Goal: Information Seeking & Learning: Learn about a topic

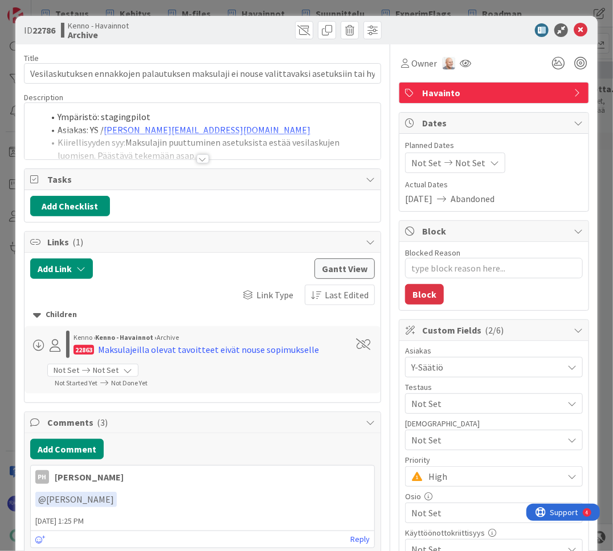
drag, startPoint x: 196, startPoint y: 161, endPoint x: 208, endPoint y: 190, distance: 31.2
click at [196, 161] on div at bounding box center [202, 158] width 13 height 9
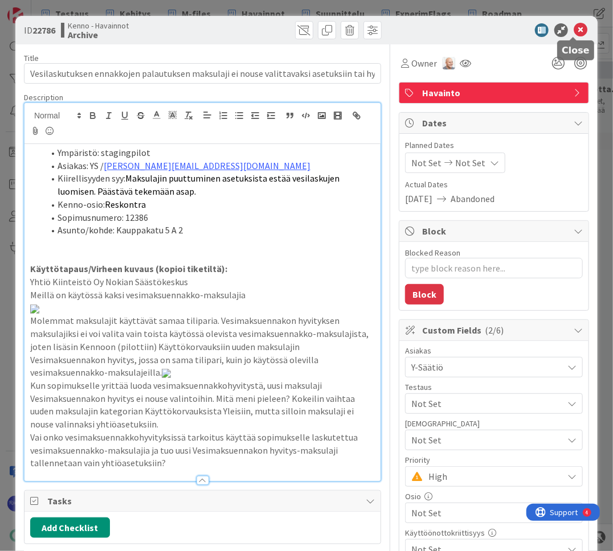
click at [573, 35] on icon at bounding box center [580, 30] width 14 height 14
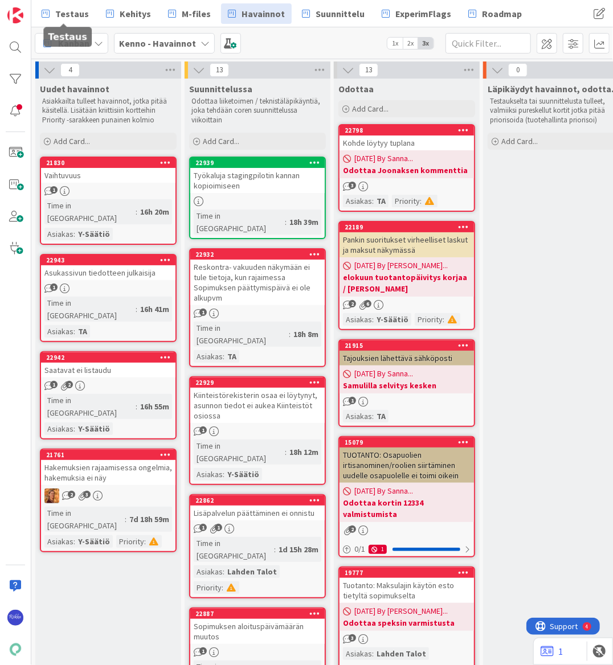
click at [69, 15] on span "Testaus" at bounding box center [72, 14] width 34 height 14
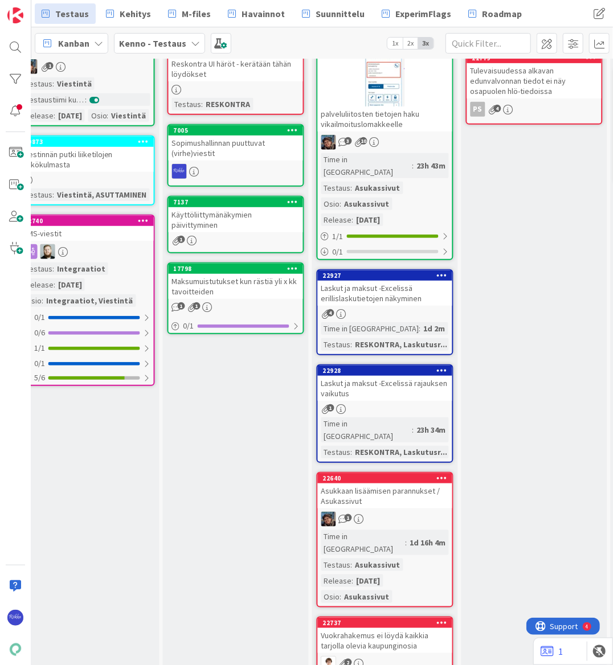
scroll to position [207, 767]
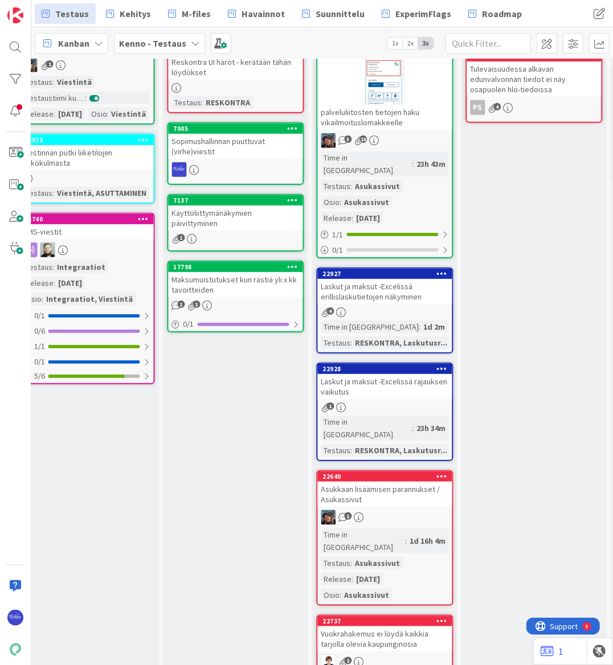
click at [396, 374] on div "Laskut ja maksut -Excelissä rajauksen vaikutus" at bounding box center [385, 386] width 134 height 25
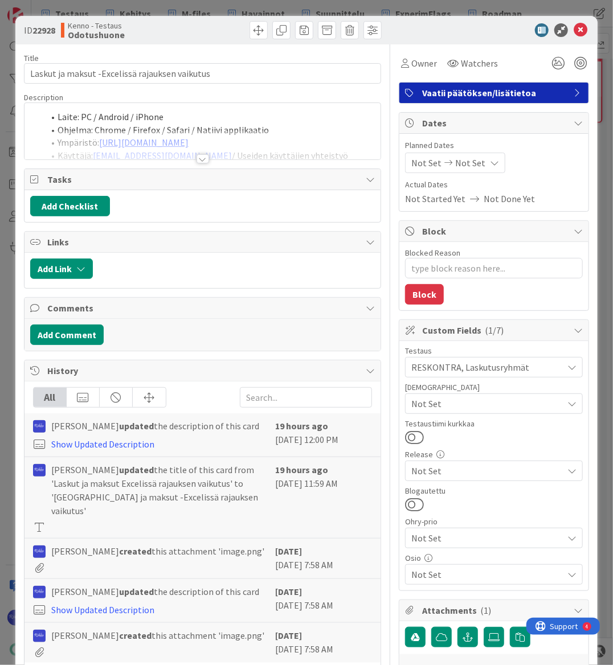
type textarea "x"
click at [198, 159] on div at bounding box center [202, 158] width 13 height 9
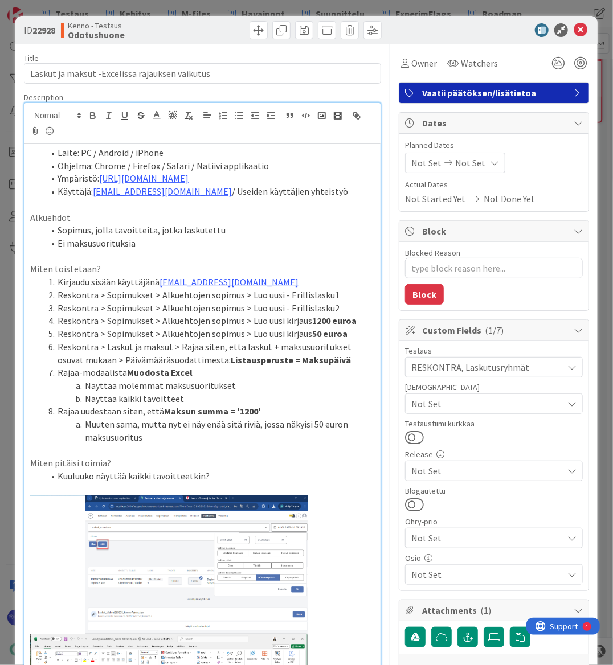
click at [233, 180] on li "Ympäristö: https://dev.kenno-sw.net/" at bounding box center [209, 178] width 331 height 13
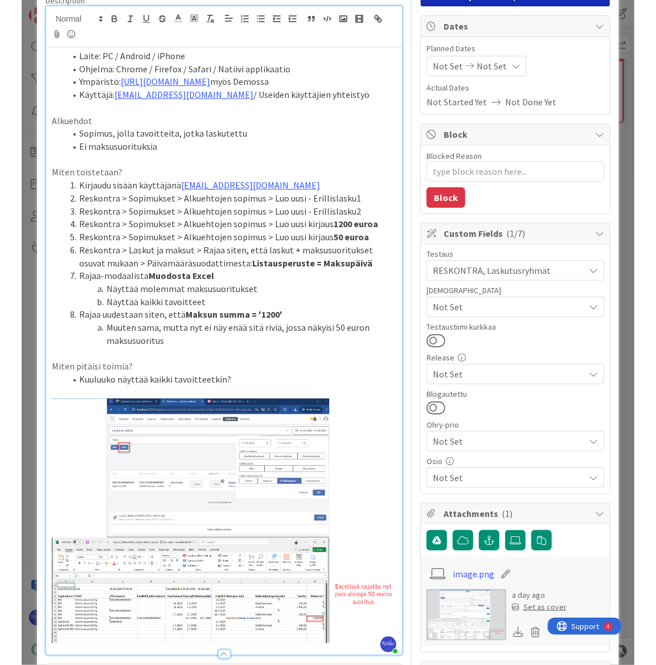
scroll to position [207, 0]
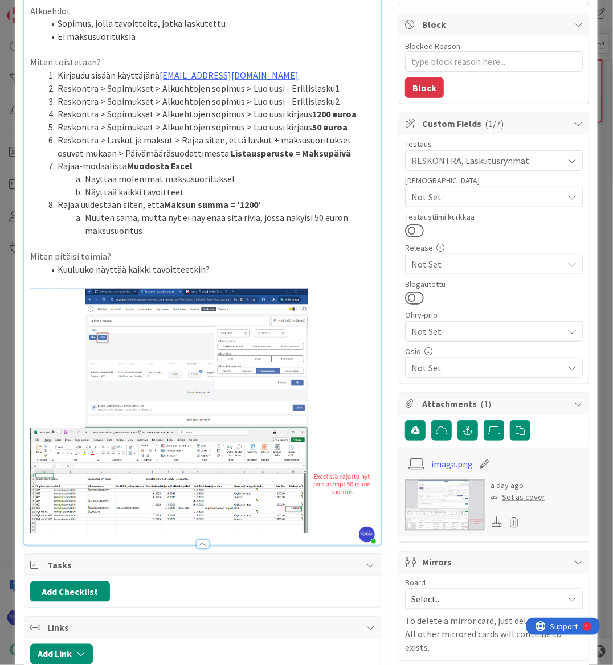
click at [156, 232] on li "Muuten sama, mutta nyt ei näy enää sitä riviä, jossa näkyisi 50 euron maksusuor…" at bounding box center [209, 224] width 331 height 26
click at [319, 154] on li "Reskontra > Laskut ja maksut > Rajaa siten, että laskut + maksusuoritukset osuv…" at bounding box center [209, 147] width 331 height 26
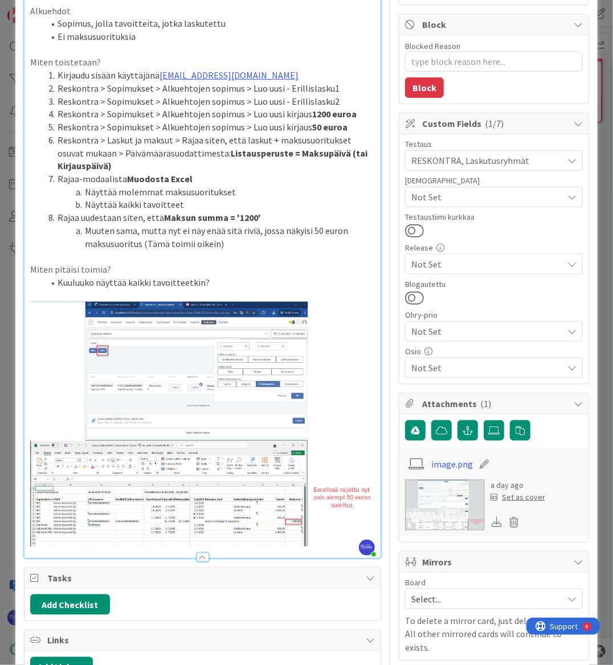
drag, startPoint x: 306, startPoint y: 3, endPoint x: 300, endPoint y: 0, distance: 6.6
click at [306, 5] on p "Alkuehdot" at bounding box center [202, 11] width 344 height 13
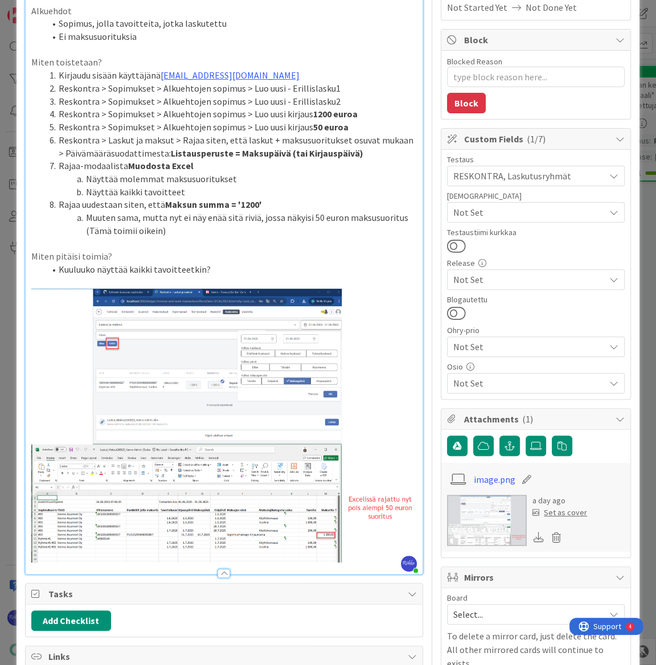
scroll to position [0, 0]
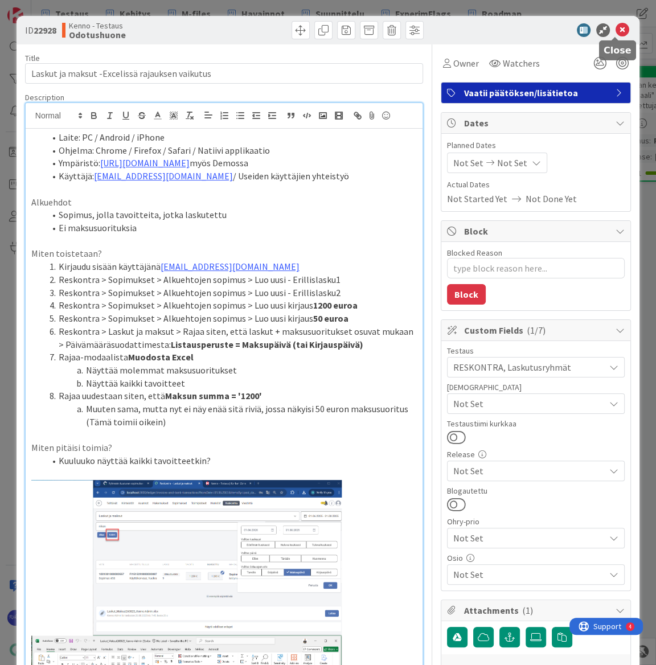
click at [614, 31] on icon at bounding box center [622, 30] width 14 height 14
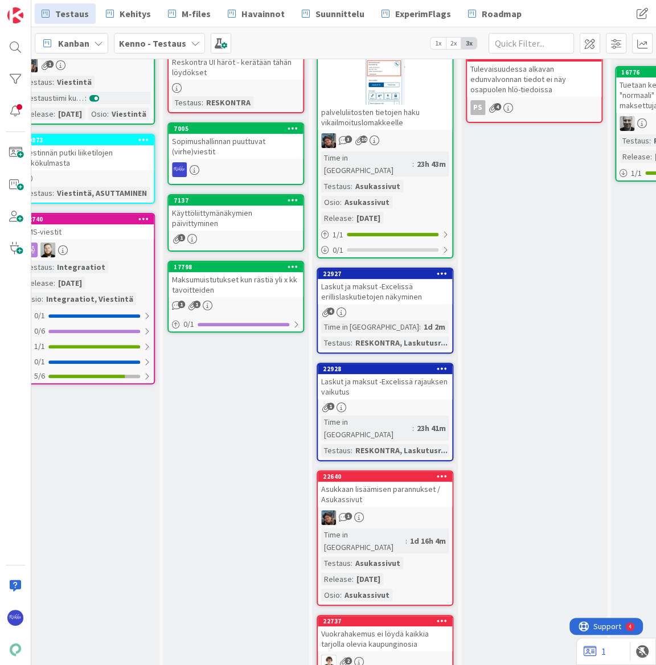
click at [401, 374] on div "Laskut ja maksut -Excelissä rajauksen vaikutus" at bounding box center [385, 386] width 134 height 25
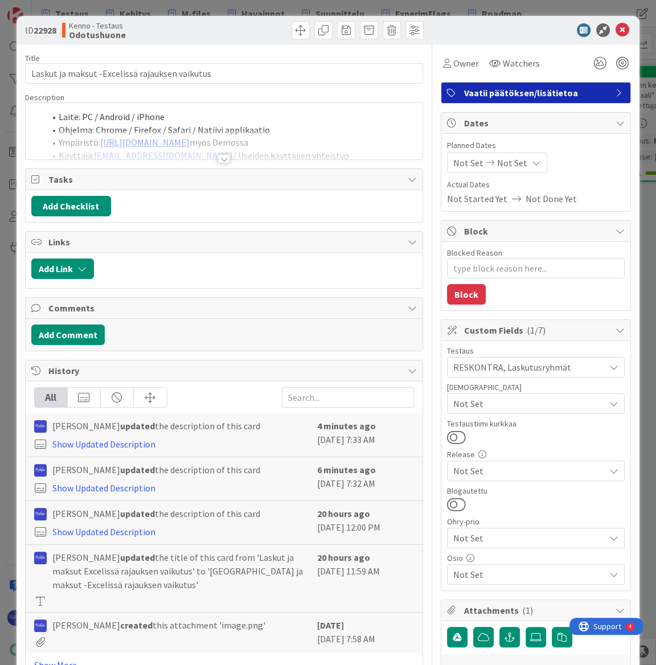
click at [217, 159] on div at bounding box center [223, 158] width 13 height 9
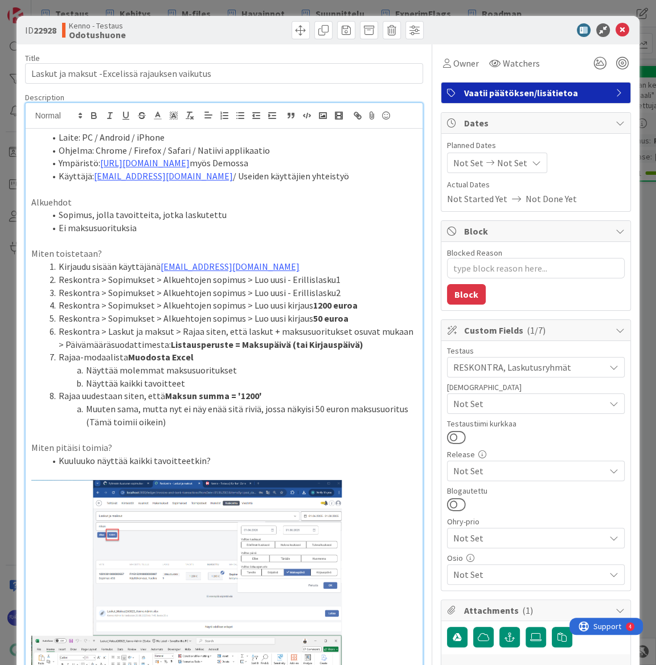
click at [572, 364] on span "RESKONTRA, Laskutusryhmät" at bounding box center [528, 367] width 151 height 14
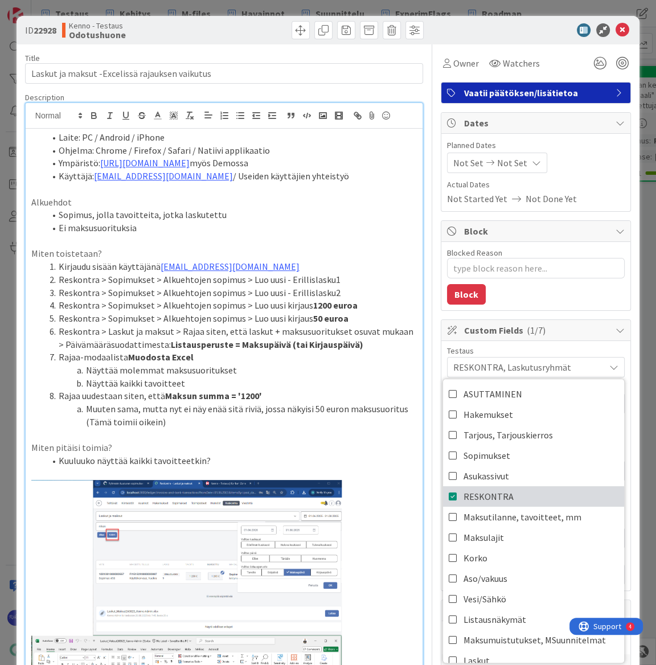
click at [473, 497] on span "RESKONTRA" at bounding box center [488, 496] width 50 height 17
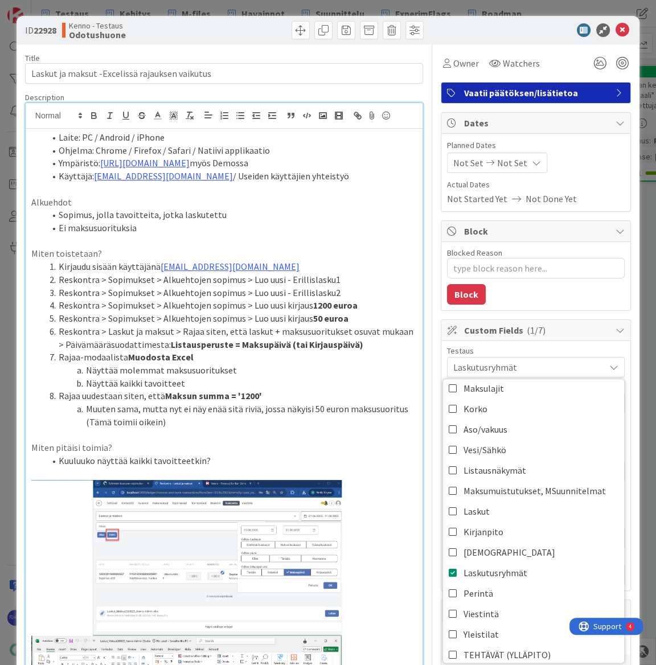
scroll to position [155, 0]
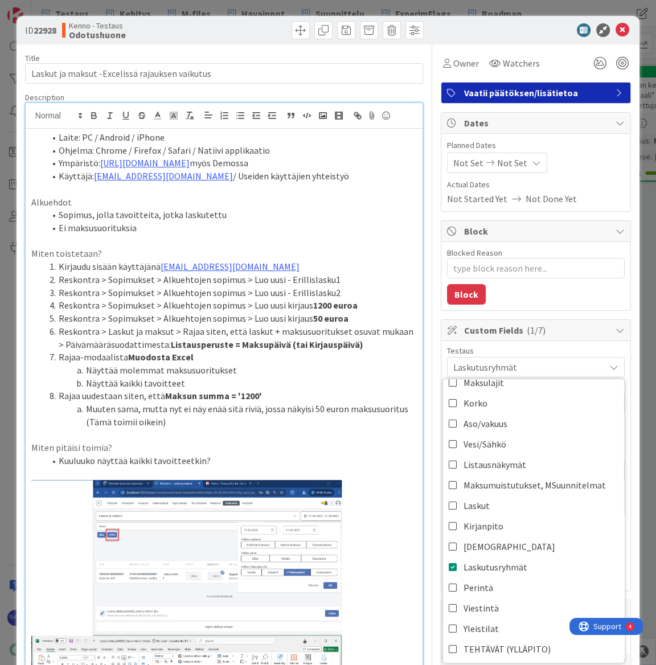
drag, startPoint x: 577, startPoint y: 167, endPoint x: 587, endPoint y: 134, distance: 35.1
click at [583, 151] on div "Planned Dates Not Set Not Set" at bounding box center [536, 156] width 178 height 34
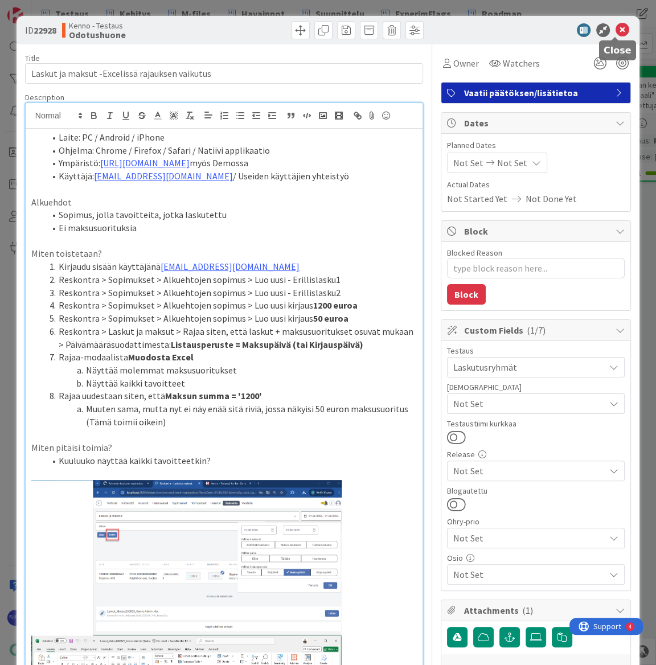
click at [614, 28] on icon at bounding box center [622, 30] width 14 height 14
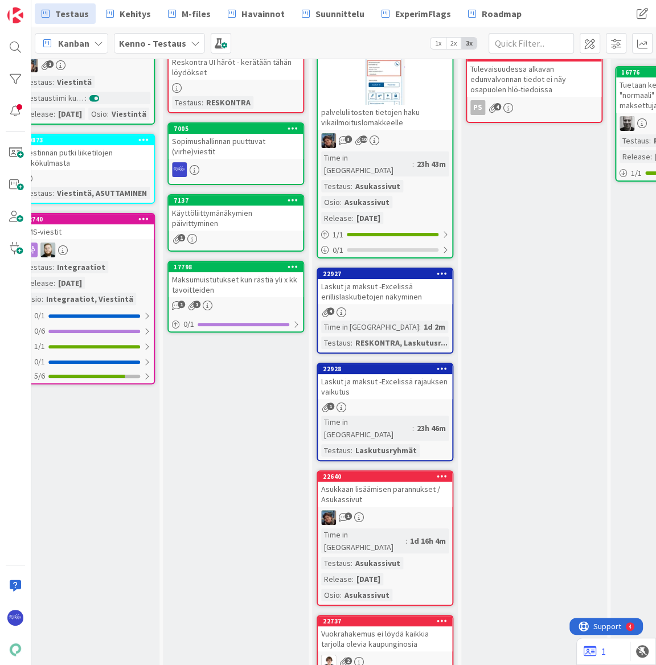
click at [399, 307] on div "4" at bounding box center [385, 312] width 134 height 10
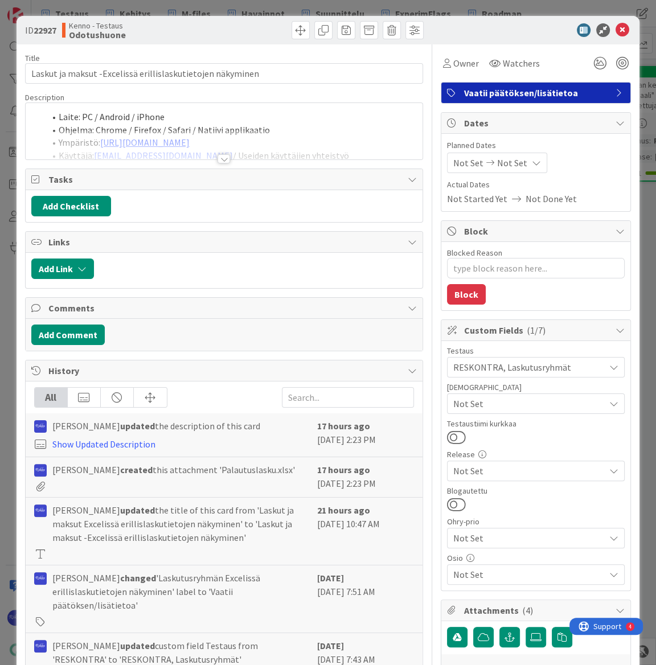
click at [518, 366] on span "RESKONTRA, Laskutusryhmät" at bounding box center [528, 367] width 151 height 14
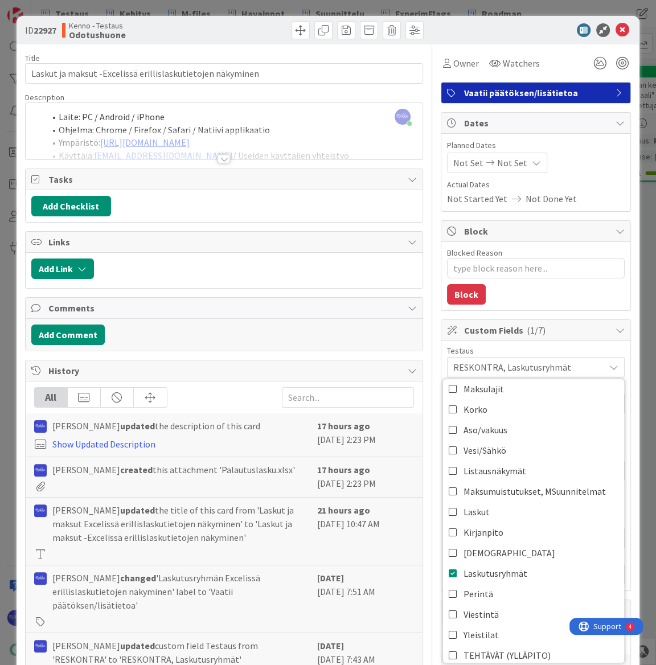
scroll to position [155, 0]
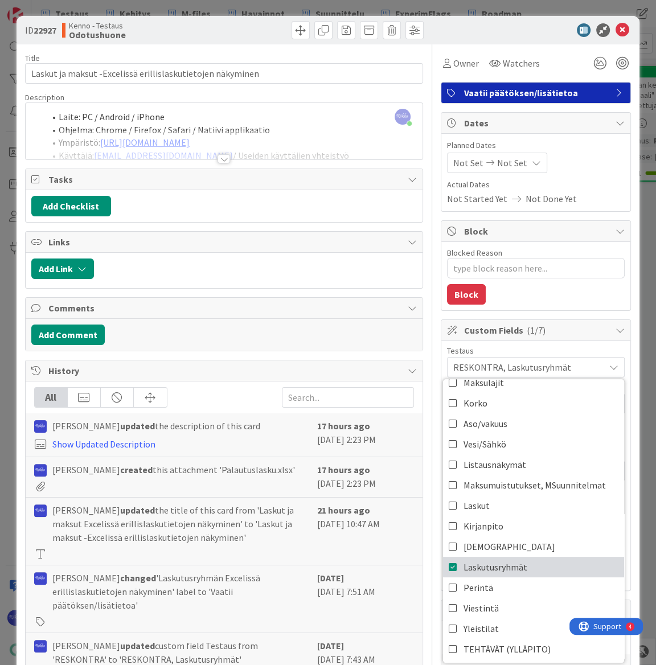
click at [495, 552] on span "Laskutusryhmät" at bounding box center [495, 567] width 64 height 17
drag, startPoint x: 578, startPoint y: 184, endPoint x: 581, endPoint y: 157, distance: 27.5
click at [578, 182] on span "Actual Dates" at bounding box center [536, 185] width 178 height 12
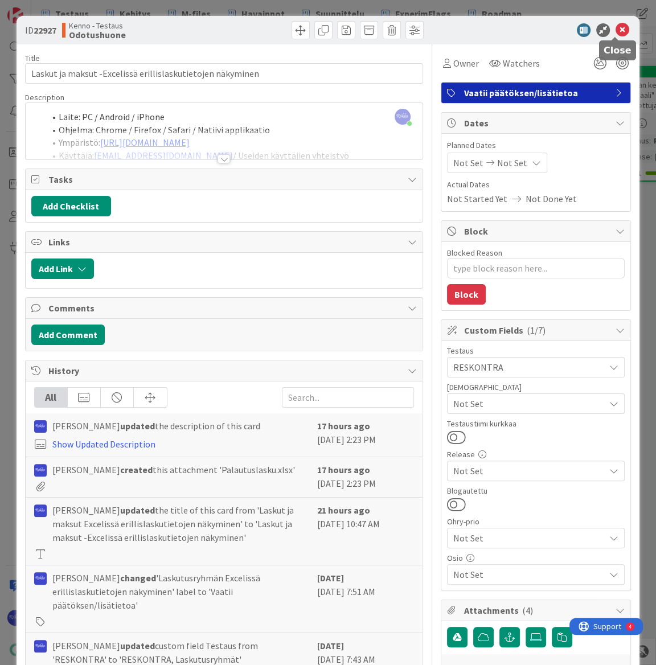
click at [614, 30] on icon at bounding box center [622, 30] width 14 height 14
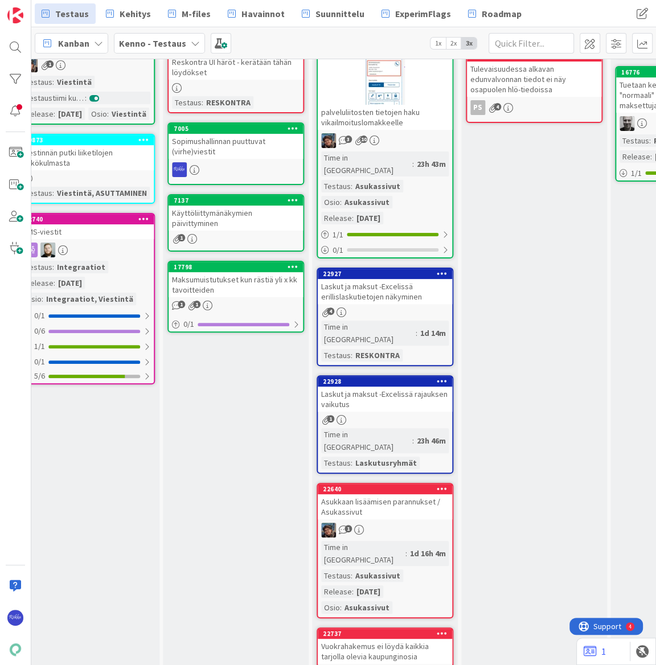
click at [410, 375] on link "22928 Laskut ja maksut -Excelissä rajauksen vaikutus 1 Time in Column : 23h 46m…" at bounding box center [385, 424] width 137 height 98
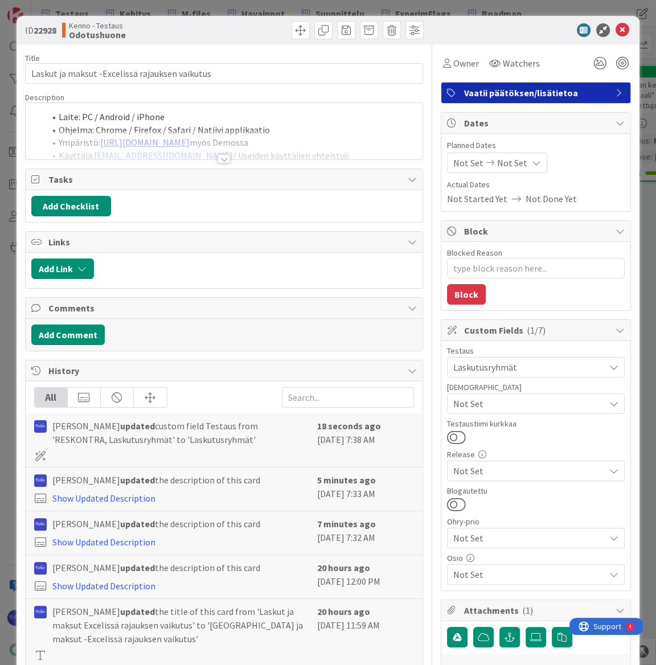
click at [536, 363] on span "Laskutusryhmät" at bounding box center [528, 367] width 151 height 14
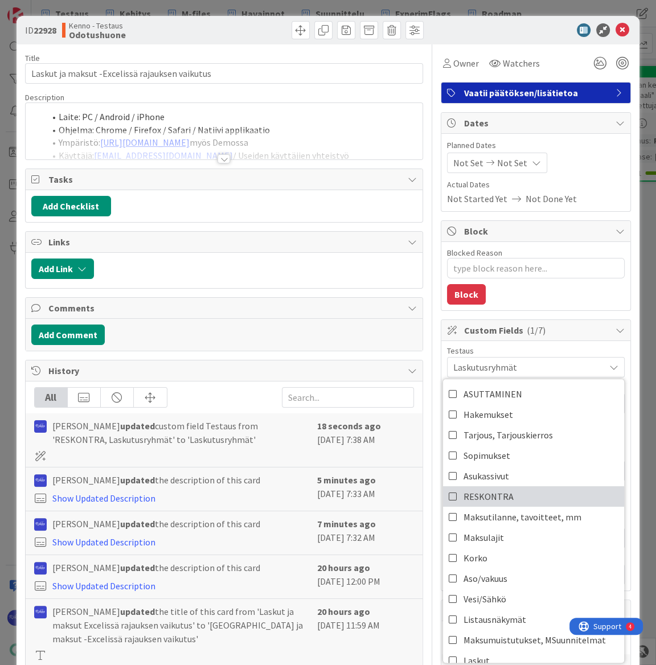
click at [511, 487] on link "RESKONTRA" at bounding box center [533, 496] width 181 height 20
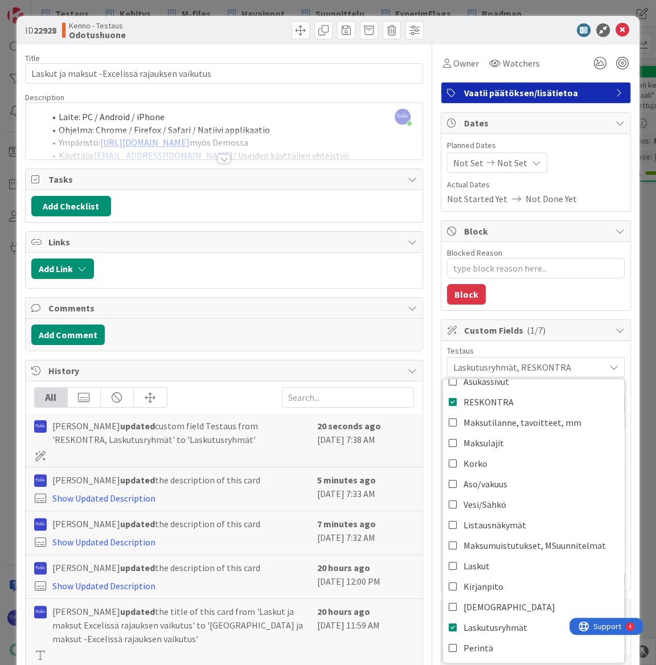
scroll to position [207, 0]
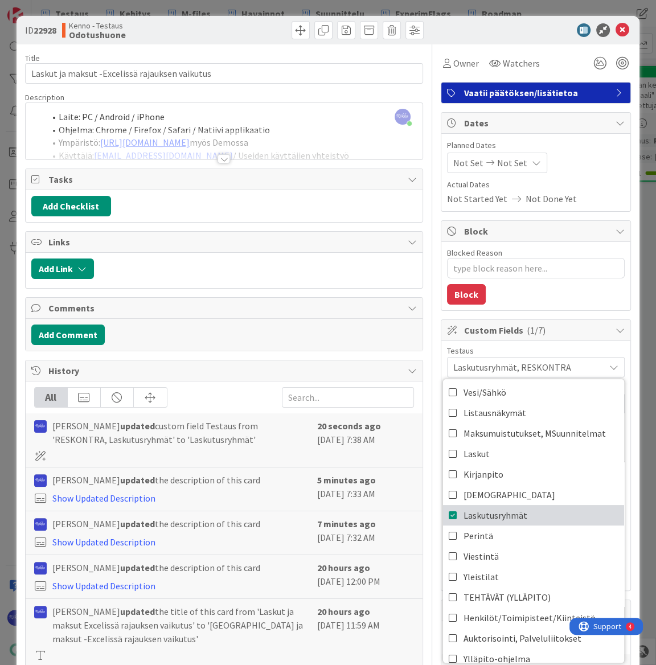
click at [512, 510] on span "Laskutusryhmät" at bounding box center [495, 515] width 64 height 17
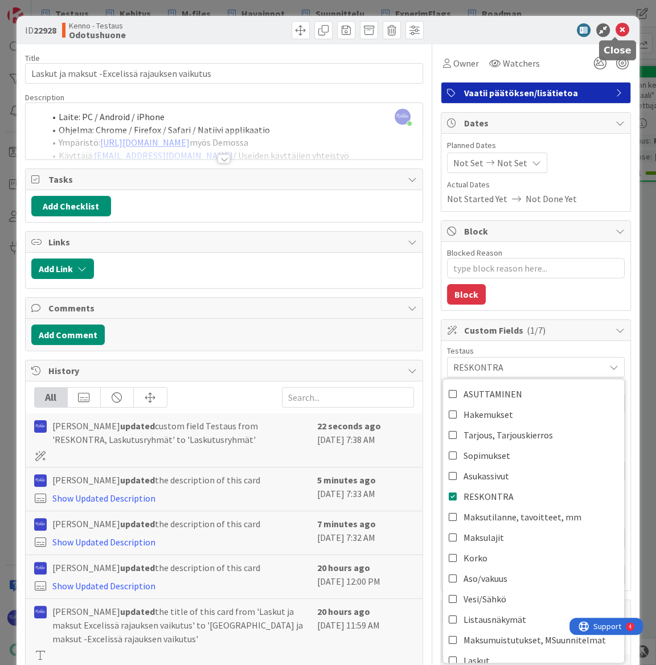
click at [614, 28] on icon at bounding box center [622, 30] width 14 height 14
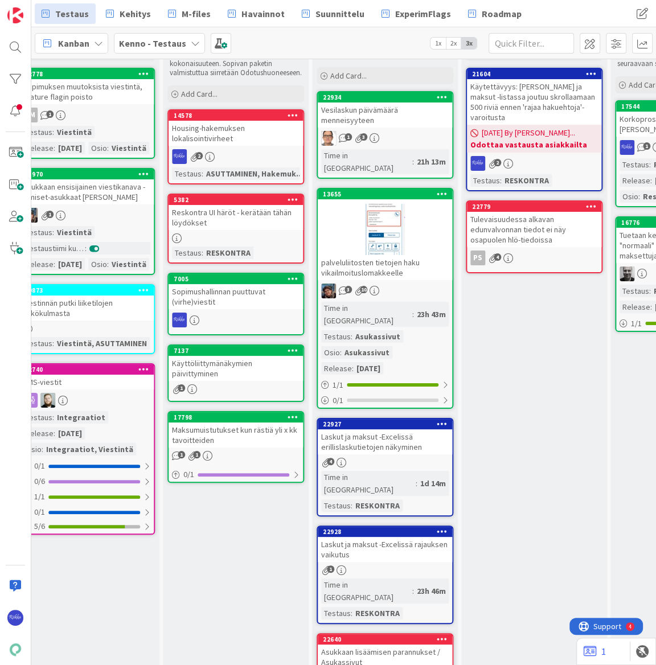
scroll to position [0, 767]
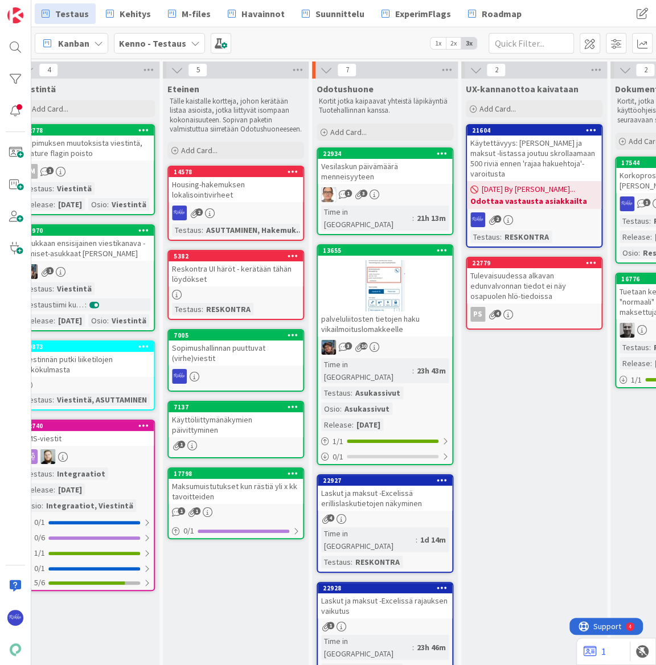
click at [418, 176] on div "Vesilaskun päivämäärä menneisyyteen" at bounding box center [385, 171] width 134 height 25
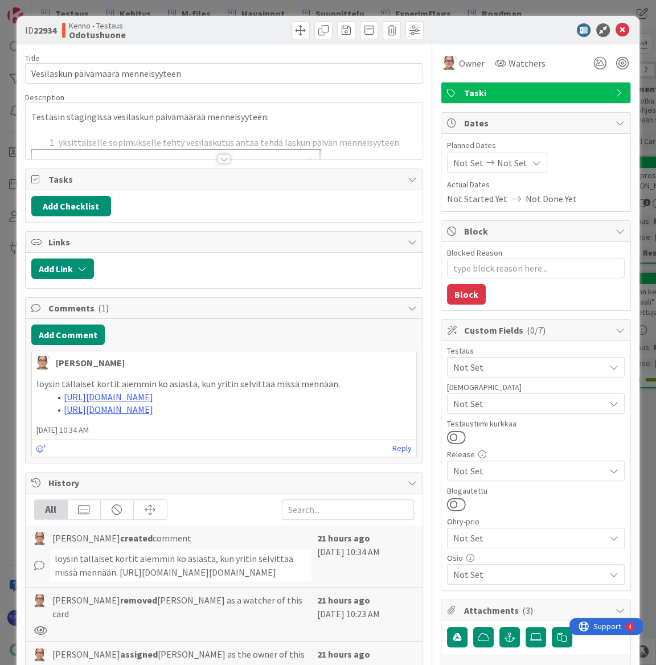
click at [217, 154] on div at bounding box center [223, 158] width 13 height 9
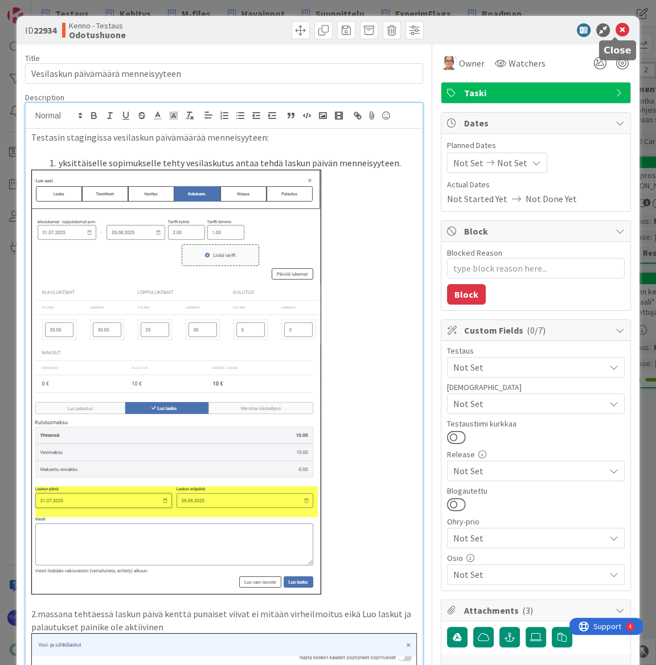
click at [614, 29] on icon at bounding box center [622, 30] width 14 height 14
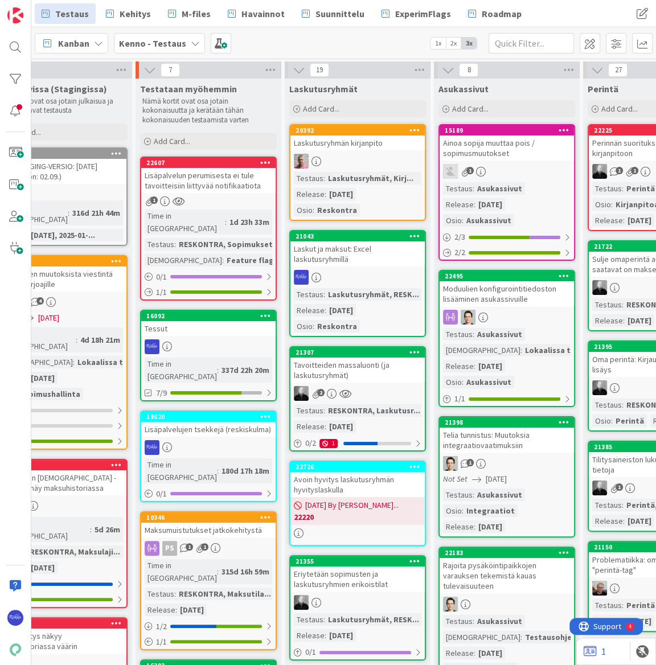
scroll to position [0, 28]
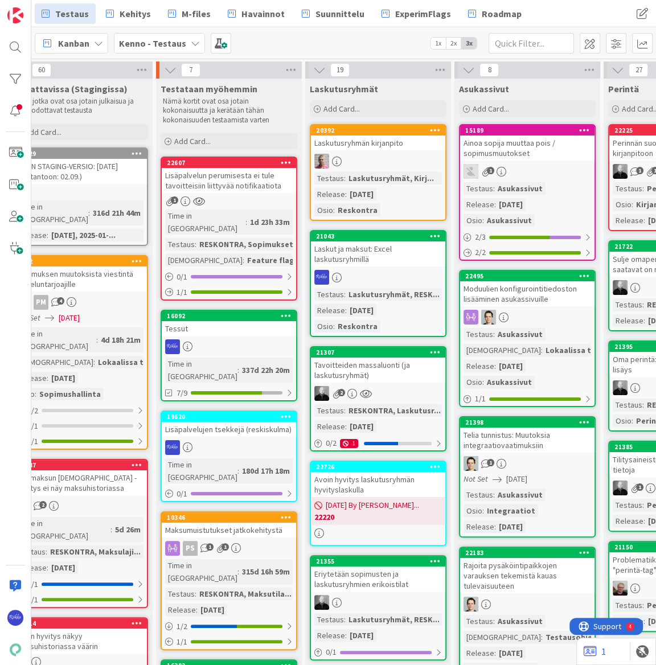
click at [396, 244] on div "Laskut ja maksut: Excel laskutusryhmillä" at bounding box center [378, 253] width 134 height 25
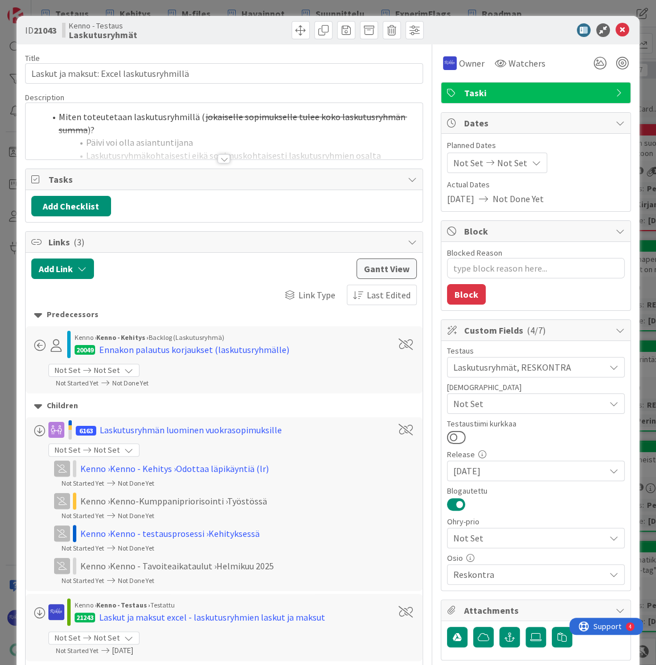
click at [219, 161] on div at bounding box center [223, 158] width 13 height 9
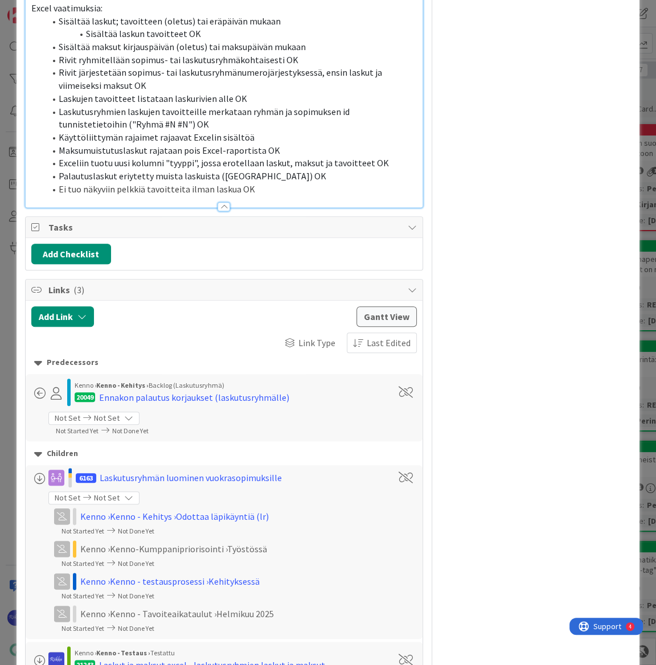
scroll to position [812, 0]
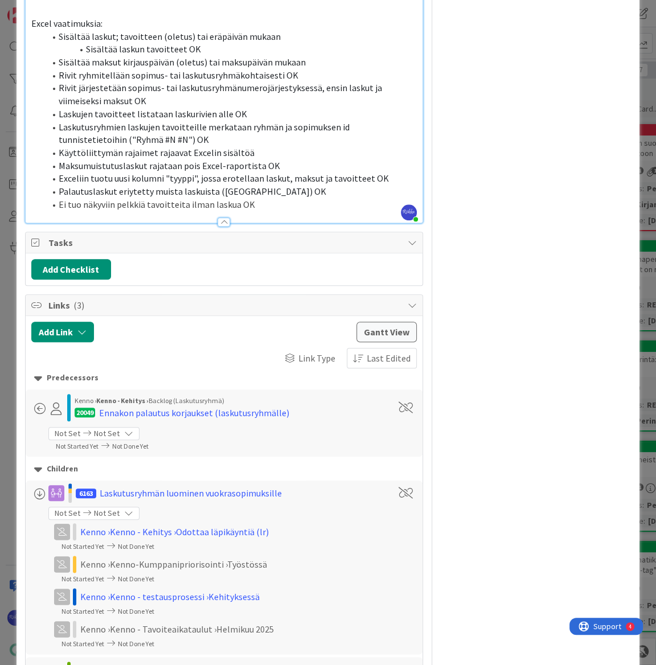
click at [281, 204] on li "Ei tuo näkyviin pelkkiä tavoitteita ilman laskua OK" at bounding box center [231, 204] width 372 height 13
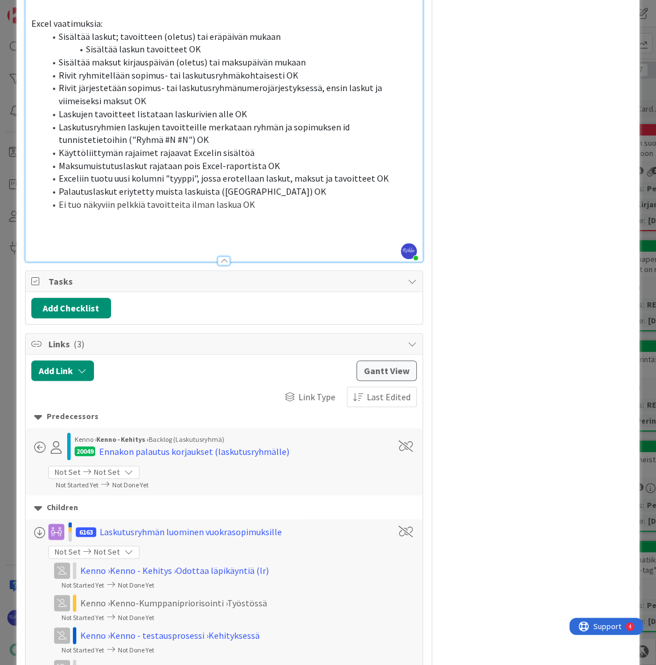
click at [50, 230] on p at bounding box center [223, 230] width 385 height 13
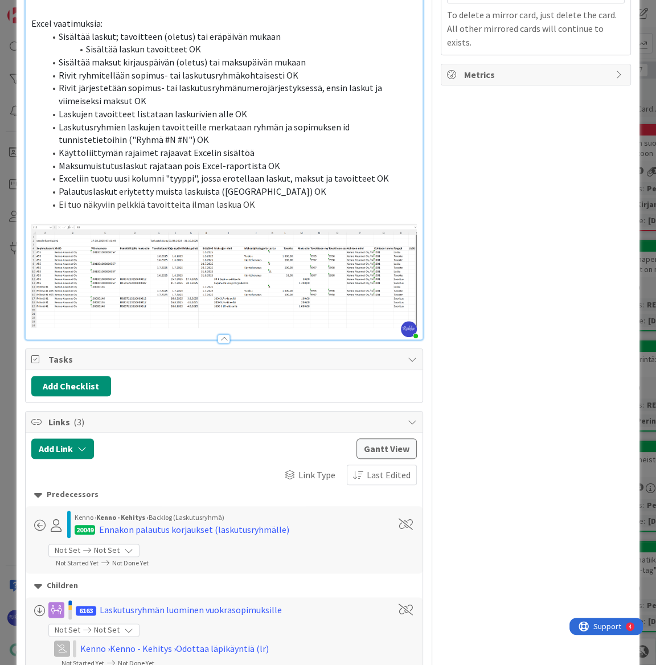
type textarea "x"
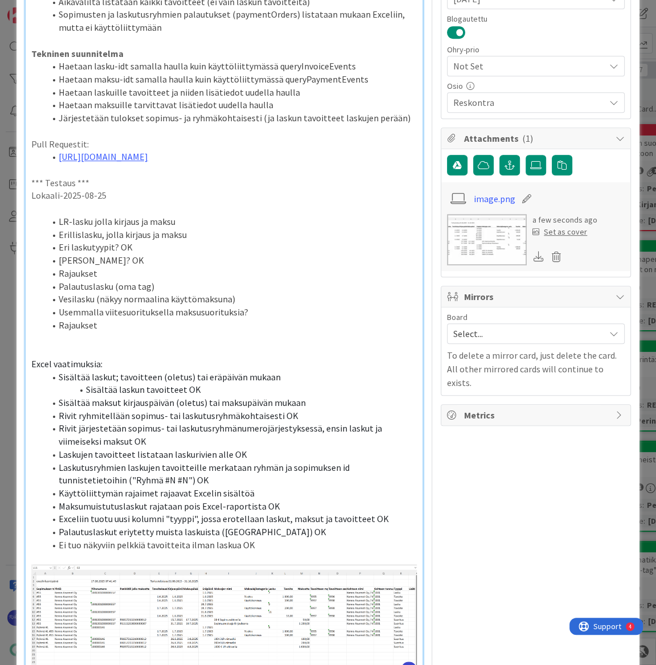
scroll to position [569, 0]
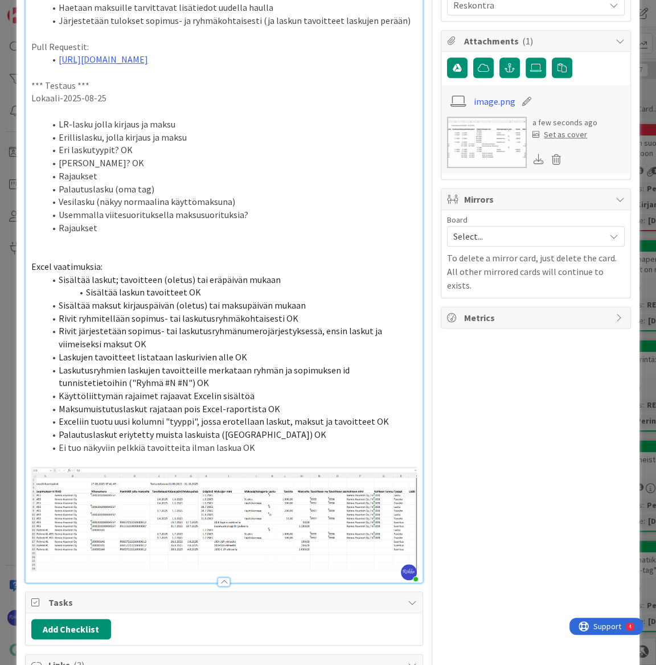
click at [325, 303] on li "Sisältää maksut kirjauspäivän (oletus) tai maksupäivän mukaan" at bounding box center [231, 305] width 372 height 13
drag, startPoint x: 240, startPoint y: 57, endPoint x: 59, endPoint y: 58, distance: 181.0
click at [59, 58] on li "https://github.com/pandiafi/kenno/pull/8145" at bounding box center [231, 59] width 372 height 13
copy link "https://github.com/pandiafi/kenno/pull/8145"
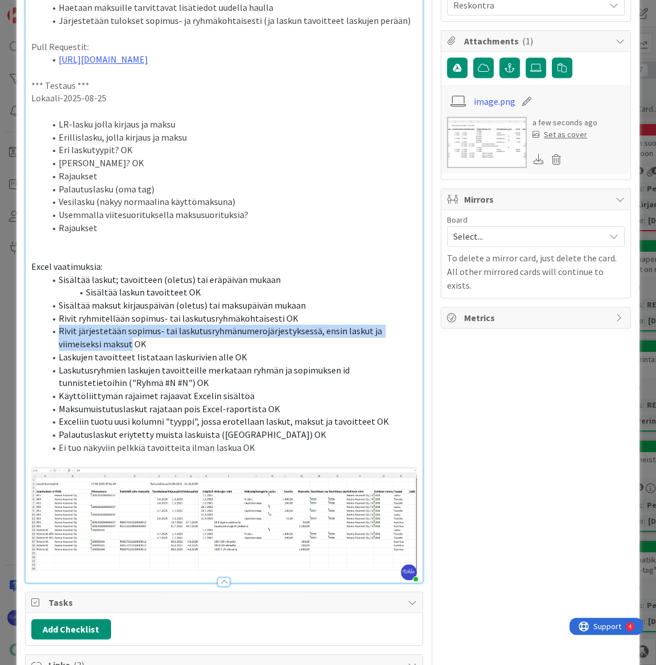
drag, startPoint x: 59, startPoint y: 329, endPoint x: 130, endPoint y: 346, distance: 73.7
click at [130, 346] on span "Rivit järjestetään sopimus- tai laskutusryhmänumerojärjestyksessä, ensin laskut…" at bounding box center [221, 337] width 325 height 24
copy span "Rivit järjestetään sopimus- tai laskutusryhmänumerojärjestyksessä, ensin laskut…"
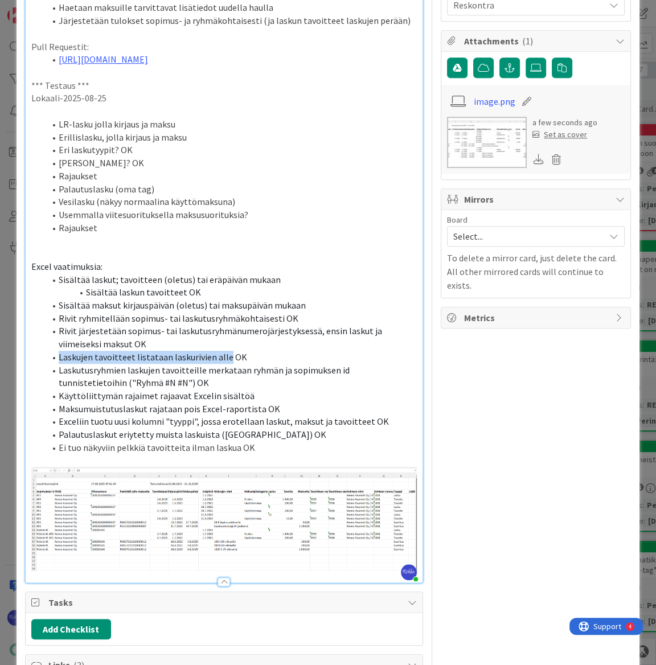
drag, startPoint x: 58, startPoint y: 355, endPoint x: 223, endPoint y: 356, distance: 164.5
click at [223, 356] on span "Laskujen tavoitteet listataan laskurivien alle OK" at bounding box center [153, 356] width 188 height 11
copy span "Laskujen tavoitteet listataan laskurivien alle"
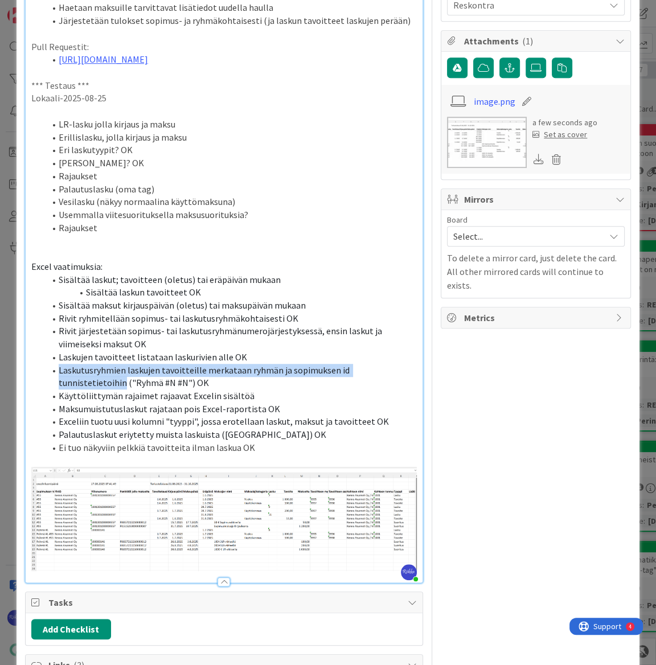
drag, startPoint x: 58, startPoint y: 370, endPoint x: 405, endPoint y: 368, distance: 347.9
click at [405, 368] on li "Laskutusryhmien laskujen tavoitteille merkataan ryhmän ja sopimuksen id tunnist…" at bounding box center [231, 377] width 372 height 26
drag, startPoint x: 122, startPoint y: 381, endPoint x: 56, endPoint y: 371, distance: 67.3
click at [56, 371] on li "Laskutusryhmien laskujen tavoitteille merkataan ryhmän ja sopimuksen id tunnist…" at bounding box center [231, 377] width 372 height 26
copy span "Laskutusryhmien laskujen tavoitteille merkataan ryhmän ja sopimuksen id tunnist…"
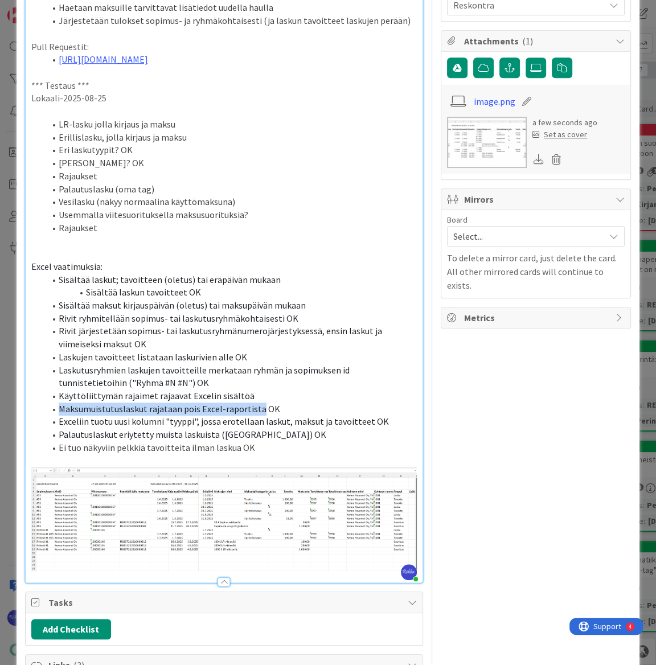
drag, startPoint x: 58, startPoint y: 408, endPoint x: 256, endPoint y: 408, distance: 198.1
click at [256, 408] on li "Maksumuistutuslaskut rajataan pois Excel-raportista OK" at bounding box center [231, 409] width 372 height 13
copy span "Maksumuistutuslaskut rajataan pois Excel-raportista"
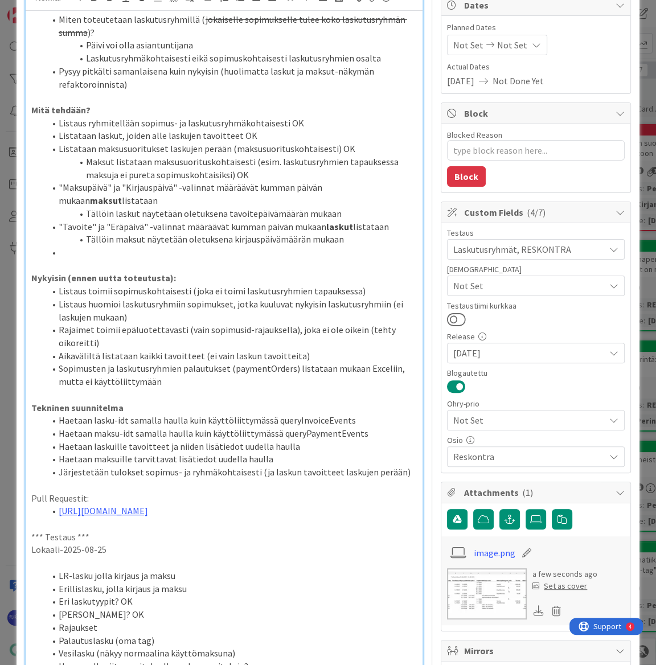
scroll to position [0, 0]
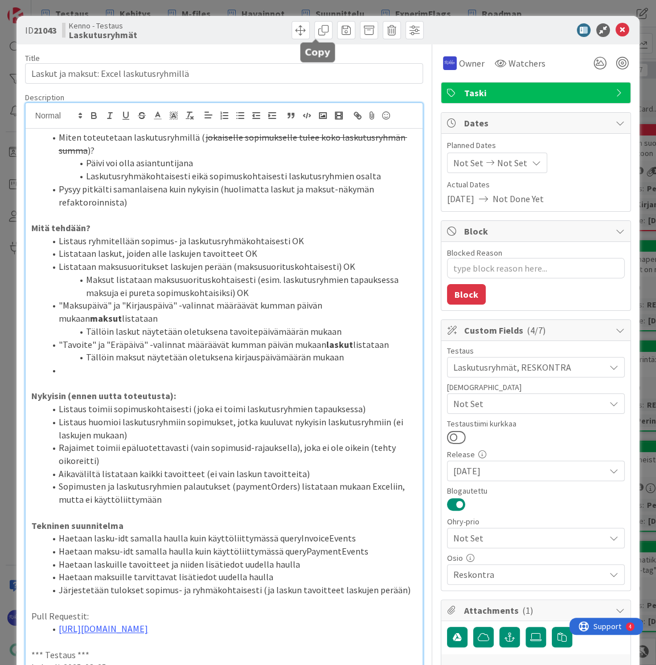
click at [291, 27] on span at bounding box center [300, 30] width 18 height 18
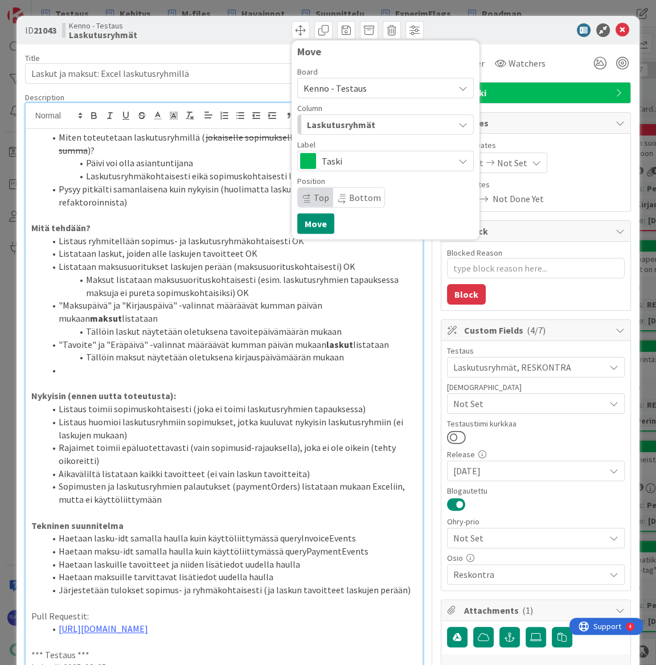
click at [365, 120] on div "Laskutusryhmät" at bounding box center [379, 125] width 150 height 18
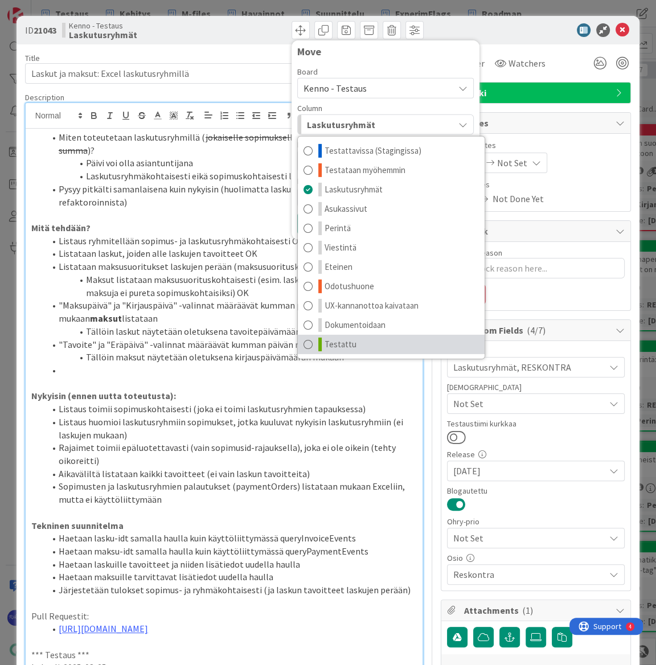
click at [371, 350] on link "Testattu" at bounding box center [391, 344] width 187 height 19
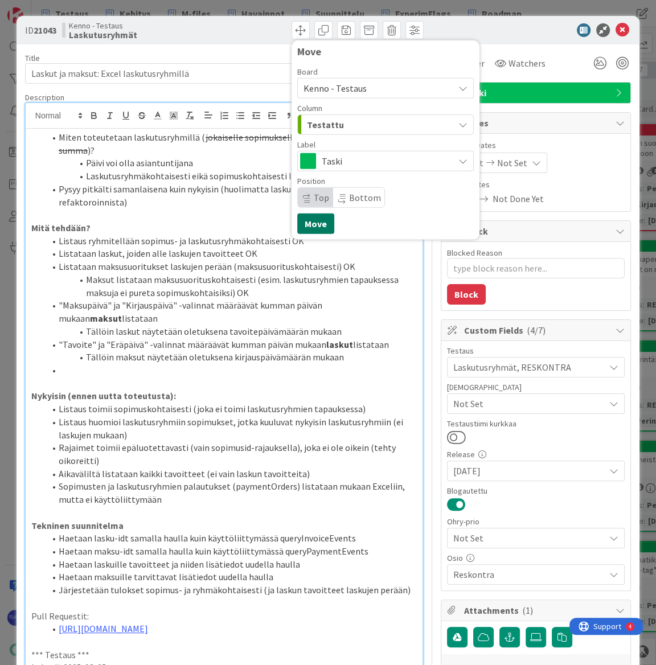
click at [310, 221] on button "Move" at bounding box center [315, 223] width 37 height 20
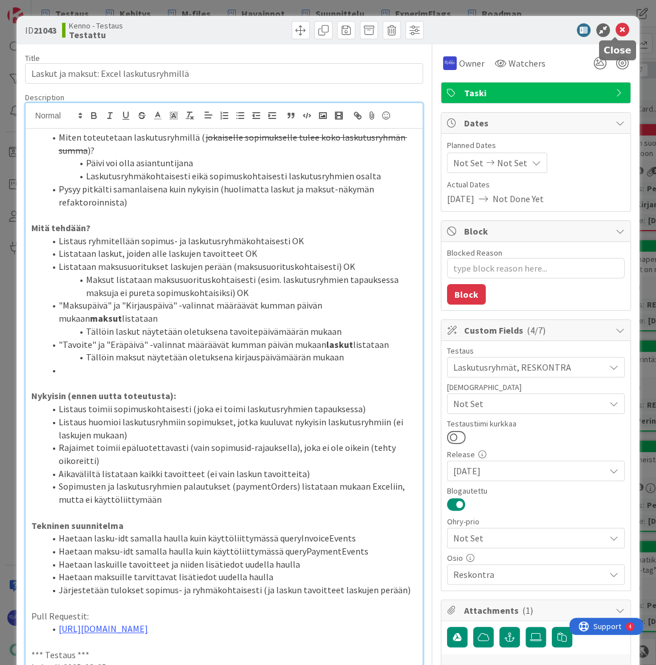
click at [614, 32] on icon at bounding box center [622, 30] width 14 height 14
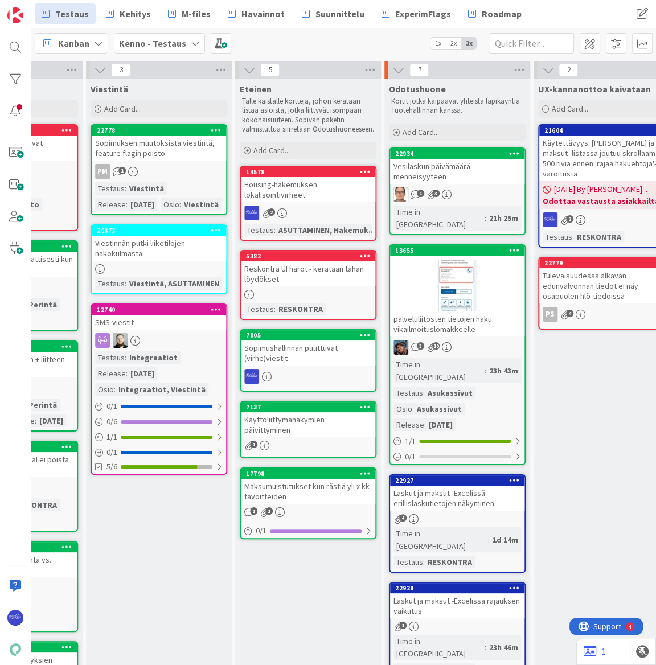
scroll to position [0, 765]
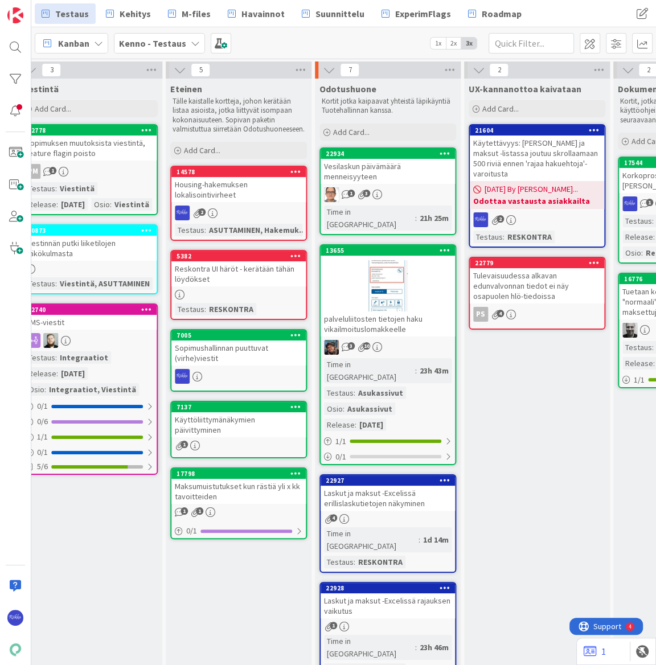
click at [369, 132] on span "Add Card..." at bounding box center [351, 132] width 36 height 10
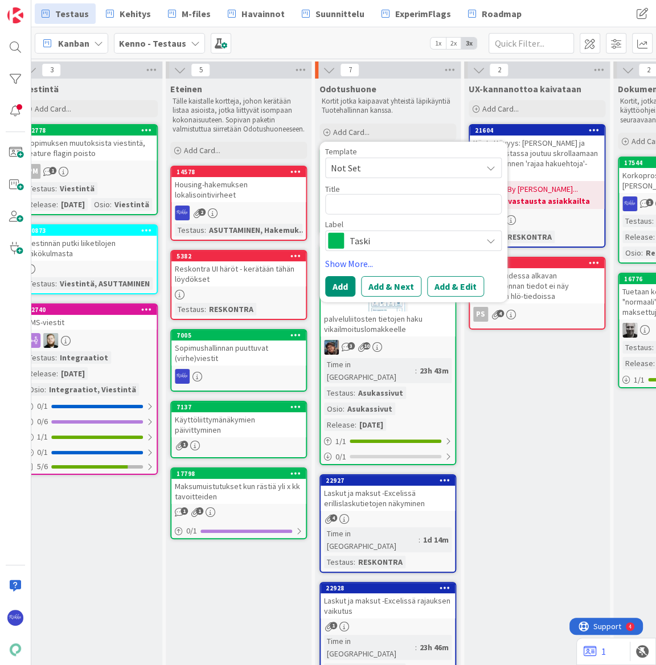
click at [380, 162] on span "Not Set" at bounding box center [402, 167] width 142 height 15
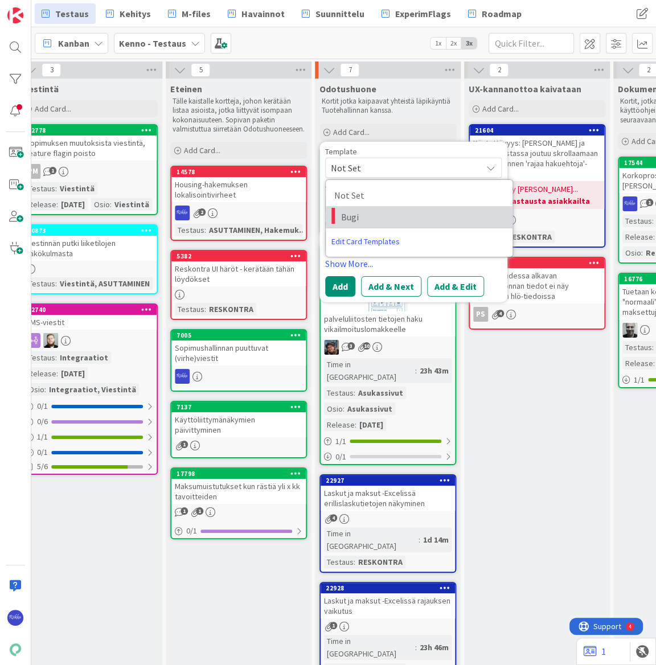
click at [389, 214] on span "Bugi" at bounding box center [422, 217] width 163 height 15
type textarea "x"
type textarea "Bugi"
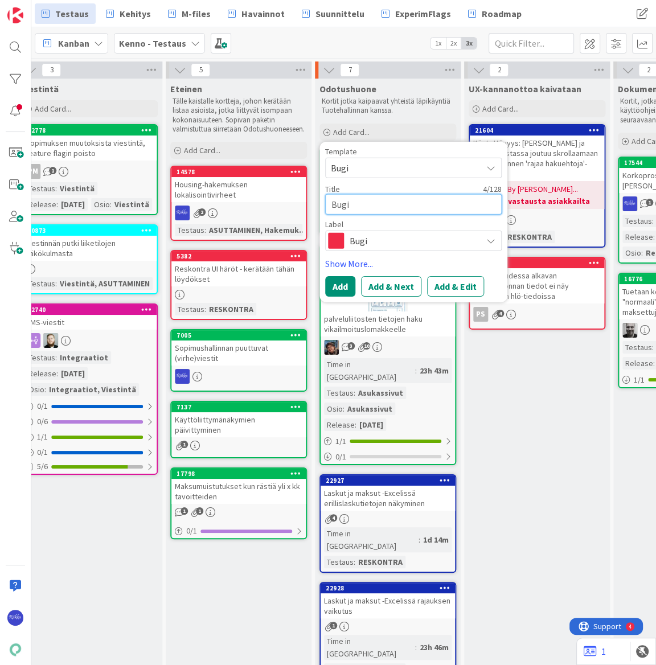
drag, startPoint x: 391, startPoint y: 206, endPoint x: 298, endPoint y: 206, distance: 93.4
type textarea "x"
type textarea "M"
type textarea "x"
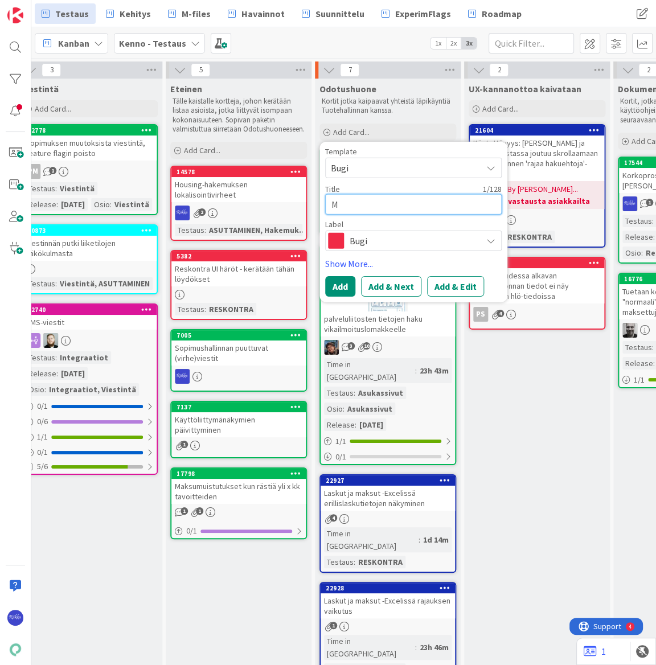
type textarea "Ma"
type textarea "x"
type textarea "Mak"
type textarea "x"
type textarea "Maks"
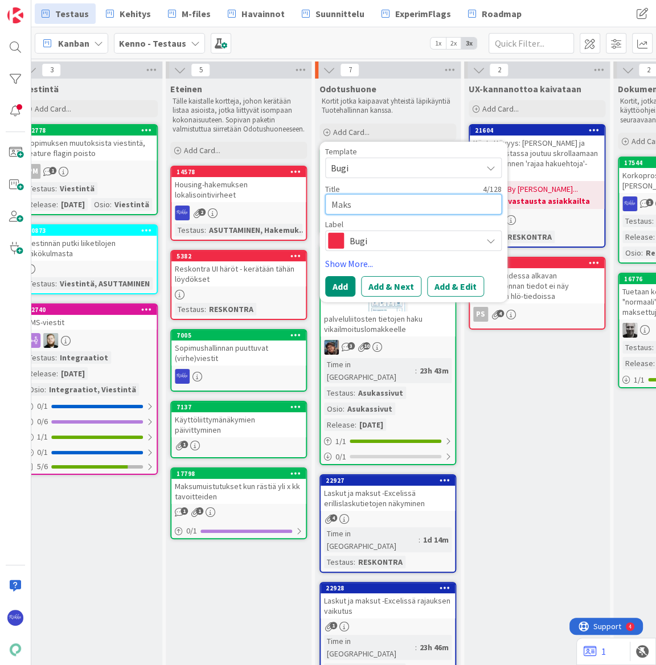
type textarea "x"
type textarea "Maksu"
type textarea "x"
type textarea "Maksus"
type textarea "x"
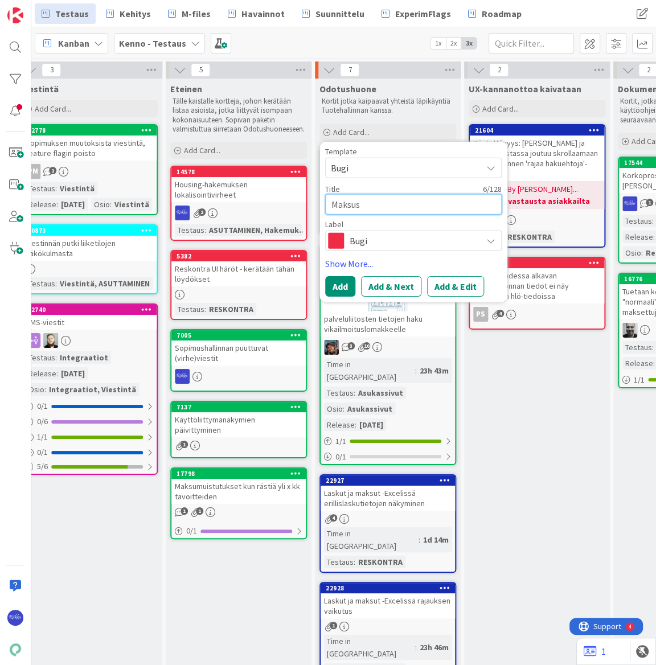
type textarea "Maksusu"
type textarea "x"
type textarea "Maksusuo"
type textarea "x"
type textarea "Maksusuor"
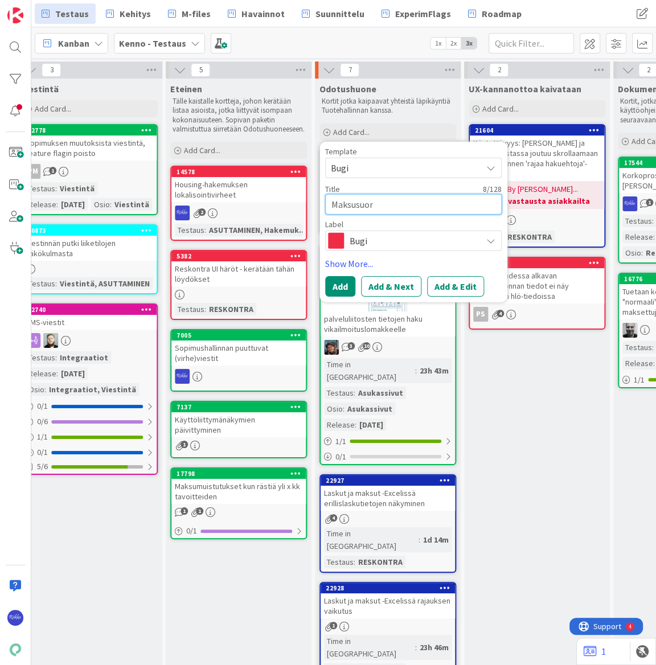
type textarea "x"
type textarea "Maksusuori"
type textarea "x"
type textarea "Maksusuorit"
type textarea "x"
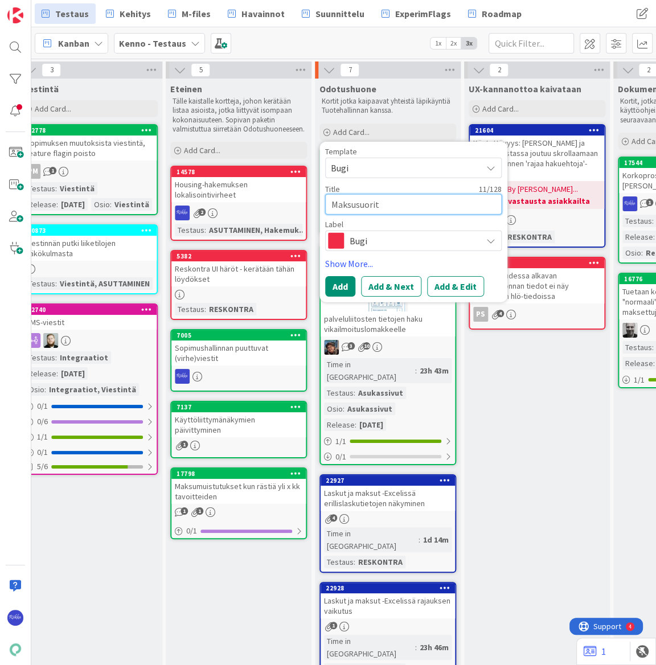
type textarea "Maksusuoritu"
type textarea "x"
type textarea "Maksusuorituks"
type textarea "x"
type textarea "Maksusuoritukse"
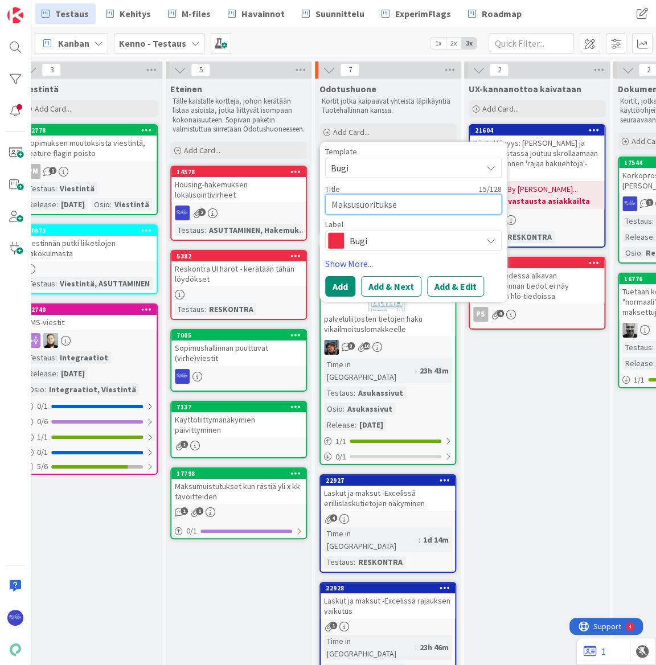
type textarea "x"
type textarea "Maksusuorituksen"
type textarea "x"
type textarea "Maksusuorituksen"
type textarea "x"
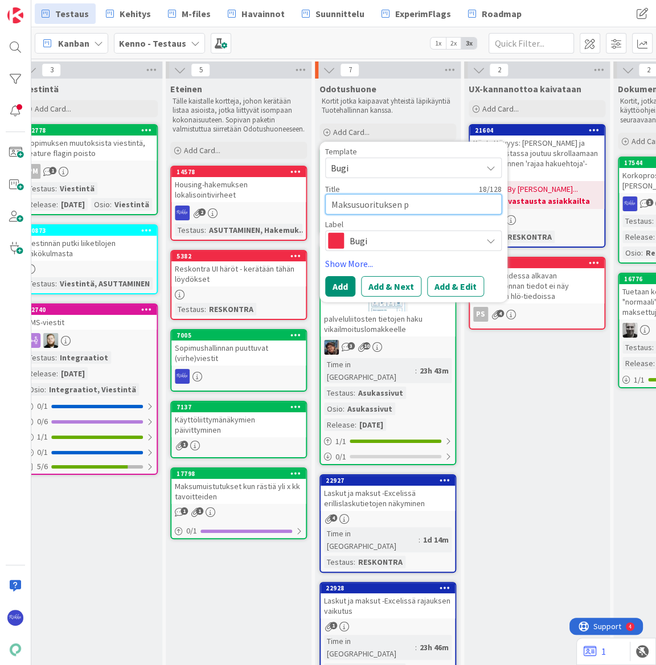
type textarea "Maksusuorituksen pu"
type textarea "x"
type textarea "Maksusuorituksen pur"
type textarea "x"
type textarea "Maksusuorituksen purk"
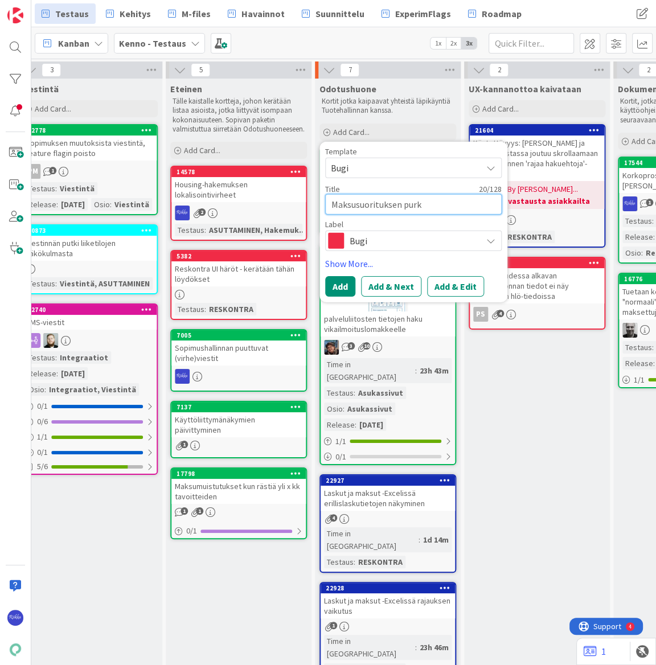
type textarea "x"
type textarea "Maksusuorituksen purka"
type textarea "x"
type textarea "Maksusuorituksen purkam"
type textarea "x"
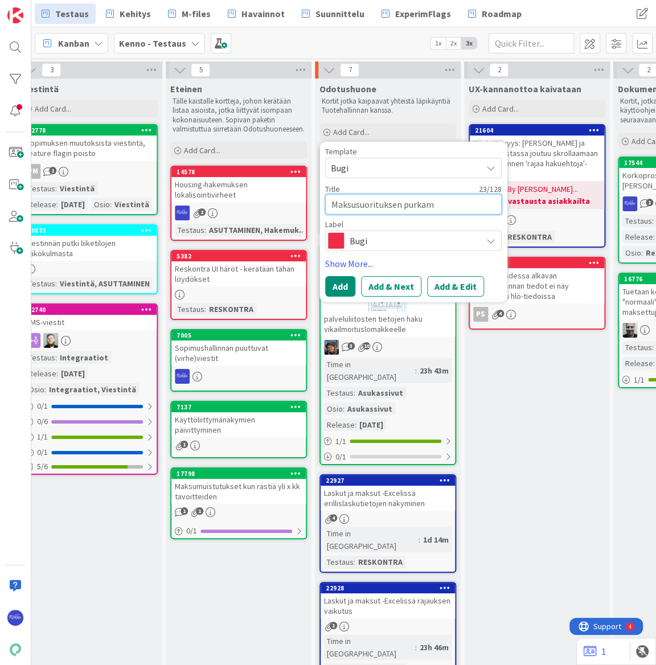
type textarea "Maksusuorituksen purkami"
type textarea "x"
type textarea "Maksusuorituksen purkamin"
type textarea "x"
type textarea "Maksusuorituksen purkamine"
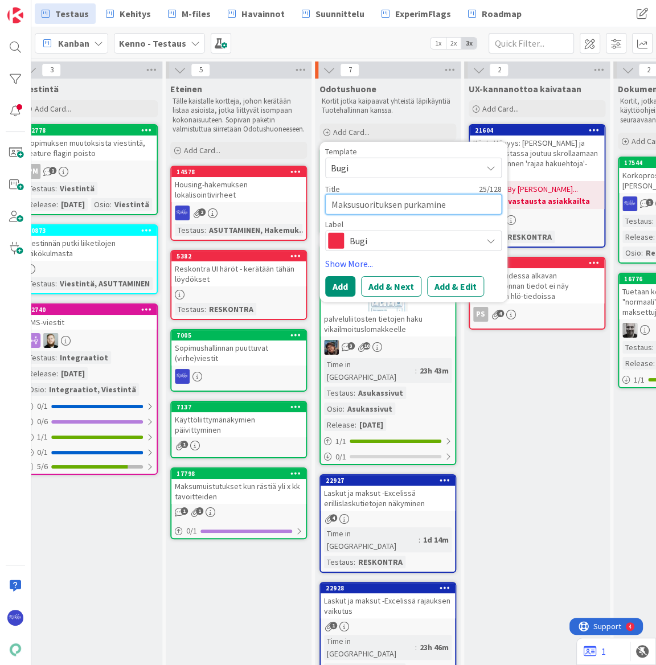
type textarea "x"
type textarea "Maksusuorituksen purkaminen"
type textarea "x"
type textarea "Maksusuorituksen purkaminen n"
type textarea "x"
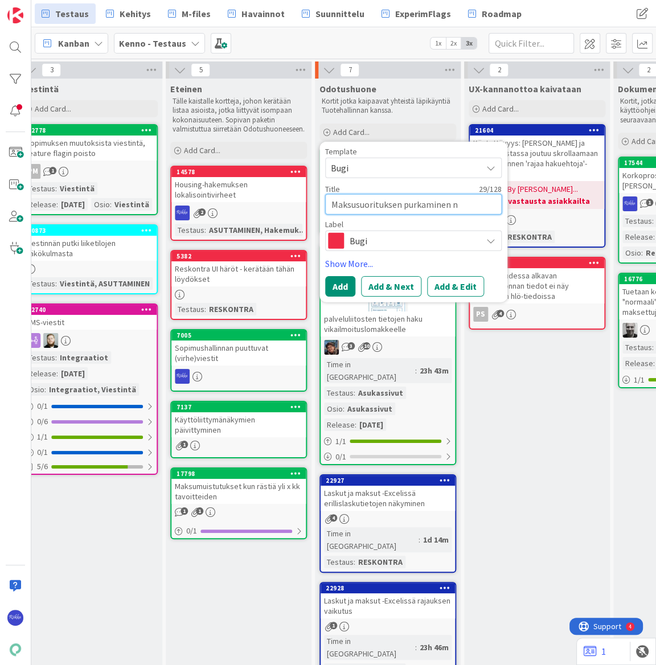
type textarea "Maksusuorituksen purkaminen nä"
type textarea "x"
type textarea "Maksusuorituksen purkaminen näk"
type textarea "x"
type textarea "Maksusuorituksen purkaminen näky"
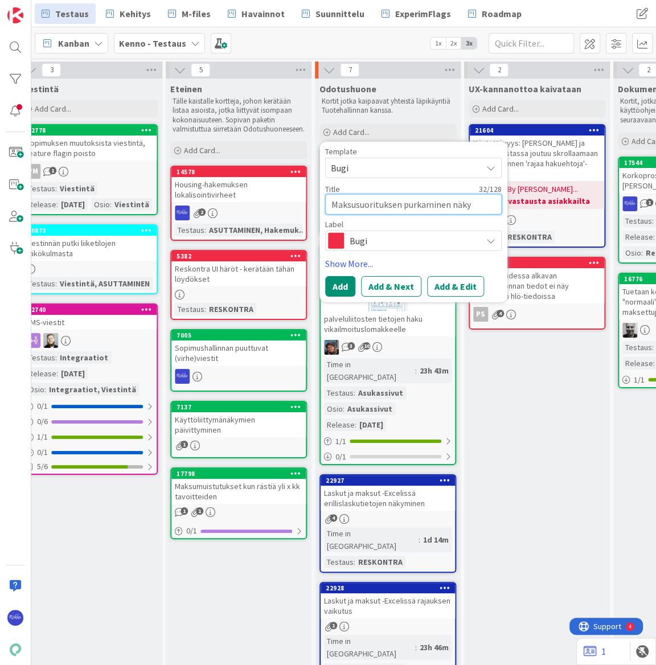
type textarea "x"
type textarea "Maksusuorituksen purkaminen näkyy"
type textarea "x"
type textarea "Maksusuorituksen purkaminen näkyy"
type textarea "x"
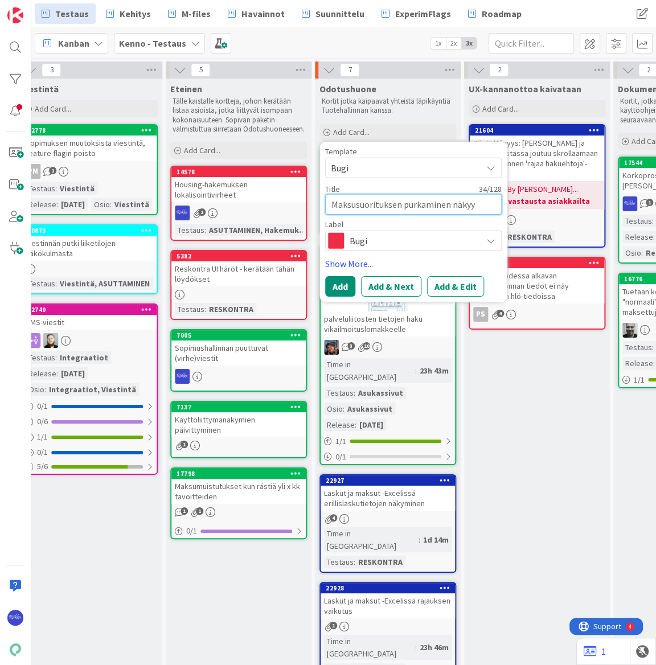
type textarea "Maksusuorituksen purkaminen näkyy n"
type textarea "x"
type textarea "Maksusuorituksen purkaminen näkyy nu"
type textarea "x"
type textarea "Maksusuorituksen purkaminen näkyy nul"
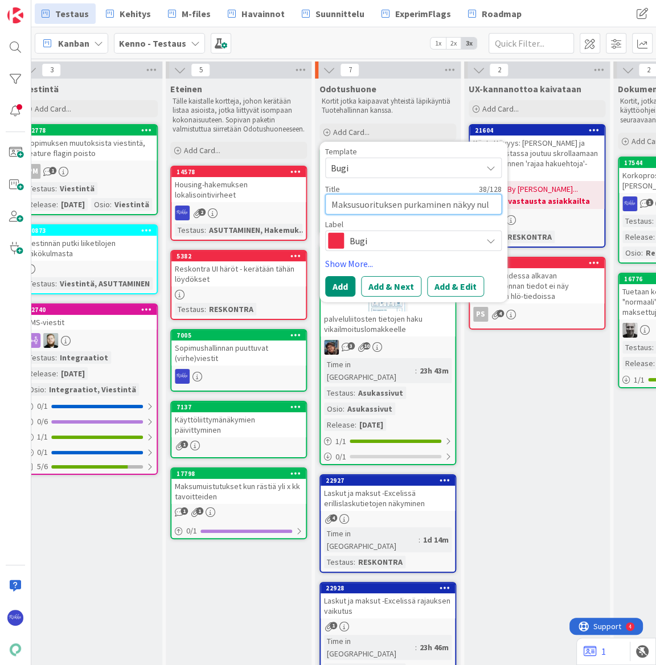
type textarea "x"
type textarea "Maksusuorituksen purkaminen näkyy null"
type textarea "x"
type textarea "Maksusuorituksen purkaminen näkyy nulli"
type textarea "x"
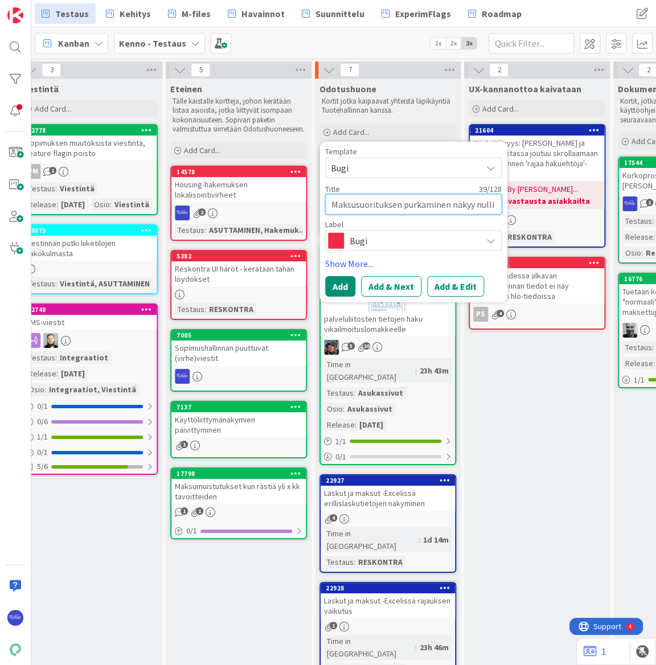
type textarea "Maksusuorituksen purkaminen näkyy nullin"
type textarea "x"
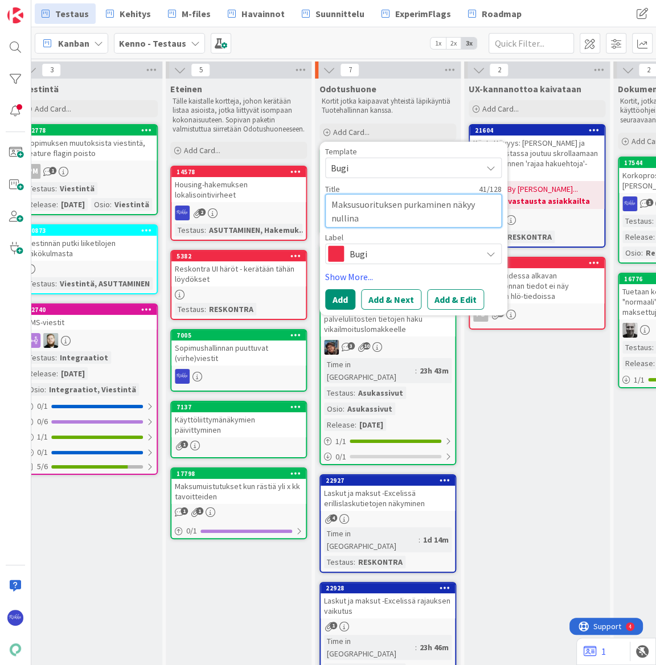
type textarea "Maksusuorituksen purkaminen näkyy nullina"
click at [456, 302] on button "Add & Edit" at bounding box center [455, 299] width 57 height 20
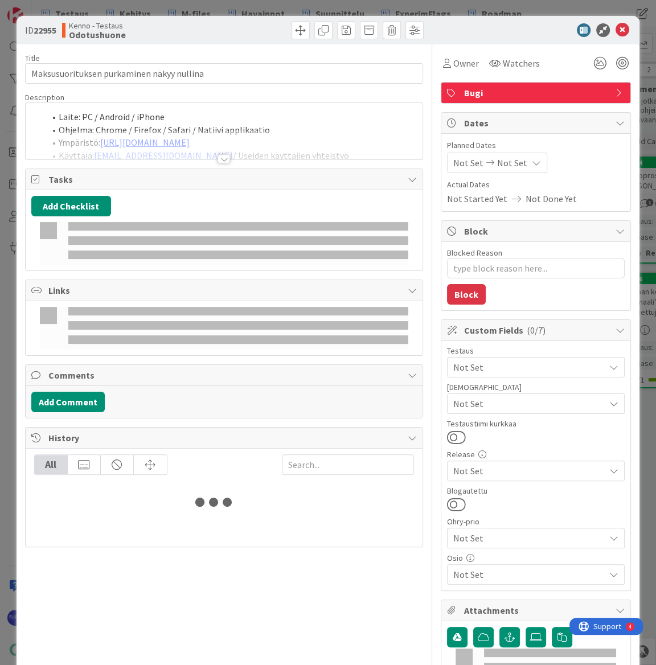
type textarea "x"
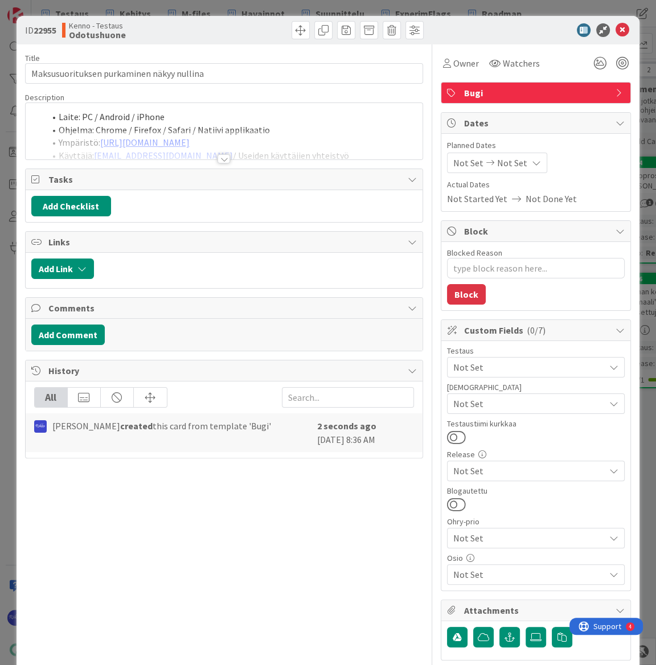
click at [222, 157] on div at bounding box center [223, 158] width 13 height 9
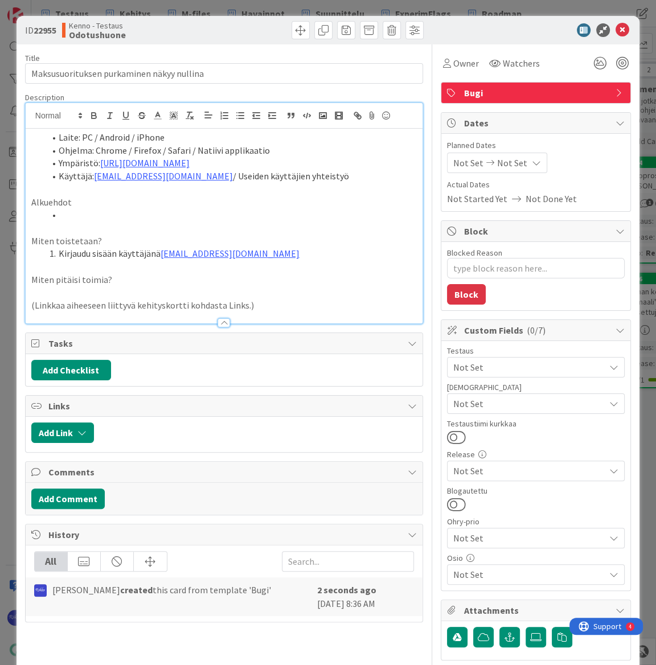
click at [121, 217] on li at bounding box center [231, 214] width 372 height 13
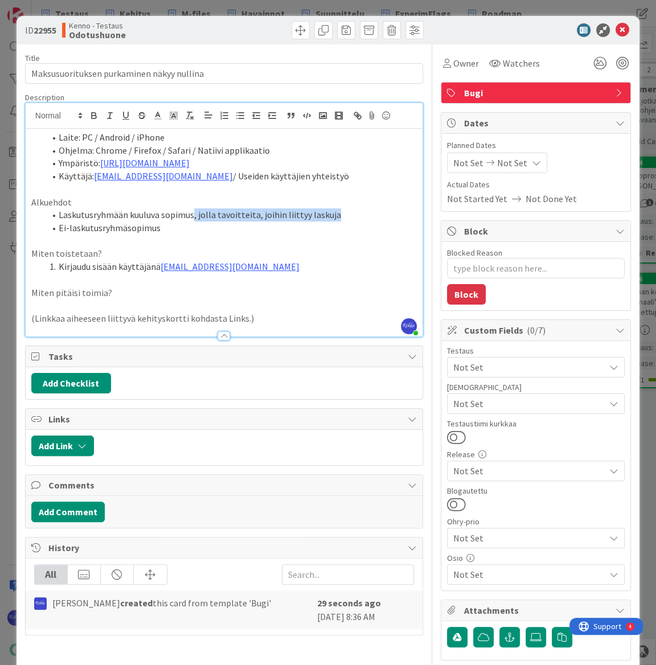
drag, startPoint x: 192, startPoint y: 214, endPoint x: 360, endPoint y: 216, distance: 167.4
click at [360, 216] on li "Laskutusryhmään kuuluva sopimus, jolla tavoitteita, joihin liittyy laskuja" at bounding box center [231, 214] width 372 height 13
copy li ", jolla tavoitteita, joihin liittyy laskuja"
click at [165, 232] on li "Ei-laskutusryhmäsopimus" at bounding box center [231, 227] width 372 height 13
click at [272, 267] on li "Kirjaudu sisään käyttäjänä kenno.admin@pandia.fi" at bounding box center [231, 266] width 372 height 13
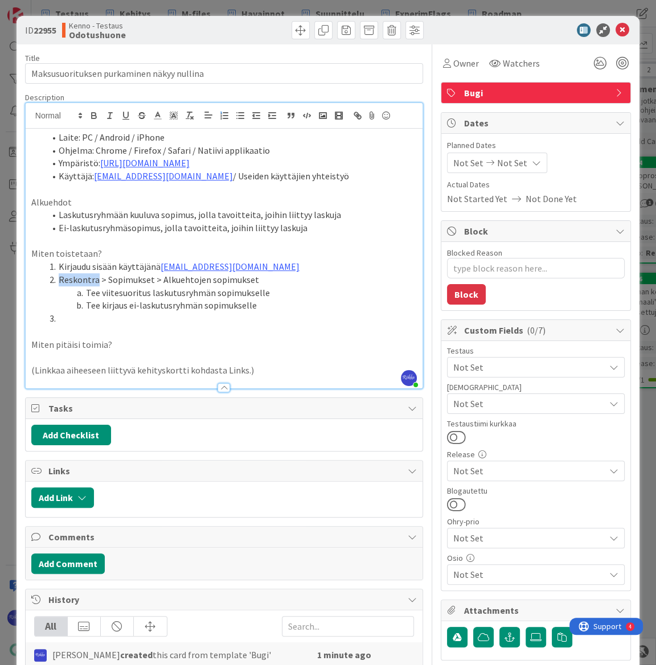
drag, startPoint x: 59, startPoint y: 280, endPoint x: 96, endPoint y: 280, distance: 37.0
click at [96, 280] on li "Reskontra > Sopimukset > Alkuehtojen sopimukset" at bounding box center [231, 279] width 372 height 13
copy li "Reskontra"
click at [91, 317] on li at bounding box center [231, 318] width 372 height 13
click at [196, 319] on li "Reskontra > Laskut ja maksut > Rajaa > Muodosta Excel" at bounding box center [231, 318] width 372 height 13
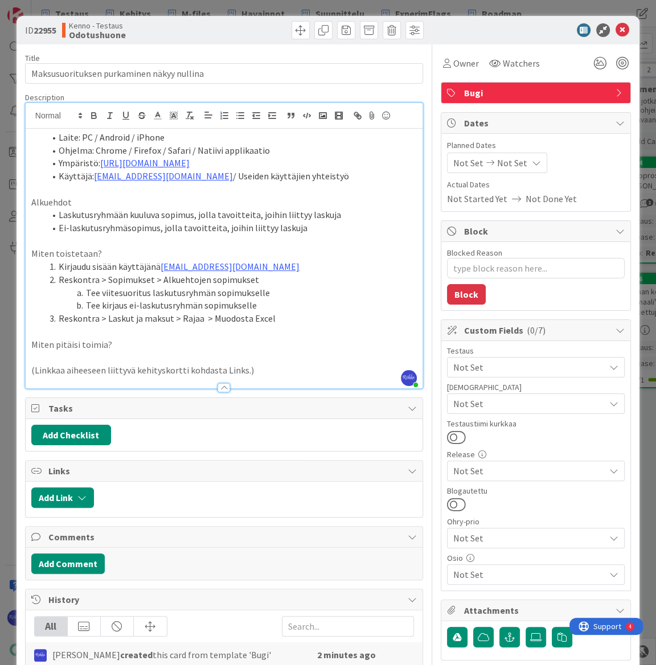
click at [57, 317] on li "Reskontra > Laskut ja maksut > Rajaa > Muodosta Excel" at bounding box center [231, 318] width 372 height 13
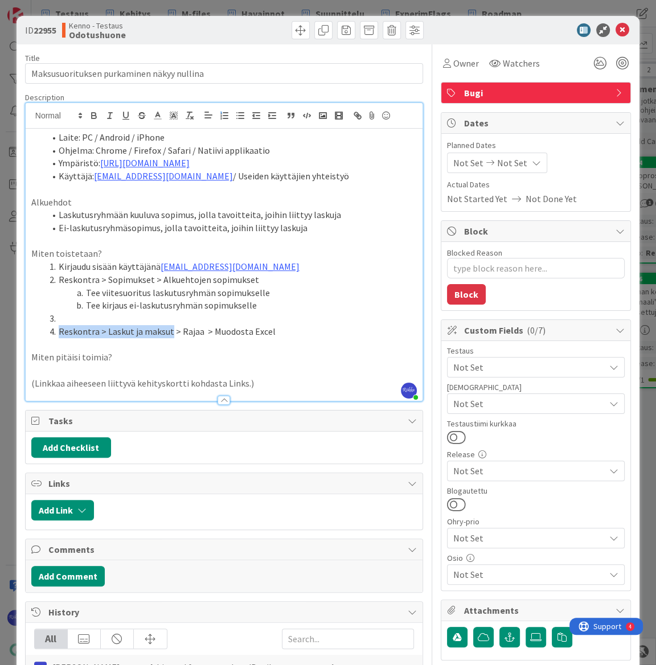
drag, startPoint x: 57, startPoint y: 329, endPoint x: 170, endPoint y: 327, distance: 112.7
click at [170, 327] on li "Reskontra > Laskut ja maksut > Rajaa > Muodosta Excel" at bounding box center [231, 331] width 372 height 13
copy li "Reskontra > Laskut ja maksut"
click at [130, 317] on li at bounding box center [231, 318] width 372 height 13
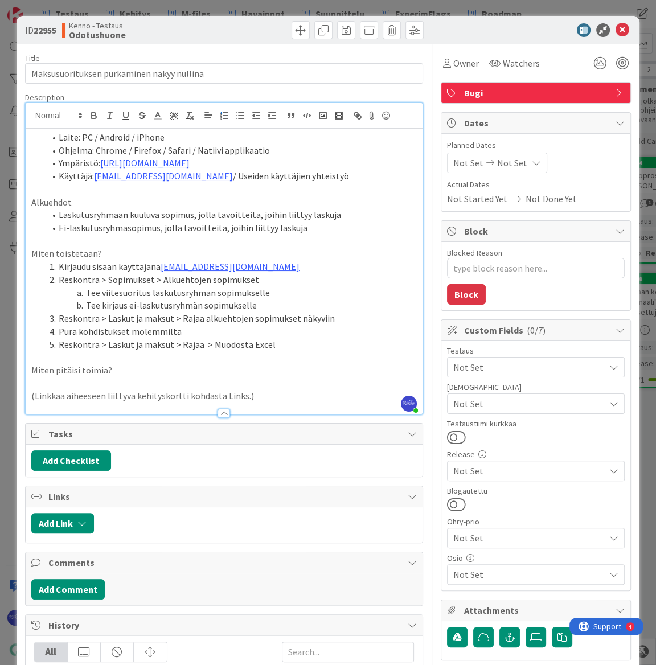
click at [289, 344] on li "Reskontra > Laskut ja maksut > Rajaa > Muodosta Excel" at bounding box center [231, 344] width 372 height 13
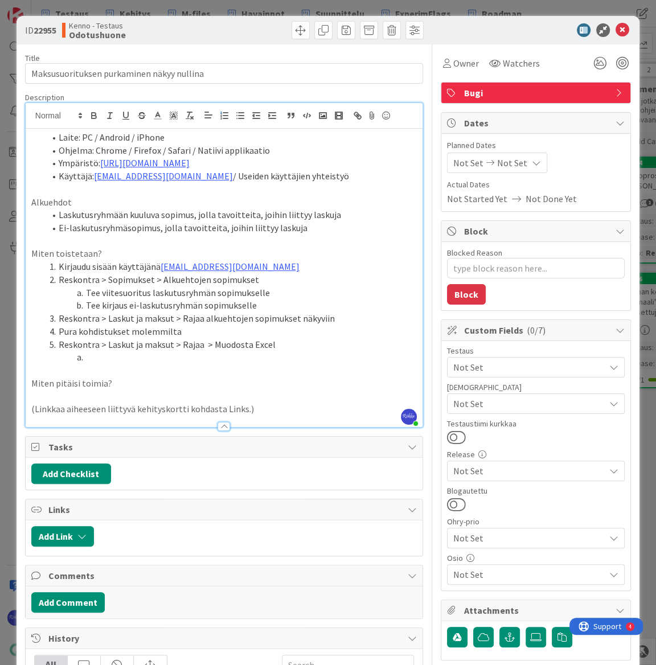
click at [191, 213] on li "Laskutusryhmään kuuluva sopimus, jolla tavoitteita, joihin liittyy laskuja" at bounding box center [231, 214] width 372 height 13
click at [157, 225] on li "Ei-laskutusryhmäsopimus, jolla tavoitteita, joihin liittyy laskuja" at bounding box center [231, 227] width 372 height 13
click at [284, 294] on li "Tee viitesuoritus laskutusryhmän sopimukselle" at bounding box center [231, 292] width 372 height 13
click at [266, 307] on li "Tee kirjaus ei-laskutusryhmän sopimukselle" at bounding box center [231, 305] width 372 height 13
click at [155, 359] on li at bounding box center [231, 357] width 372 height 13
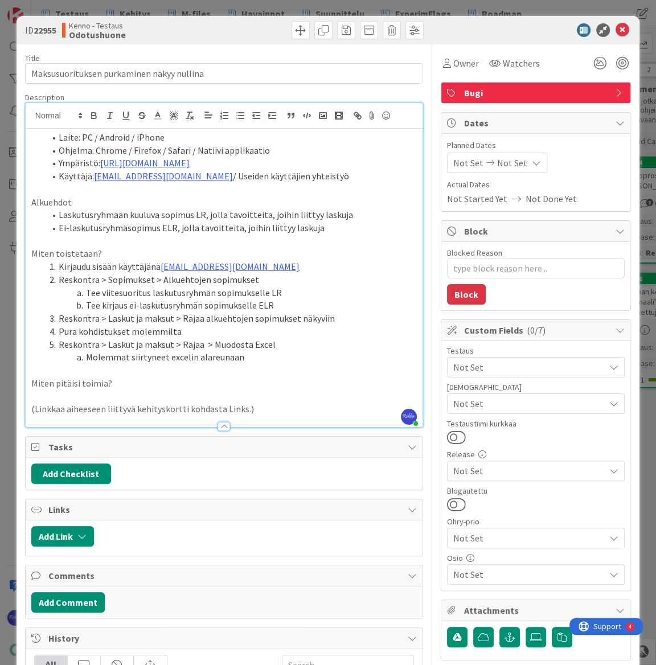
click at [262, 355] on li "Molemmat siirtyneet excelin alareunaan" at bounding box center [231, 357] width 372 height 13
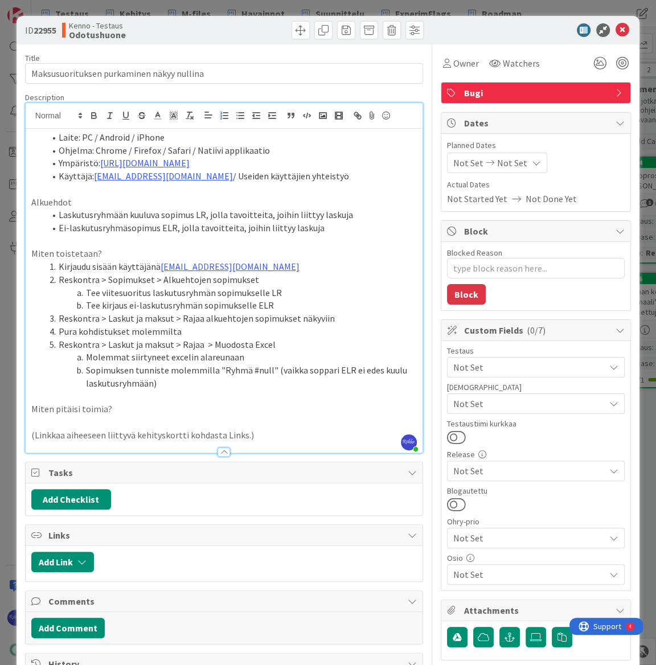
click at [117, 412] on p "Miten pitäisi toimia?" at bounding box center [223, 409] width 385 height 13
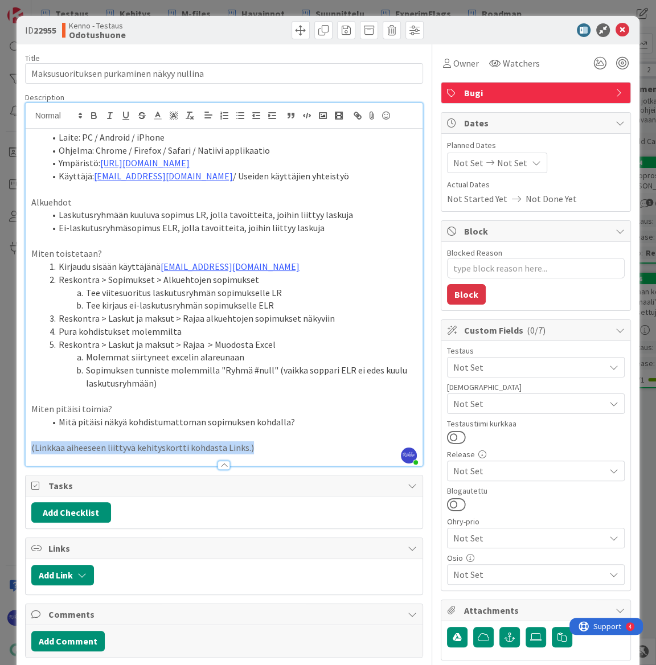
drag, startPoint x: 272, startPoint y: 448, endPoint x: 30, endPoint y: 445, distance: 242.0
click at [30, 445] on div "Laite: PC / Android / iPhone Ohjelma: Chrome / Firefox / Safari / Natiivi appli…" at bounding box center [224, 297] width 397 height 337
click at [513, 404] on span "Not Set" at bounding box center [528, 404] width 151 height 14
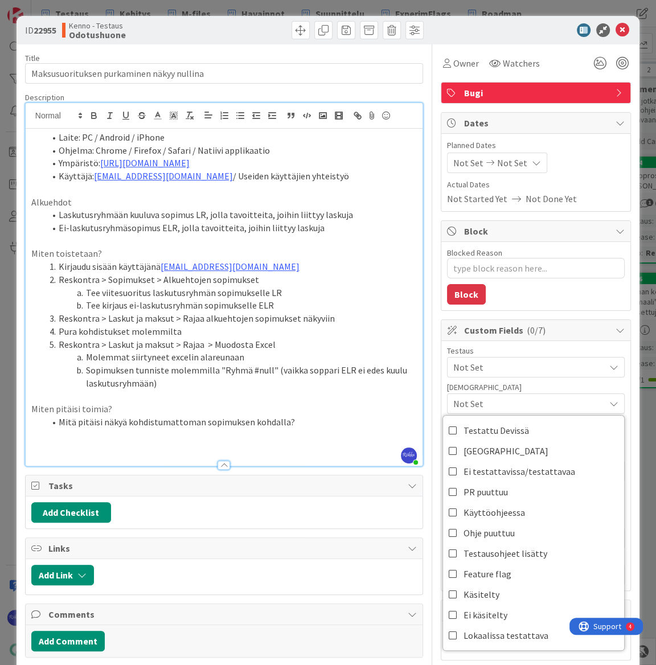
click at [509, 358] on div "Not Set" at bounding box center [536, 367] width 178 height 20
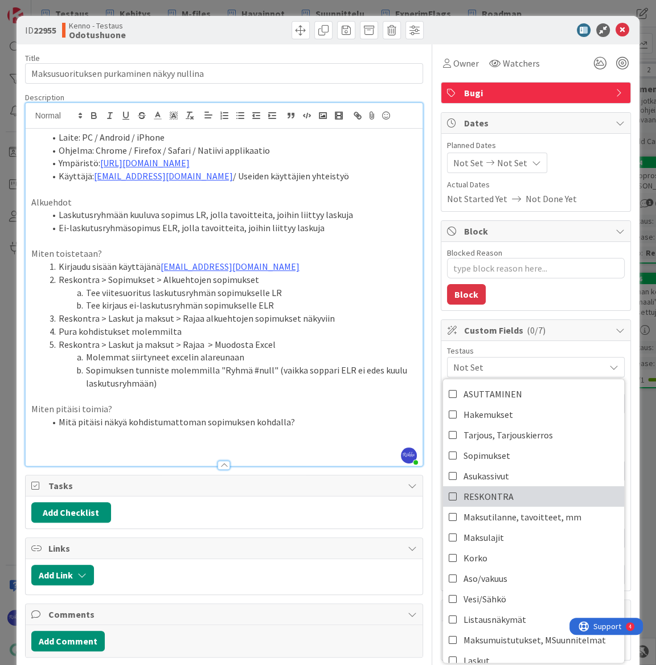
click at [535, 489] on link "RESKONTRA" at bounding box center [533, 496] width 181 height 20
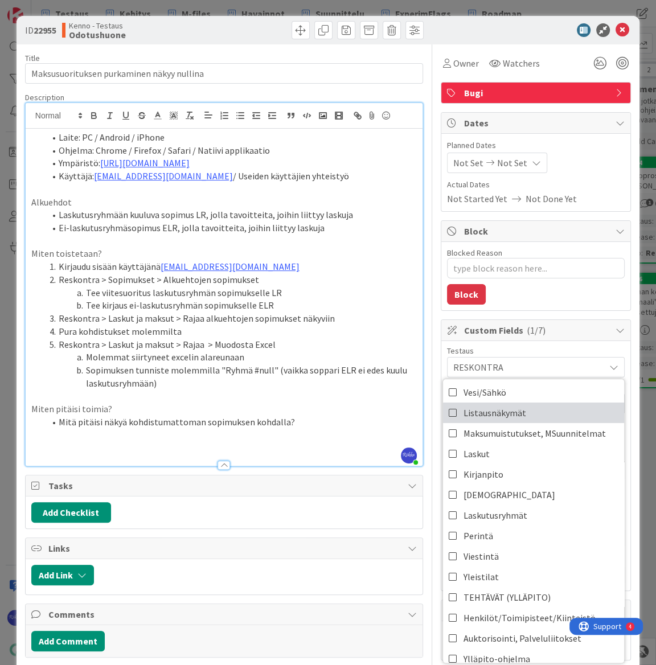
click at [515, 413] on span "Listausnäkymät" at bounding box center [494, 412] width 63 height 17
click at [504, 407] on span "Listausnäkymät" at bounding box center [494, 412] width 63 height 17
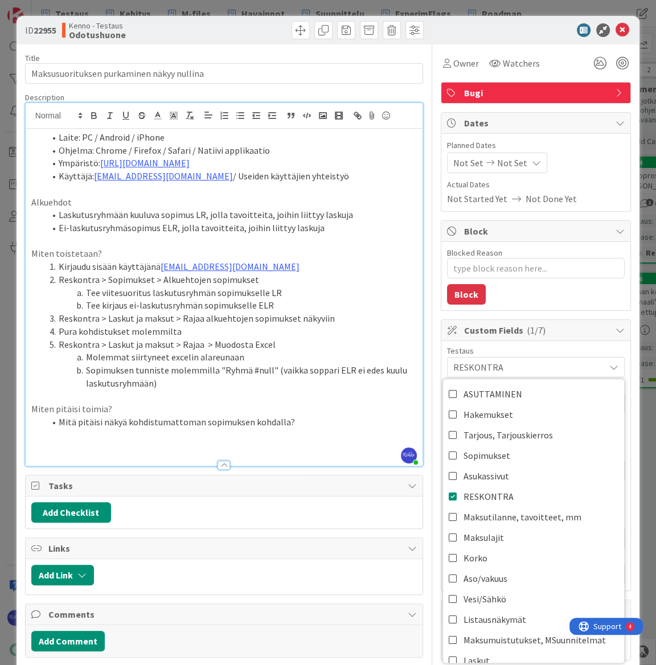
scroll to position [155, 0]
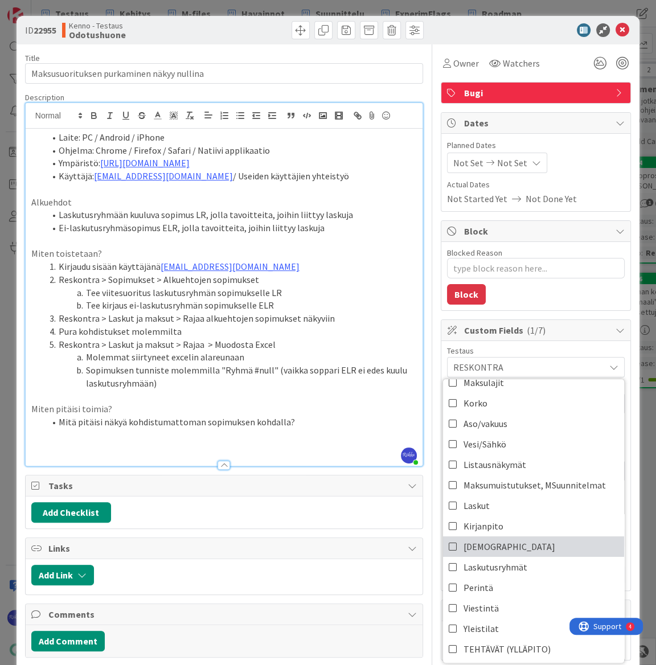
click at [493, 545] on link "Aineistot" at bounding box center [533, 546] width 181 height 20
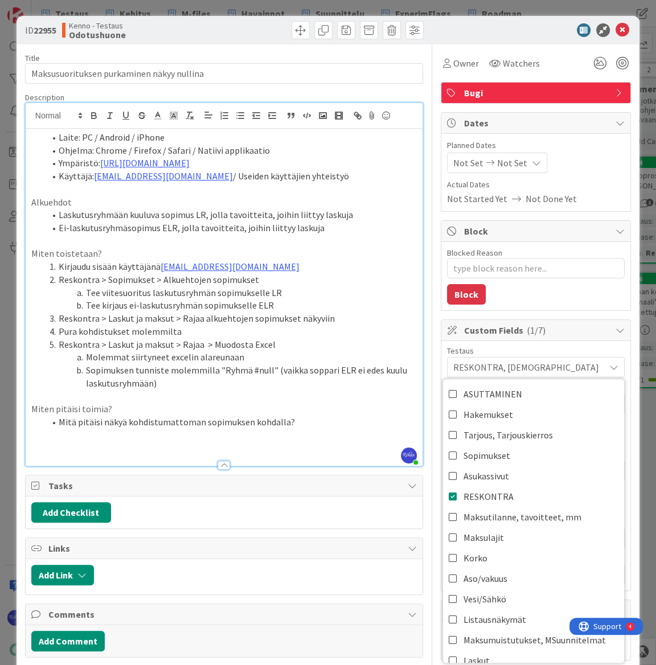
click at [192, 392] on p at bounding box center [223, 395] width 385 height 13
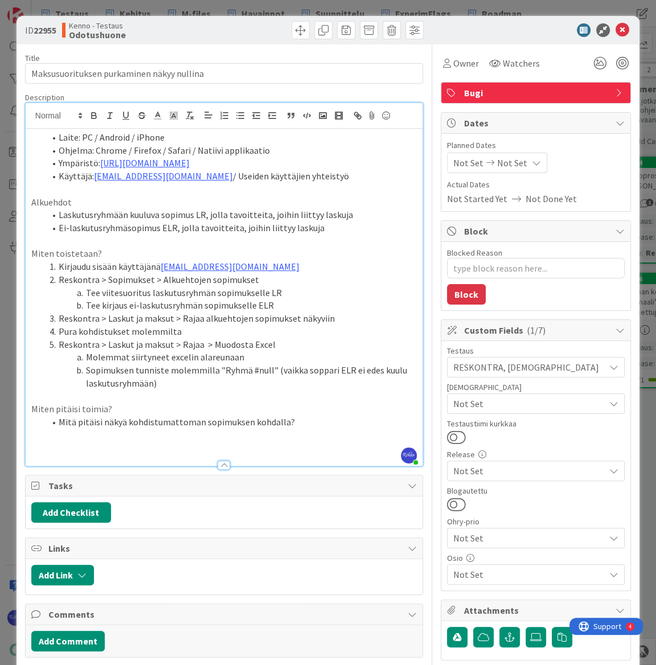
click at [202, 421] on li "Mitä pitäisi näkyä kohdistumattoman sopimuksen kohdalla?" at bounding box center [231, 422] width 372 height 13
drag, startPoint x: 148, startPoint y: 291, endPoint x: 214, endPoint y: 289, distance: 66.1
click at [214, 289] on li "Tee viitesuoritus laskutusryhmän sopimukselle LR" at bounding box center [231, 292] width 372 height 13
click at [98, 447] on p at bounding box center [223, 447] width 385 height 13
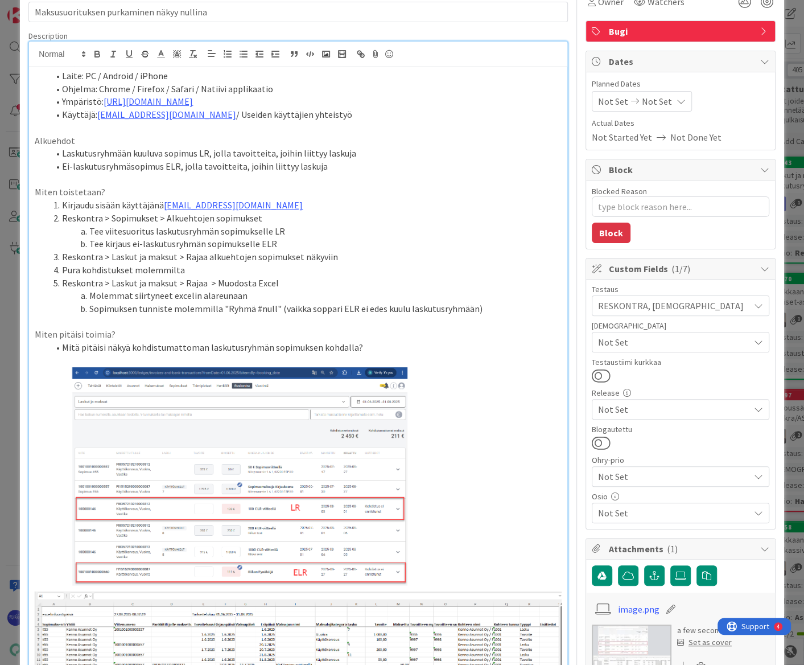
scroll to position [155, 0]
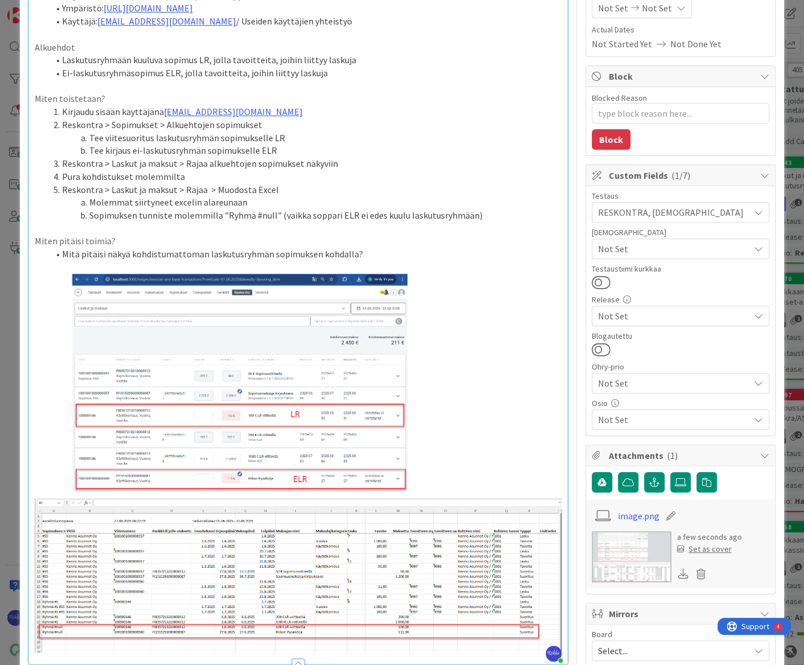
click at [407, 253] on li "Mitä pitäisi näkyä kohdistumattoman laskutusryhmän sopimuksen kohdalla?" at bounding box center [304, 254] width 513 height 13
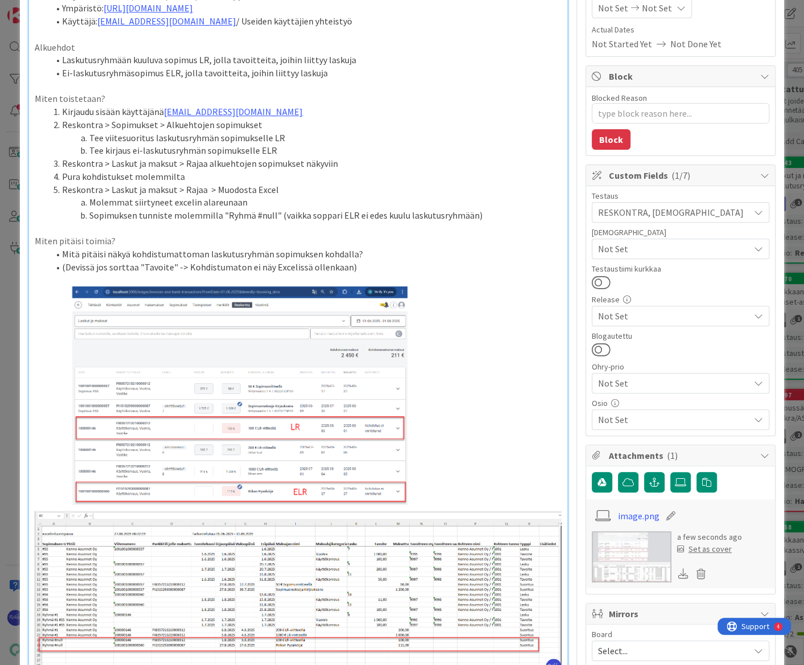
click at [136, 264] on li "(Devissä jos sorttaa "Tavoite" -> Kohdistumaton ei näy Excelissä ollenkaan)" at bounding box center [304, 267] width 513 height 13
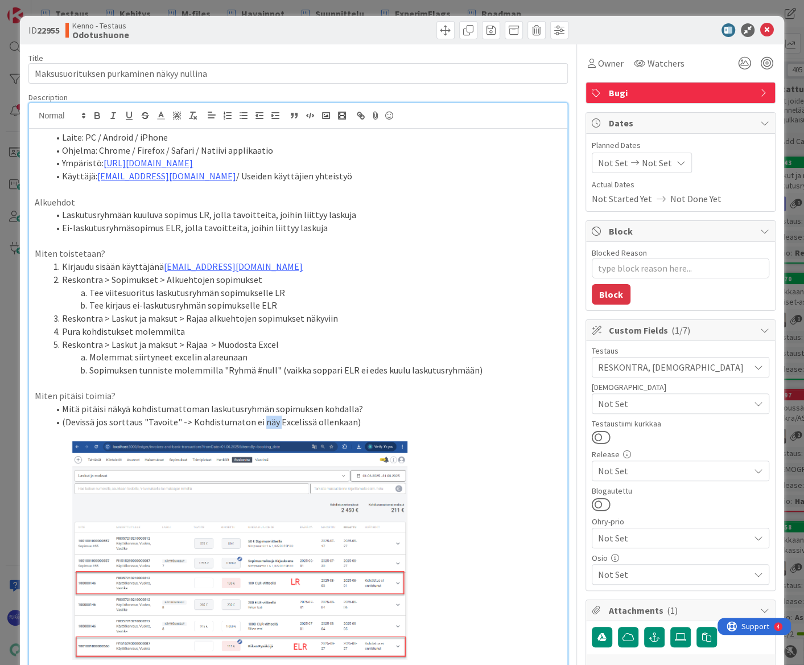
drag, startPoint x: 257, startPoint y: 421, endPoint x: 272, endPoint y: 421, distance: 14.2
click at [272, 421] on li "(Devissä jos sorttaus "Tavoite" -> Kohdistumaton ei näy Excelissä ollenkaan)" at bounding box center [304, 422] width 513 height 13
drag, startPoint x: 307, startPoint y: 423, endPoint x: 346, endPoint y: 422, distance: 38.7
click at [346, 422] on li "(Devissä jos sorttaus "Tavoite" -> Kohdistumaton näkyy Excelissä ollenkaan)" at bounding box center [304, 422] width 513 height 13
click at [245, 418] on li "(Devissä jos sorttaus "Tavoite" -> Kohdistumaton näkyy Excelissä ylimpänä)" at bounding box center [304, 422] width 513 height 13
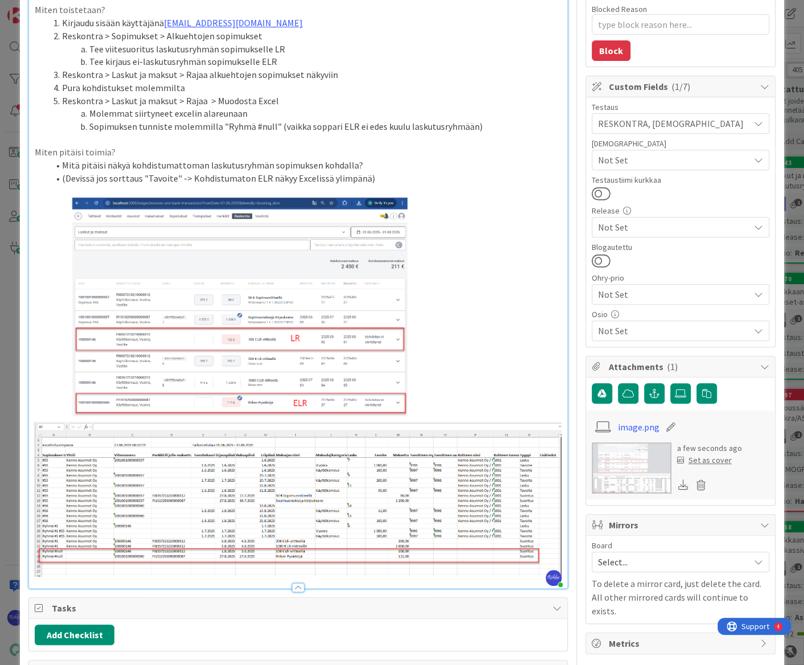
scroll to position [310, 0]
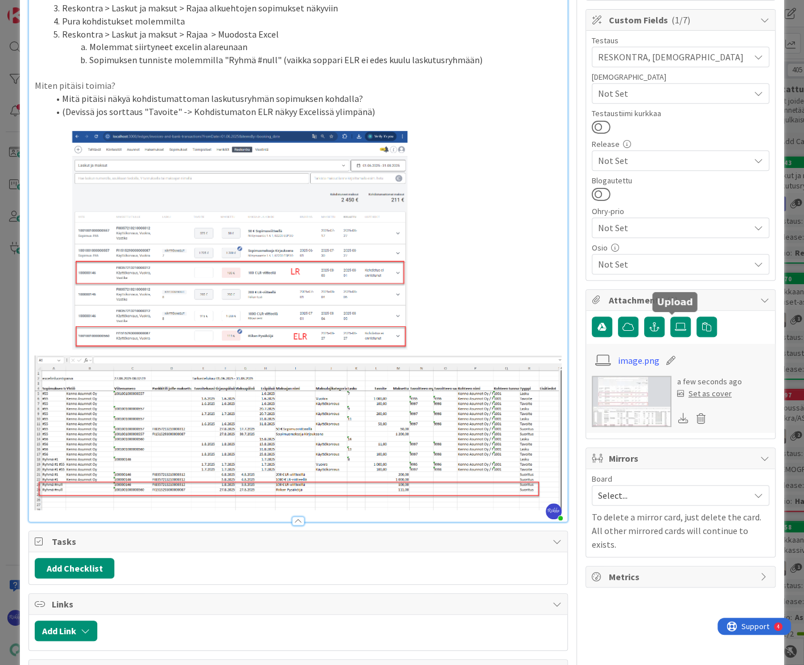
click at [614, 326] on icon at bounding box center [680, 326] width 11 height 9
click at [614, 317] on input "file" at bounding box center [671, 317] width 0 height 0
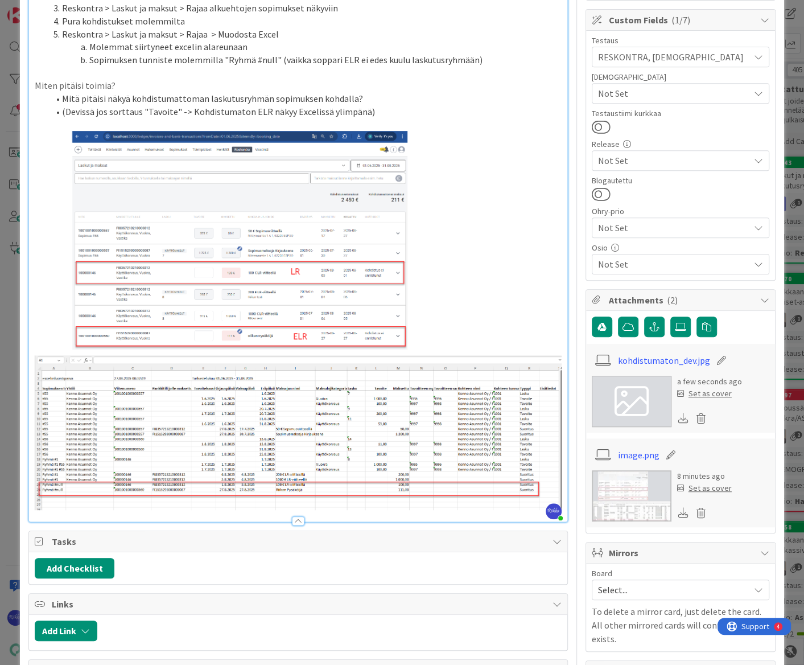
scroll to position [155, 0]
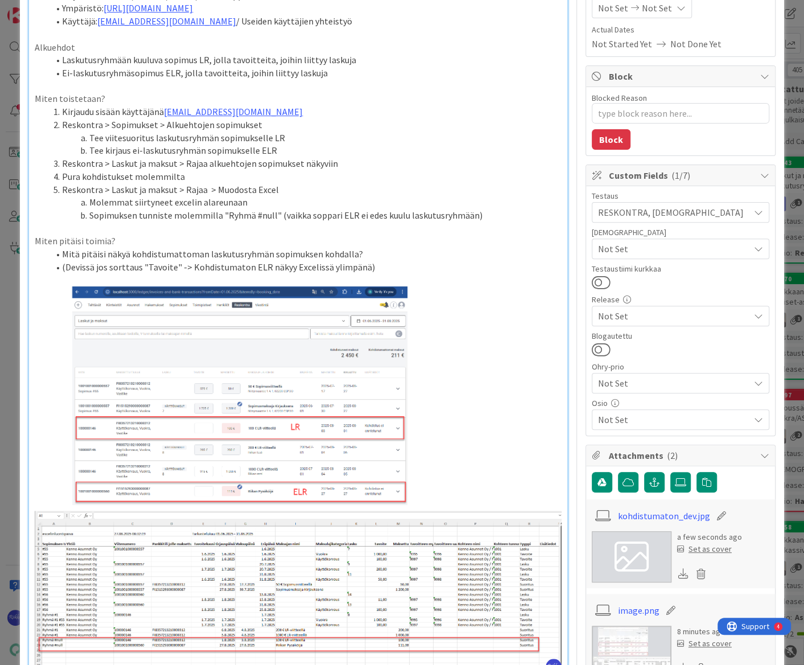
click at [360, 268] on li "(Devissä jos sorttaus "Tavoite" -> Kohdistumaton ELR näkyy Excelissä ylimpänä)" at bounding box center [304, 267] width 513 height 13
click at [64, 268] on li "(Devissä jos sorttaus "Tavoite" -> Kohdistumaton ELR näkyy Excelissä ylimpänä, …" at bounding box center [304, 267] width 513 height 13
click at [365, 261] on li "(27.08.25 Devissä jos sorttaus "Tavoite" -> Kohdistumaton ELR näkyy Excelissä y…" at bounding box center [304, 267] width 513 height 13
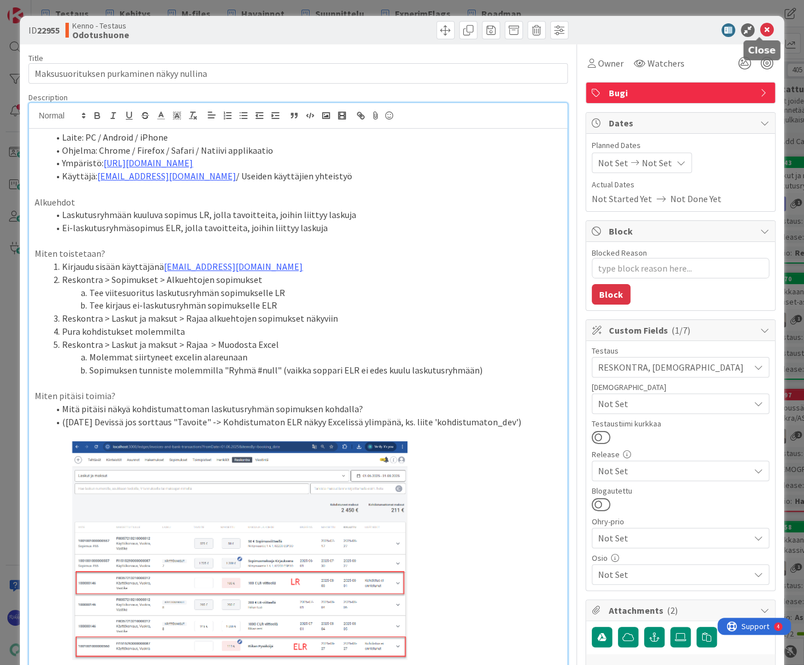
click at [614, 30] on icon at bounding box center [768, 30] width 14 height 14
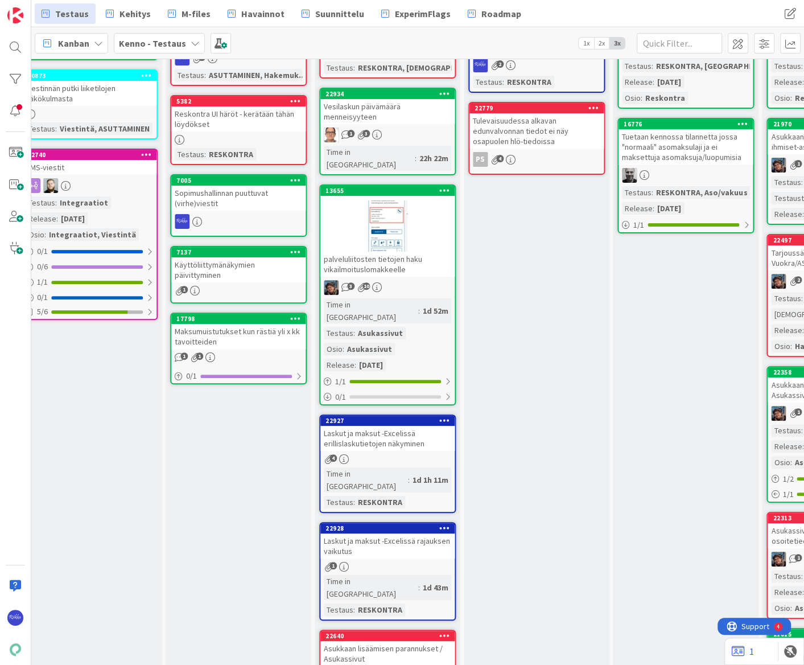
scroll to position [0, 765]
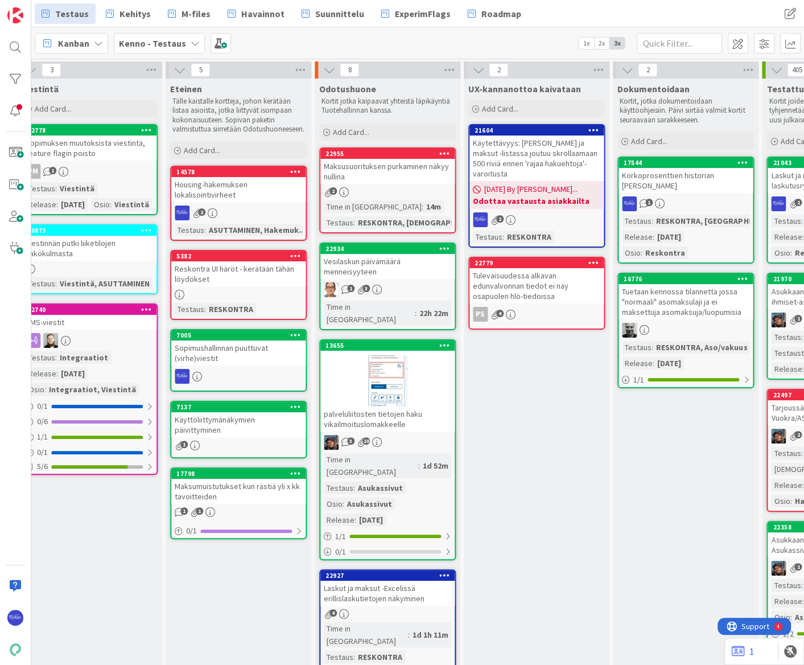
click at [395, 179] on div "Maksusuorituksen purkaminen näkyy nullina" at bounding box center [388, 171] width 134 height 25
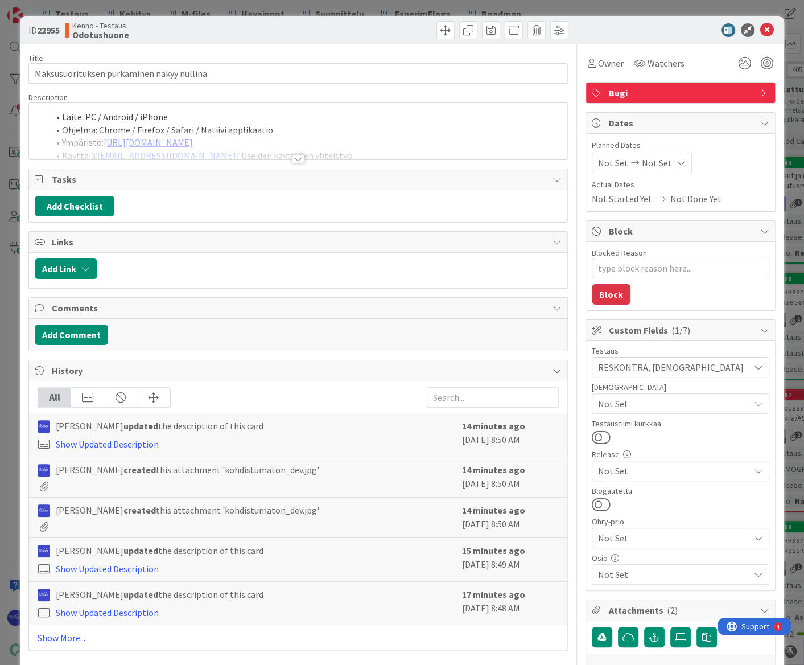
click at [294, 158] on div at bounding box center [298, 158] width 13 height 9
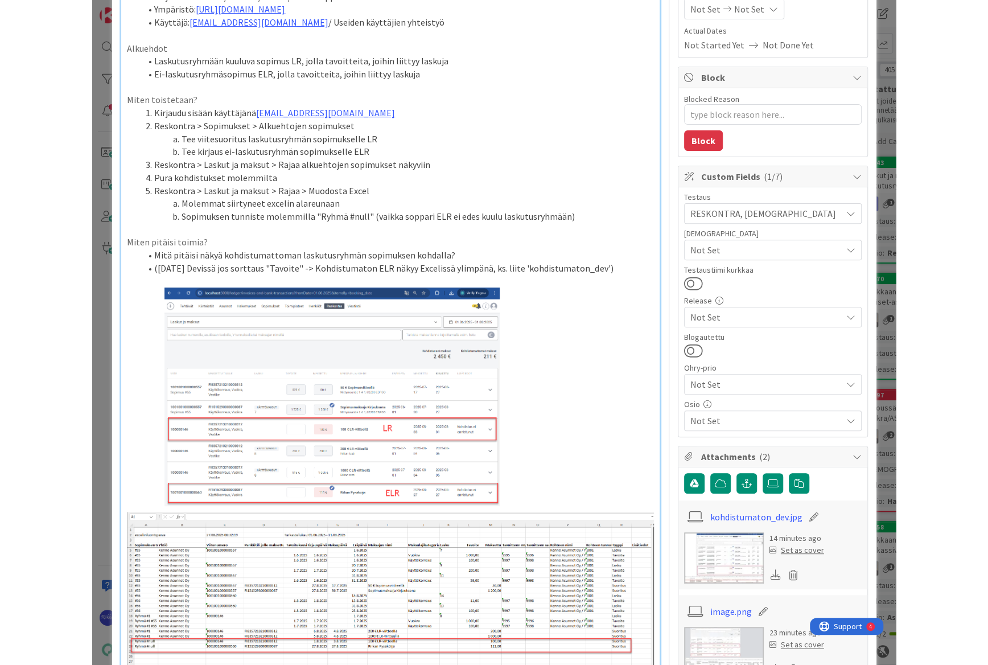
scroll to position [155, 0]
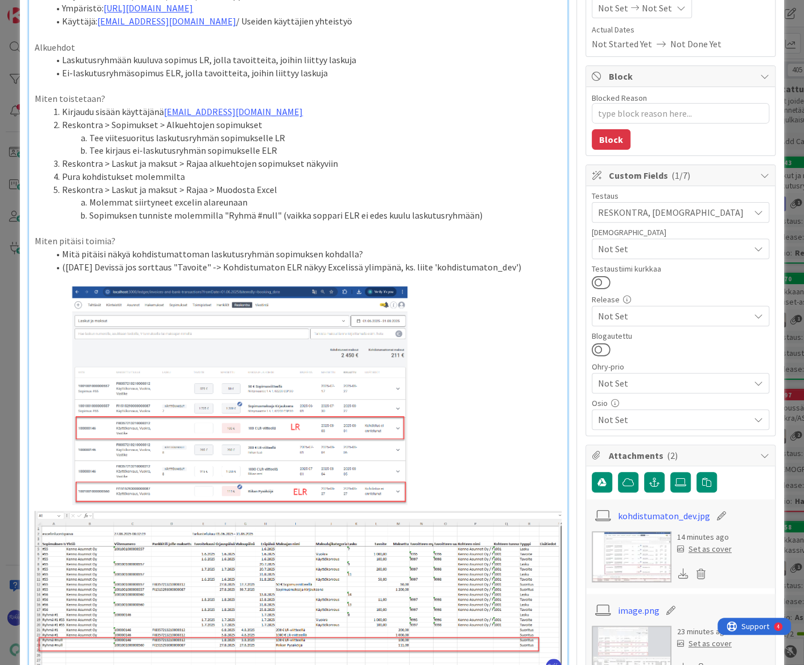
click at [506, 265] on li "(27.08.25 Devissä jos sorttaus "Tavoite" -> Kohdistumaton ELR näkyy Excelissä y…" at bounding box center [304, 267] width 513 height 13
click at [522, 267] on li "(27.08.25 Devissä jos sorttaus "Tavoite" -> Kohdistumaton ELR näkyy Excelissä y…" at bounding box center [304, 267] width 513 height 13
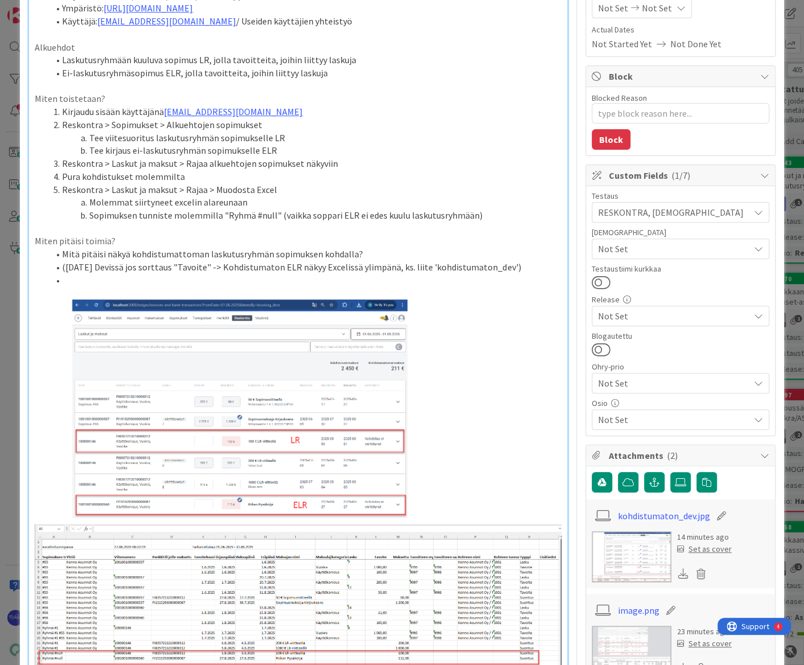
type textarea "x"
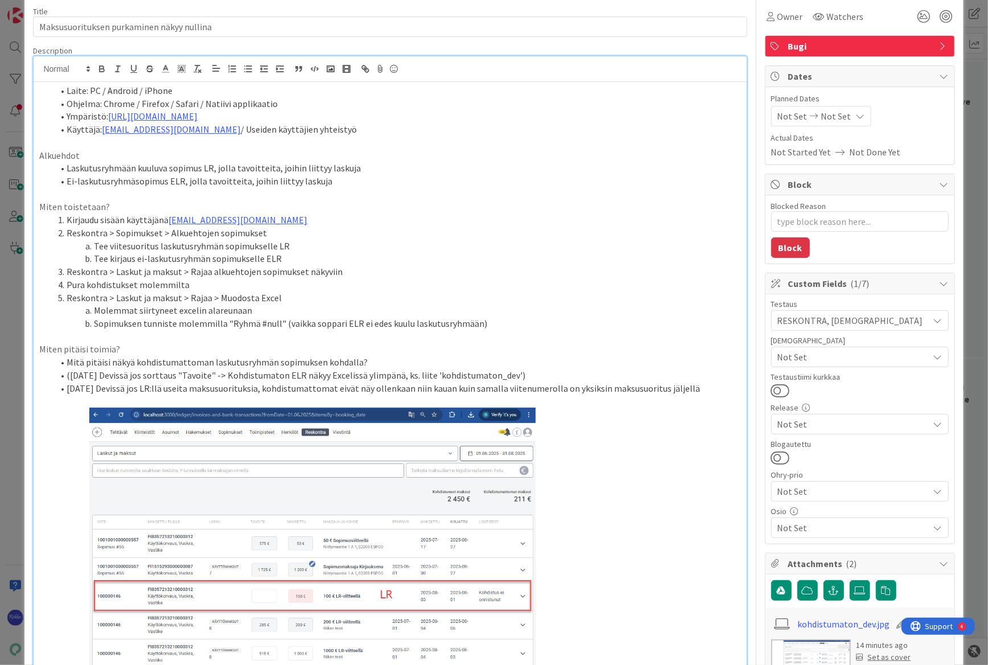
scroll to position [0, 0]
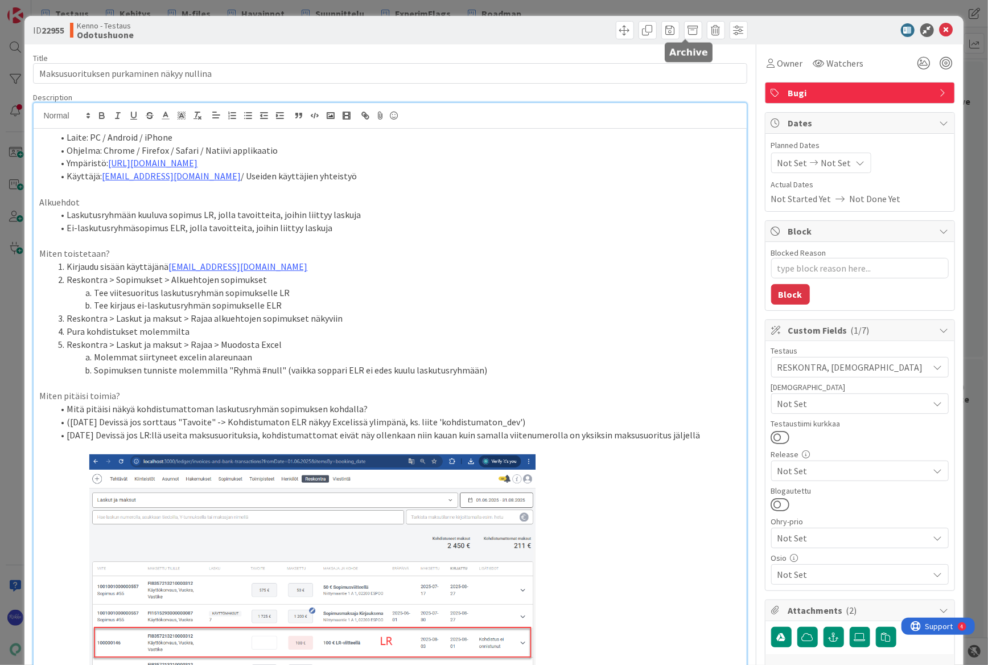
click at [614, 36] on span at bounding box center [693, 30] width 18 height 18
click at [614, 84] on button "Archive" at bounding box center [712, 83] width 45 height 20
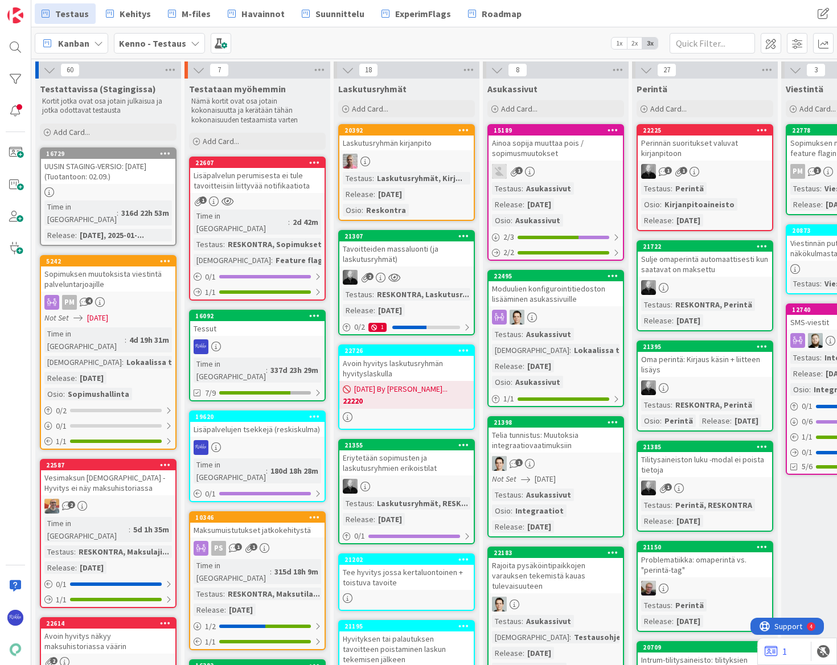
click at [97, 327] on div "Time in Column" at bounding box center [84, 339] width 80 height 25
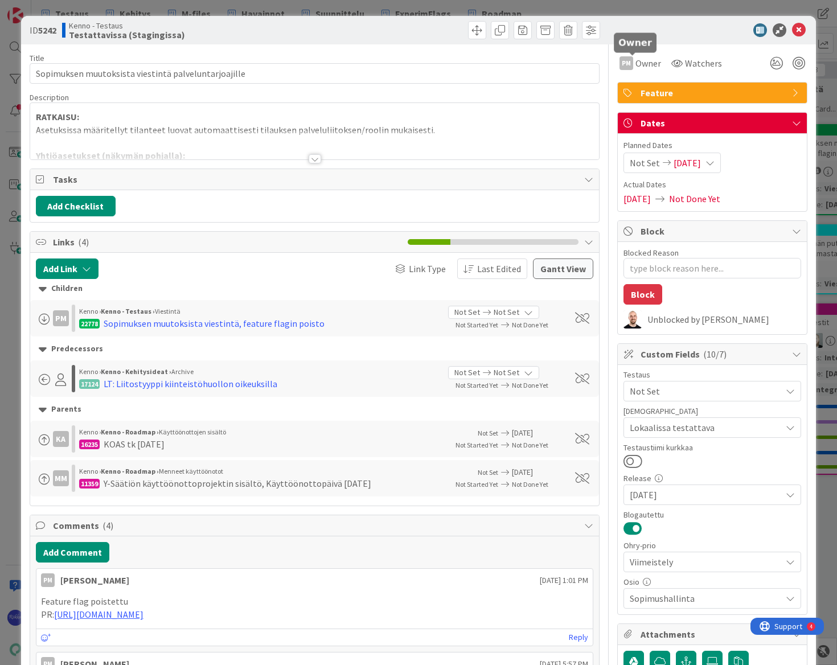
click at [614, 58] on span "Owner" at bounding box center [648, 63] width 26 height 14
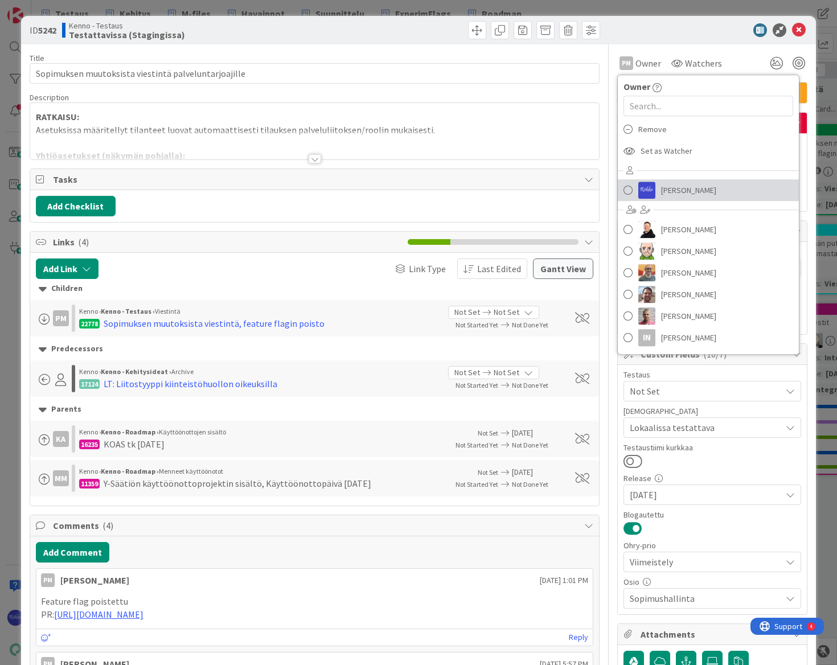
click at [614, 188] on link "Riikka Salo" at bounding box center [708, 190] width 181 height 22
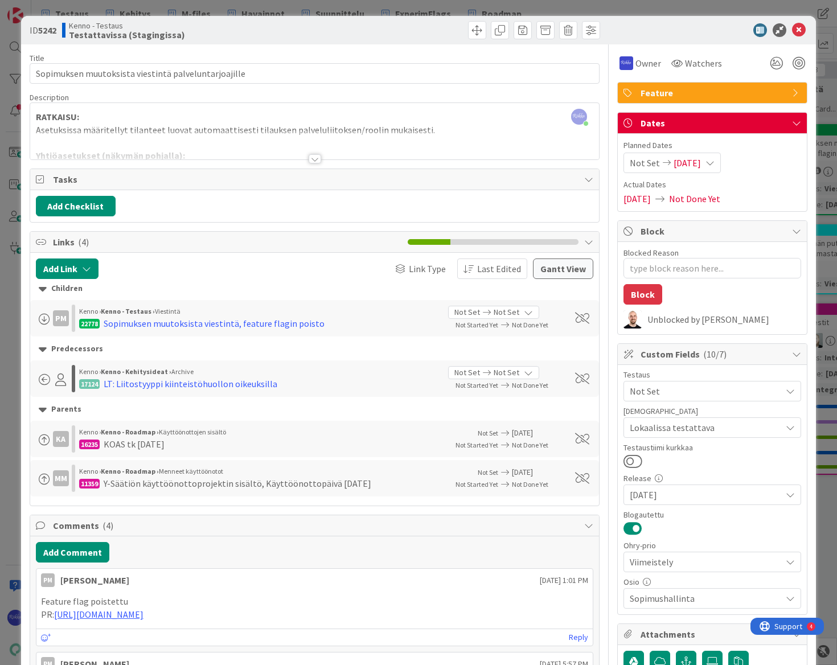
click at [330, 22] on div at bounding box center [459, 30] width 282 height 18
click at [313, 158] on div at bounding box center [315, 158] width 13 height 9
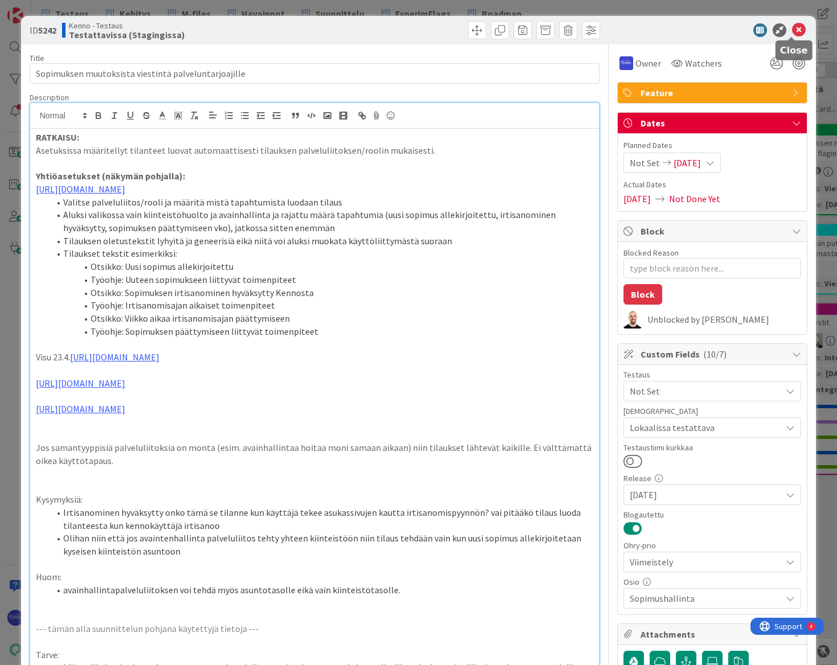
click at [614, 30] on icon at bounding box center [799, 30] width 14 height 14
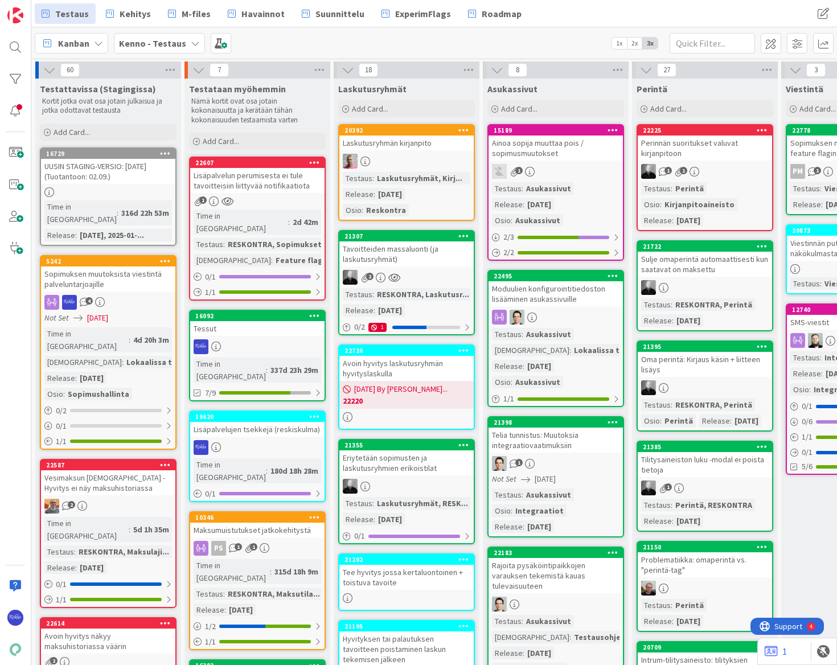
click at [120, 266] on div "Sopimuksen muutoksista viestintä palveluntarjoajille" at bounding box center [108, 278] width 134 height 25
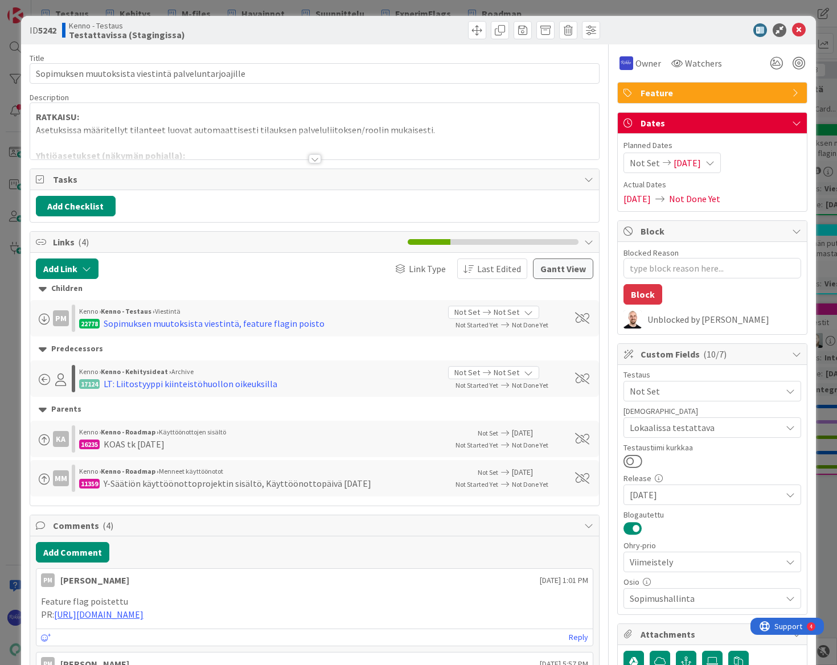
click at [310, 157] on div at bounding box center [315, 158] width 13 height 9
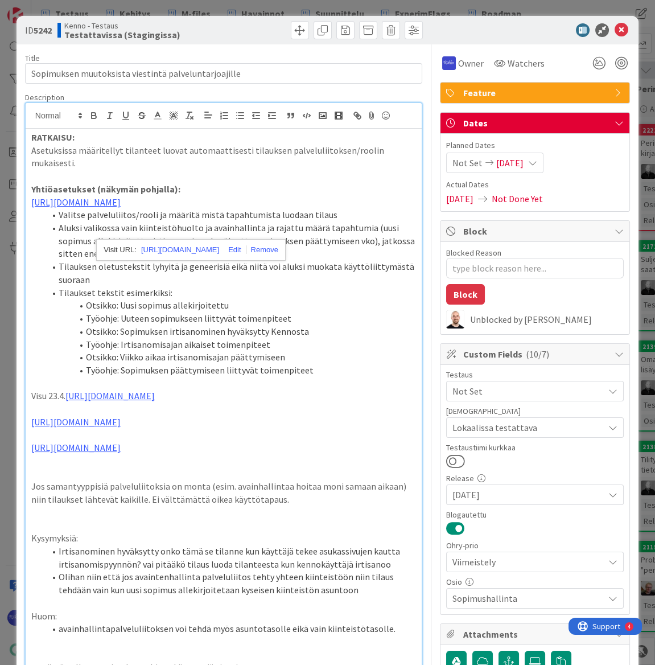
click at [343, 351] on li "Työohje: Irtisanomisajan aikaiset toimenpiteet" at bounding box center [230, 344] width 371 height 13
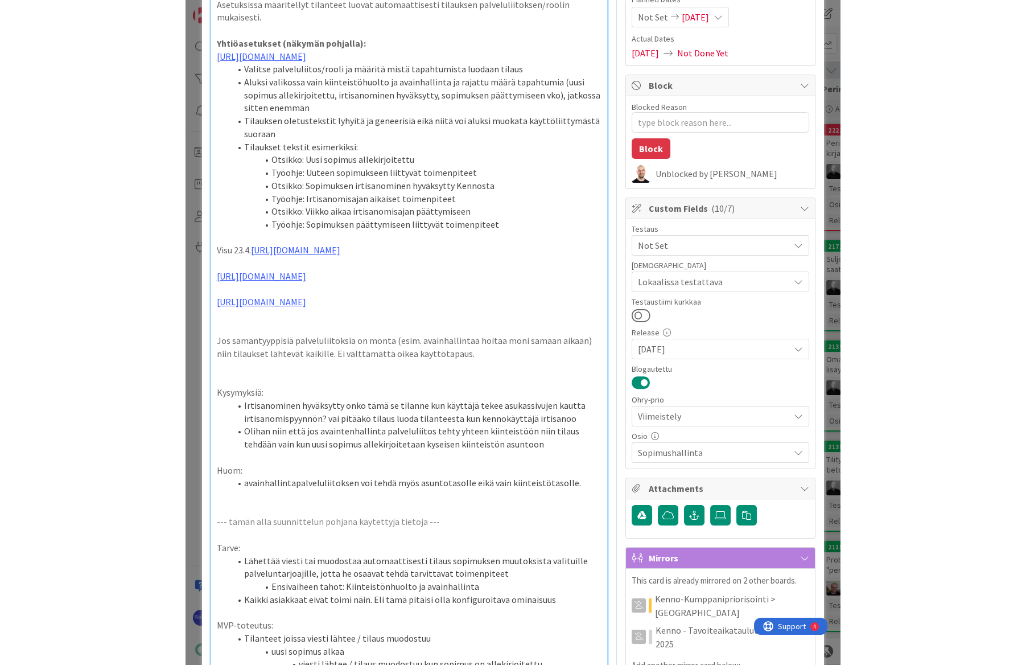
scroll to position [155, 0]
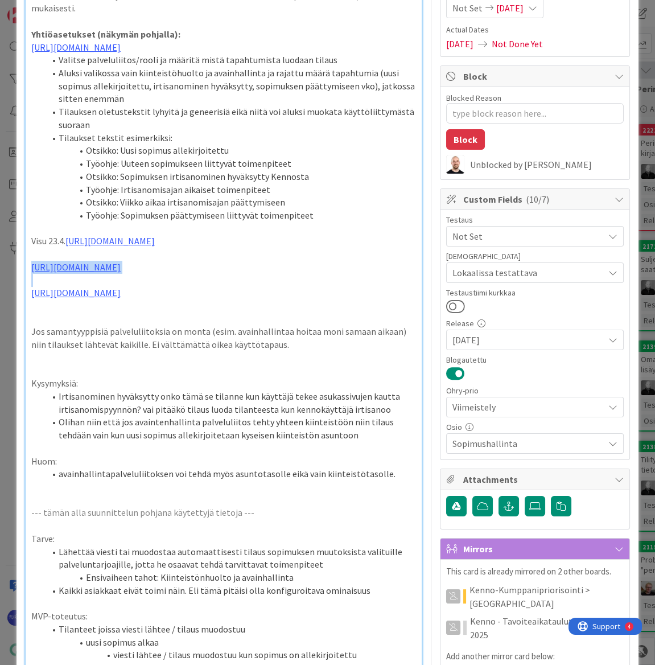
drag, startPoint x: 166, startPoint y: 324, endPoint x: 22, endPoint y: 307, distance: 145.0
copy link "https://www.figma.com/design/s06ePFuGvSFkRRSBp8p43G/Reskontra?node-id=24203-788…"
click at [313, 351] on p "Jos samantyyppisiä palveluliitoksia on monta (esim. avainhallintaa hoitaa moni …" at bounding box center [223, 338] width 385 height 26
drag, startPoint x: 161, startPoint y: 357, endPoint x: 29, endPoint y: 342, distance: 132.4
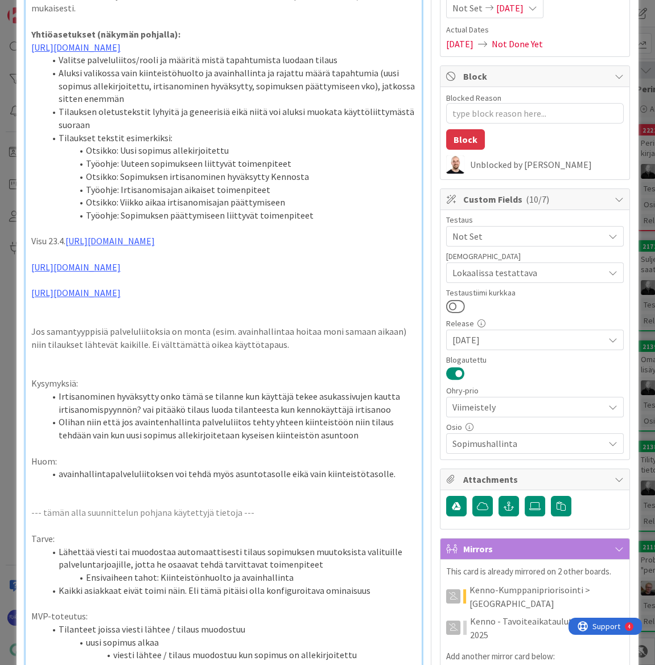
click at [29, 342] on div "RATKAISU: Asetuksissa määritellyt tilanteet luovat automaattisesti tilauksen pa…" at bounding box center [224, 537] width 396 height 1126
copy link "https://www.figma.com/design/s06ePFuGvSFkRRSBp8p43G/Reskontra?node-id=24231-848…"
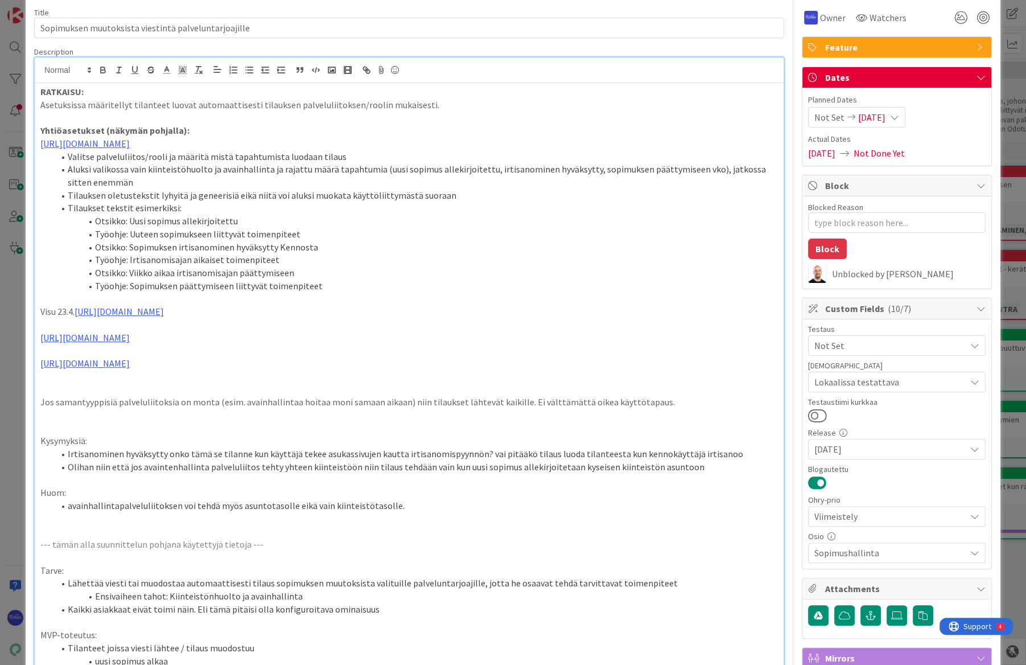
scroll to position [0, 0]
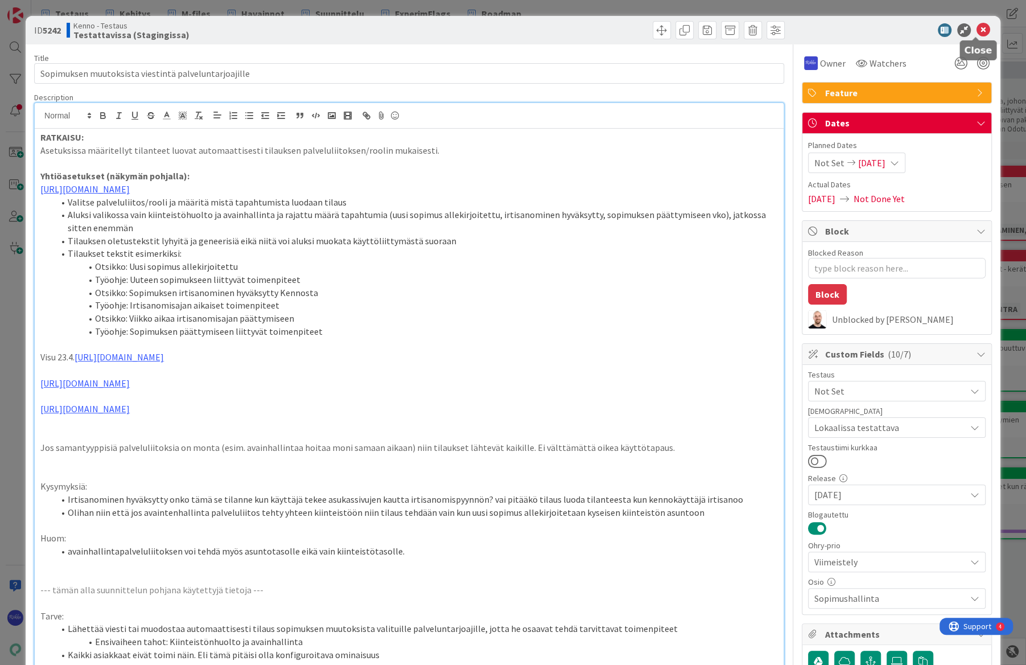
click at [614, 29] on icon at bounding box center [984, 30] width 14 height 14
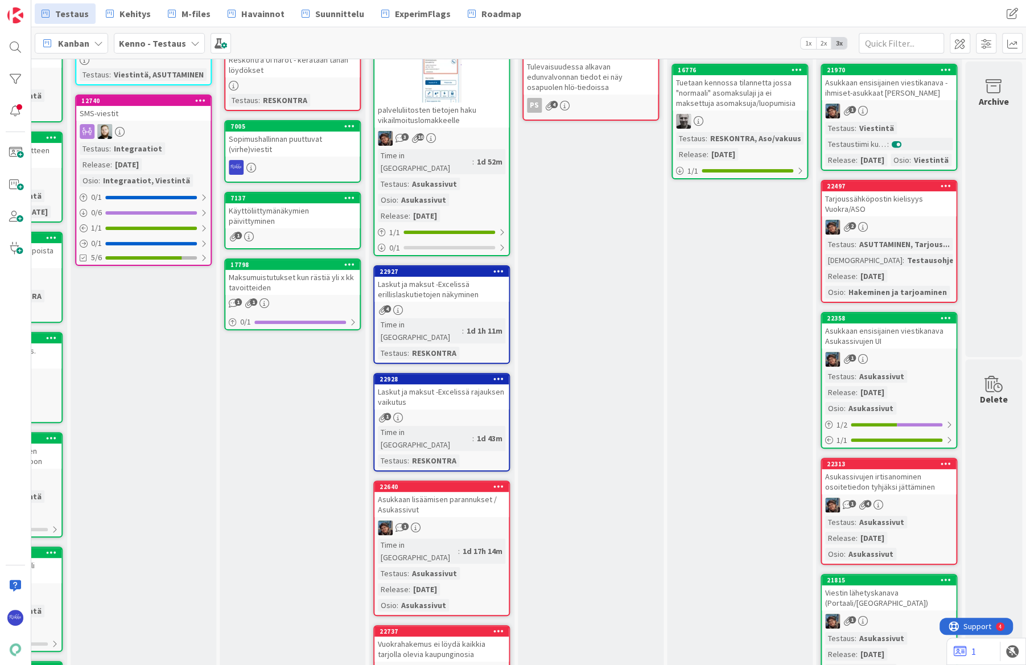
scroll to position [258, 717]
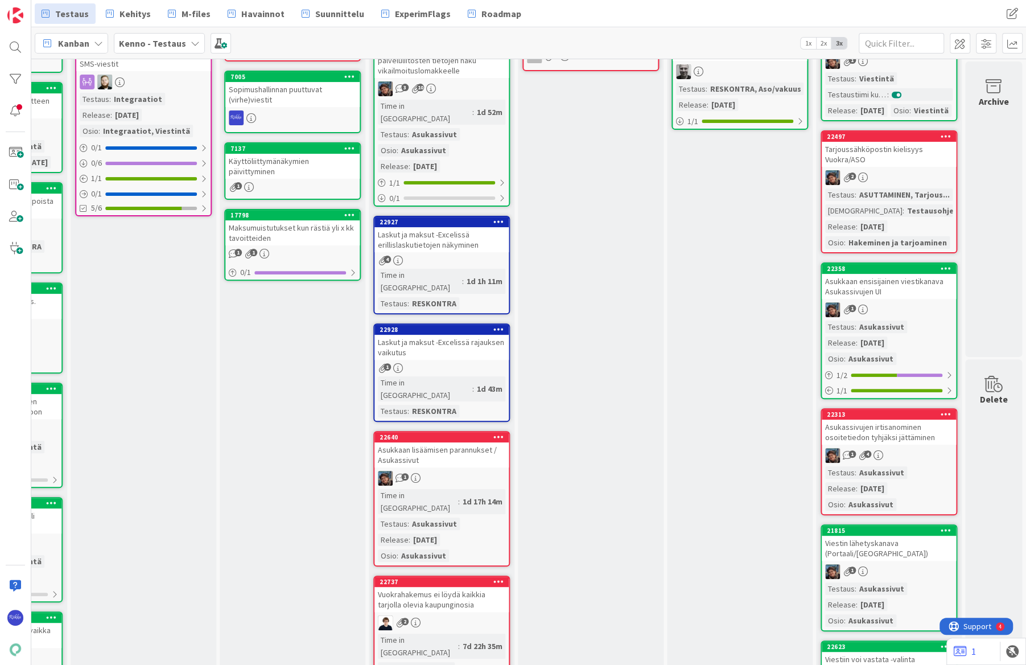
click at [455, 227] on link "22927 Laskut ja maksut -Excelissä erillislaskutietojen näkyminen 4 Time in Colu…" at bounding box center [441, 265] width 137 height 98
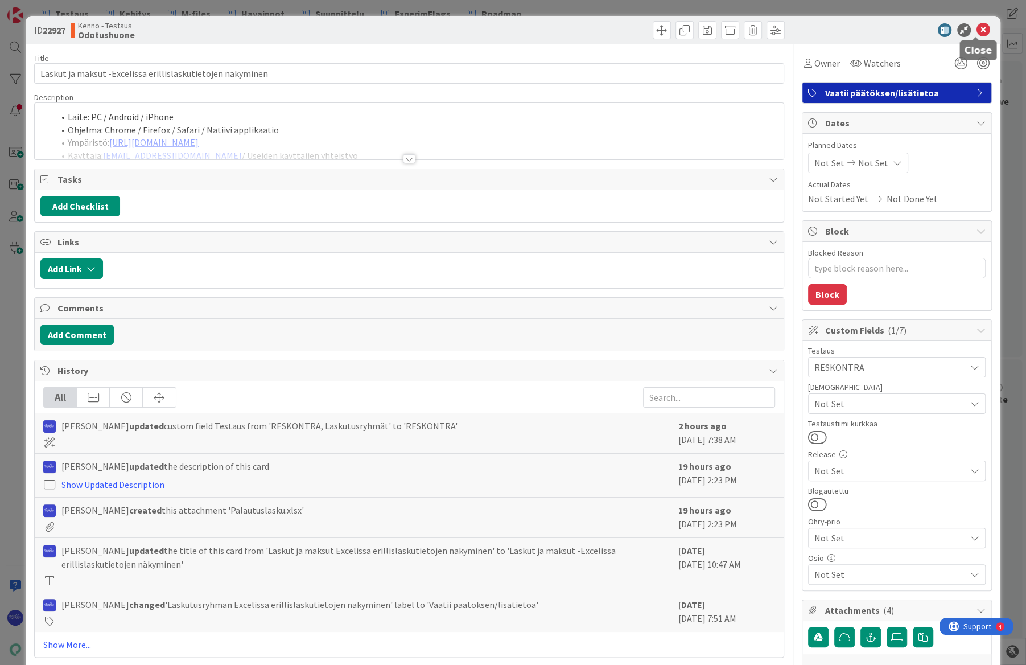
click at [614, 28] on icon at bounding box center [984, 30] width 14 height 14
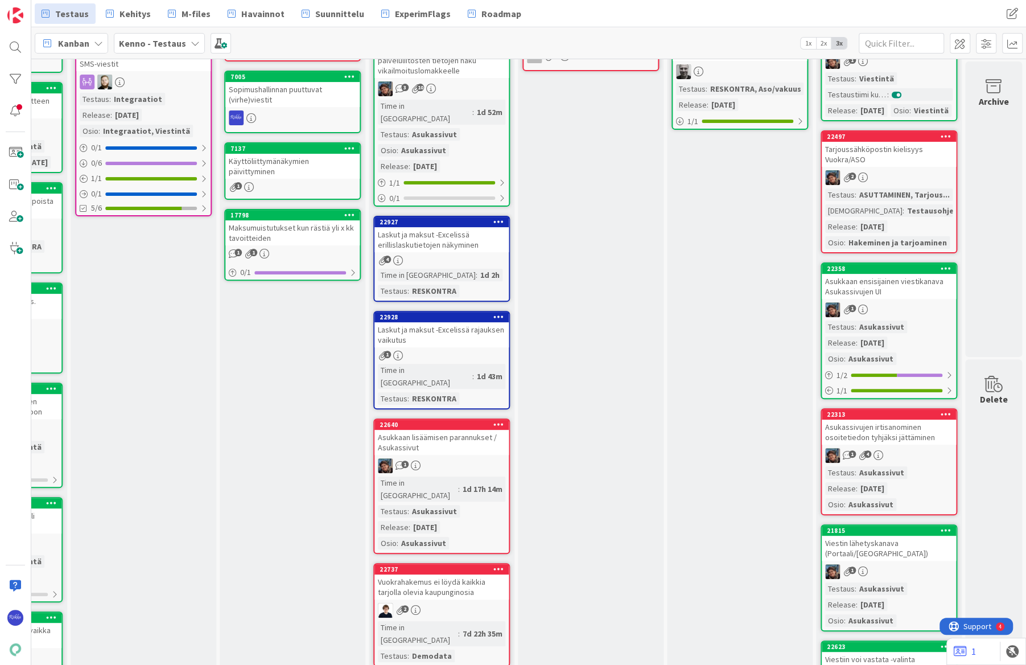
click at [458, 322] on div "Laskut ja maksut -Excelissä rajauksen vaikutus" at bounding box center [442, 334] width 134 height 25
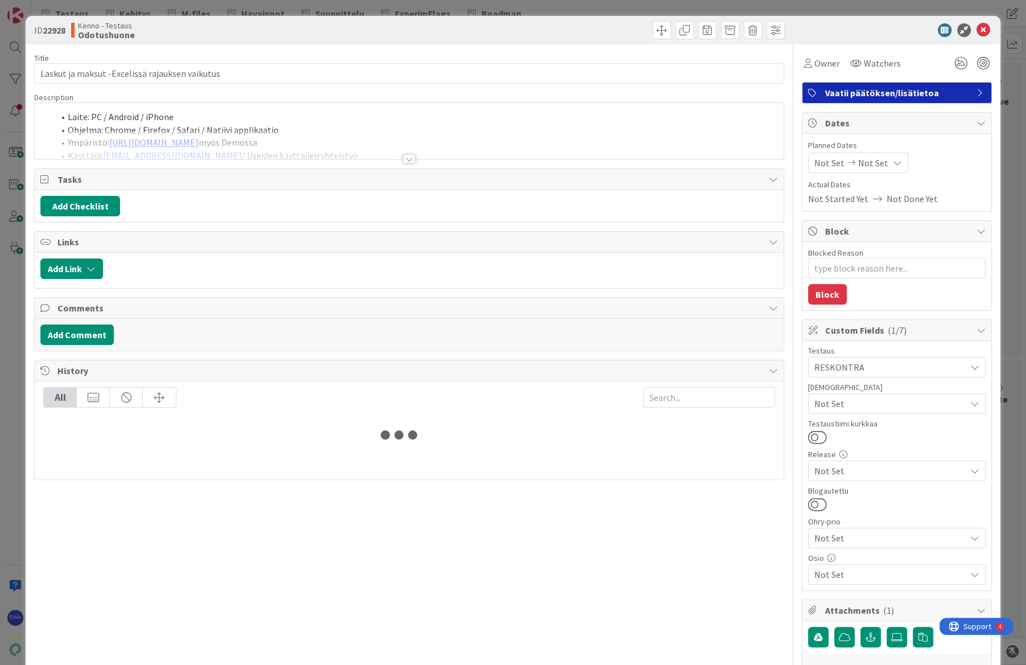
type textarea "x"
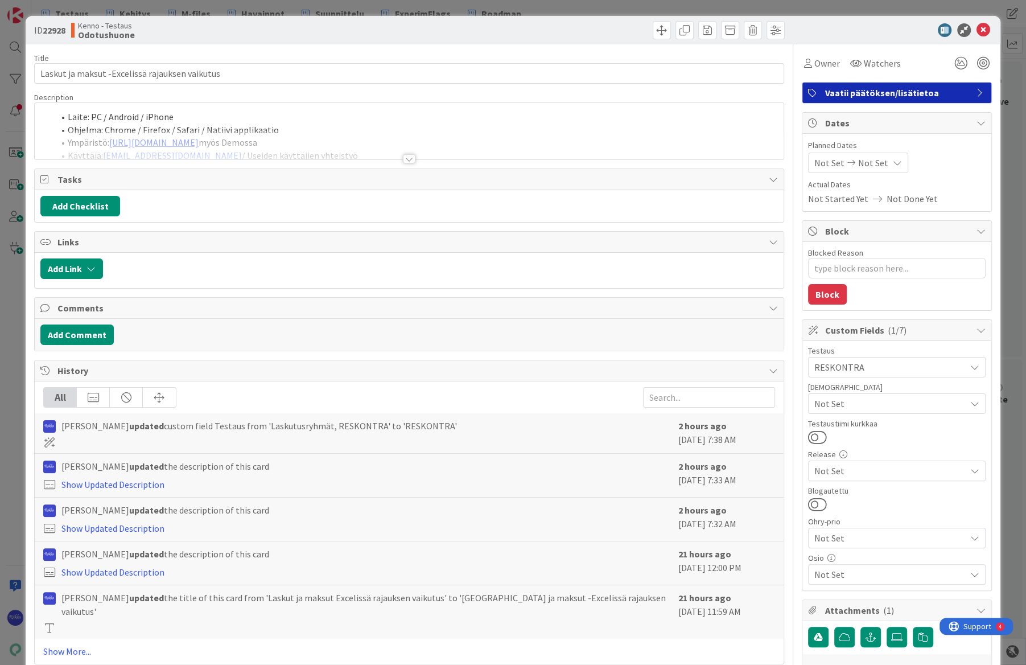
click at [404, 161] on div at bounding box center [409, 158] width 13 height 9
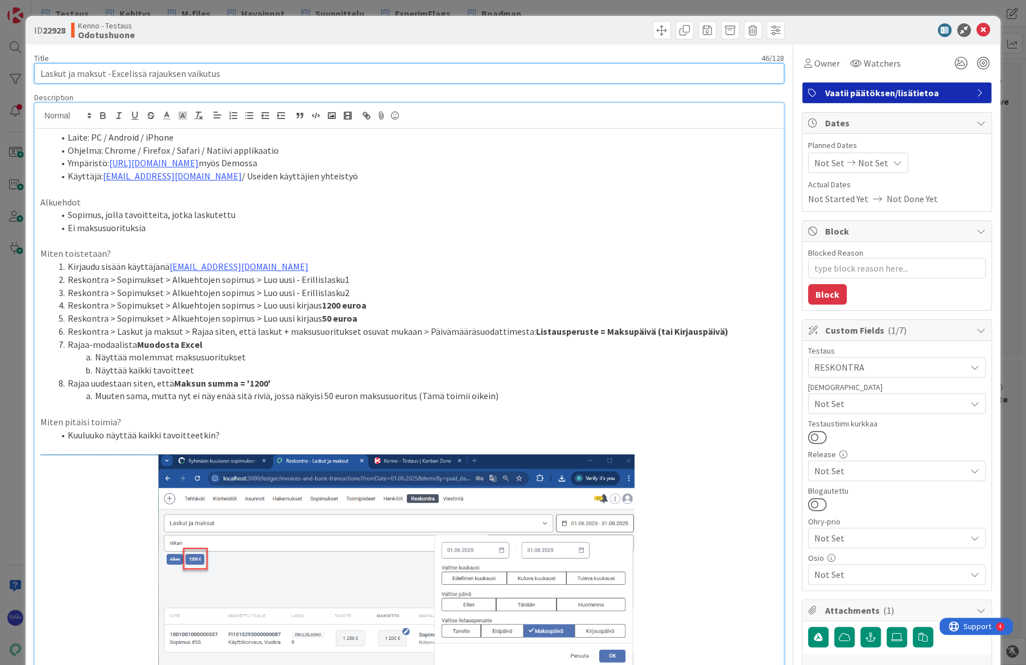
click at [145, 72] on input "Laskut ja maksut -Excelissä rajauksen vaikutus" at bounding box center [409, 73] width 750 height 20
type input "Laskut ja maksut -Excelissä Masrajauksen vaikutus"
type textarea "x"
type input "Laskut ja maksut -Excelissä Makrajauksen vaikutus"
type textarea "x"
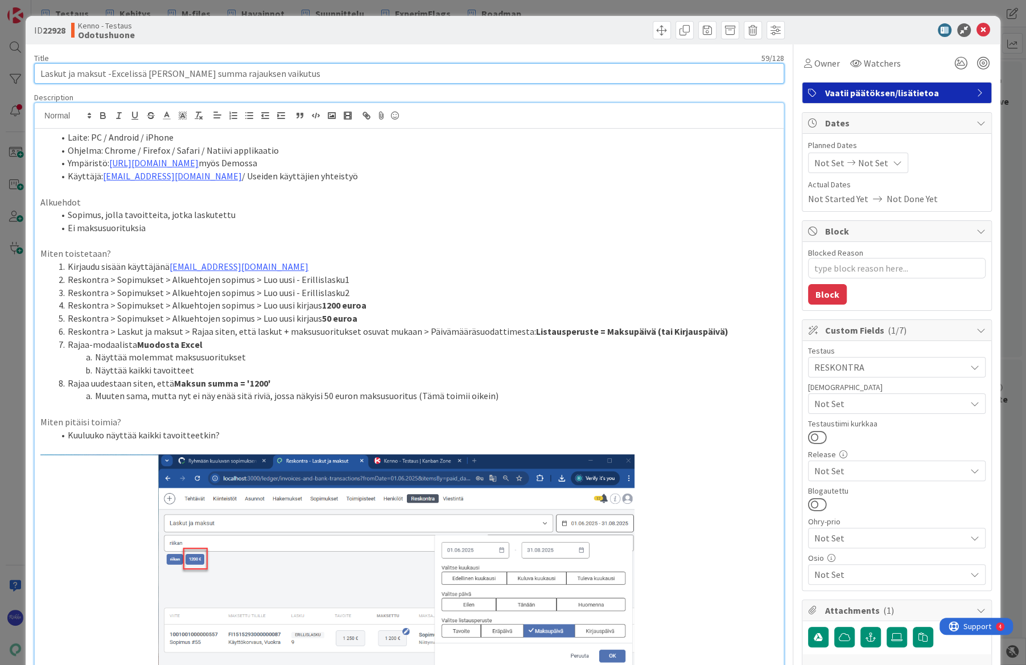
type input "Laskut ja maksut -Excelissä Maksun summa -rajauksen vaikutus"
type textarea "x"
click at [360, 79] on input "Laskut ja maksut -Excelissä Maksun summa -rajauksen vaikutus" at bounding box center [409, 73] width 750 height 20
click at [229, 73] on input "Laskut ja maksut -Excelissä Maksun summa -rajauksen vaikutus" at bounding box center [409, 73] width 750 height 20
drag, startPoint x: 240, startPoint y: 75, endPoint x: 282, endPoint y: 79, distance: 42.9
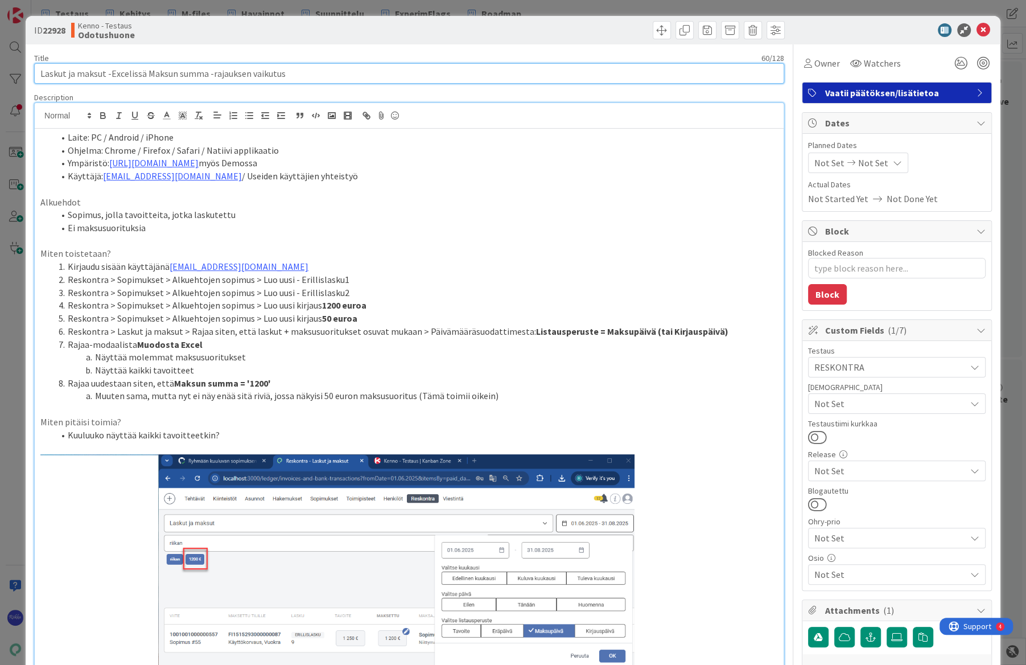
click at [282, 79] on input "Laskut ja maksut -Excelissä Maksun summa -rajauksen vaikutus" at bounding box center [409, 73] width 750 height 20
type input "Laskut ja maksut -Excelissä Maksun summa -rajauksella näyttää kaikki"
type textarea "x"
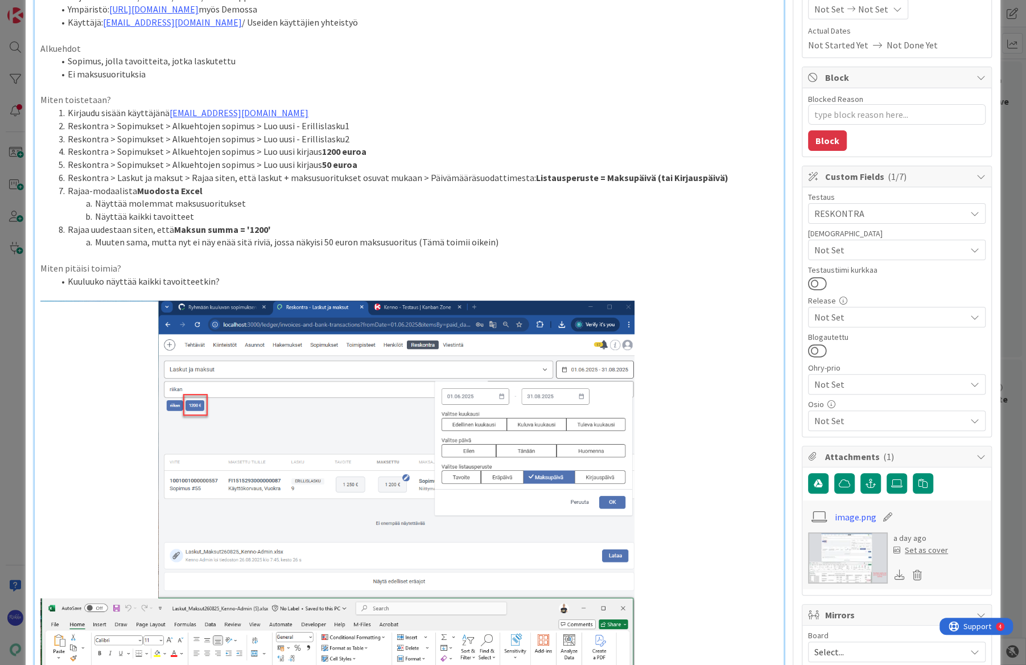
scroll to position [155, 0]
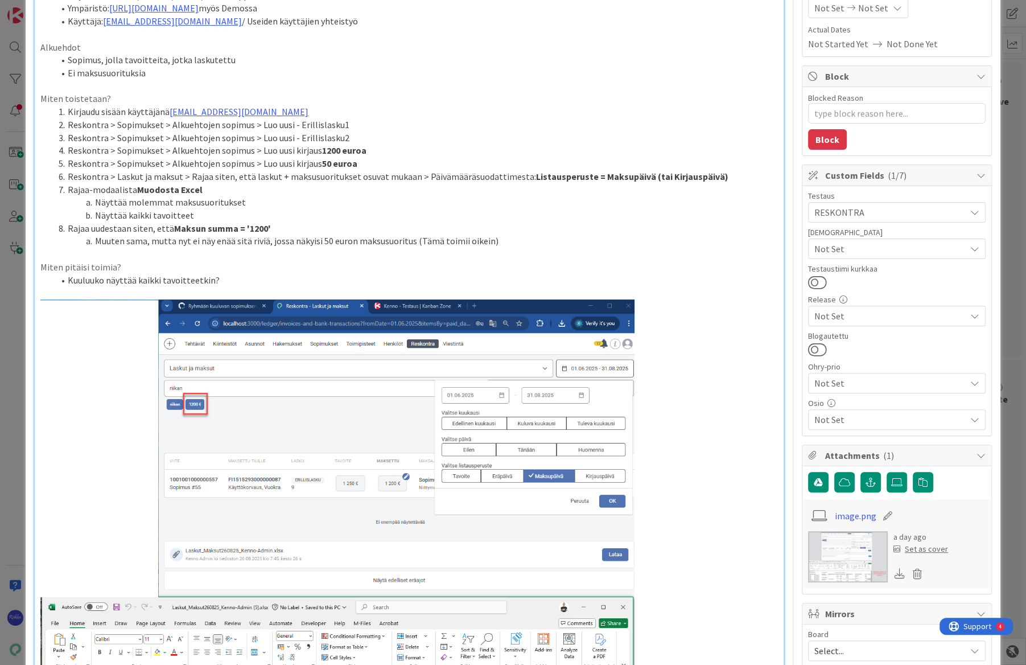
type input "Laskut ja maksut -Excelissä Maksun summa -rajauksella näyttää kaikki"
click at [614, 177] on li "Reskontra > Laskut ja maksut > Rajaa siten, että laskut + maksusuoritukset osuv…" at bounding box center [416, 176] width 724 height 13
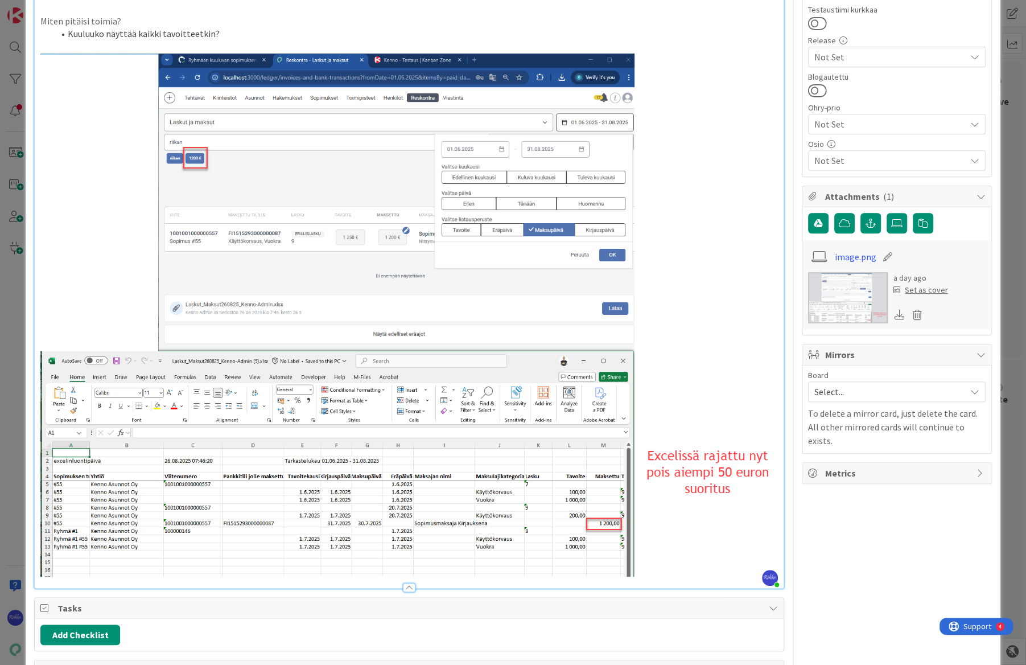
scroll to position [207, 0]
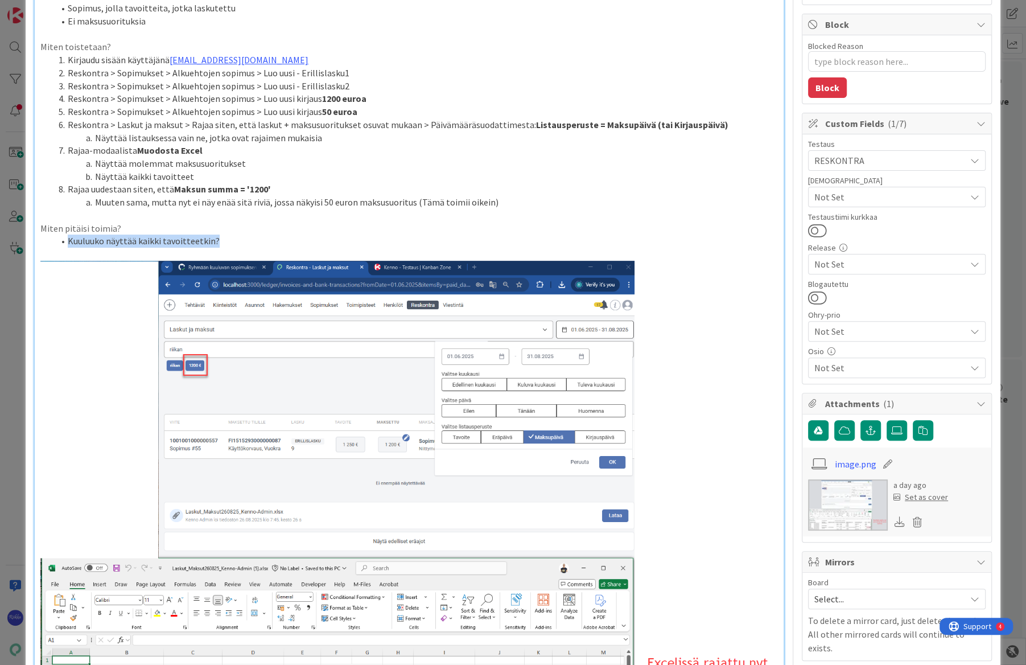
drag, startPoint x: 67, startPoint y: 243, endPoint x: 223, endPoint y: 246, distance: 155.5
click at [223, 246] on li "Kuuluuko näyttää kaikki tavoitteetkin?" at bounding box center [416, 241] width 724 height 13
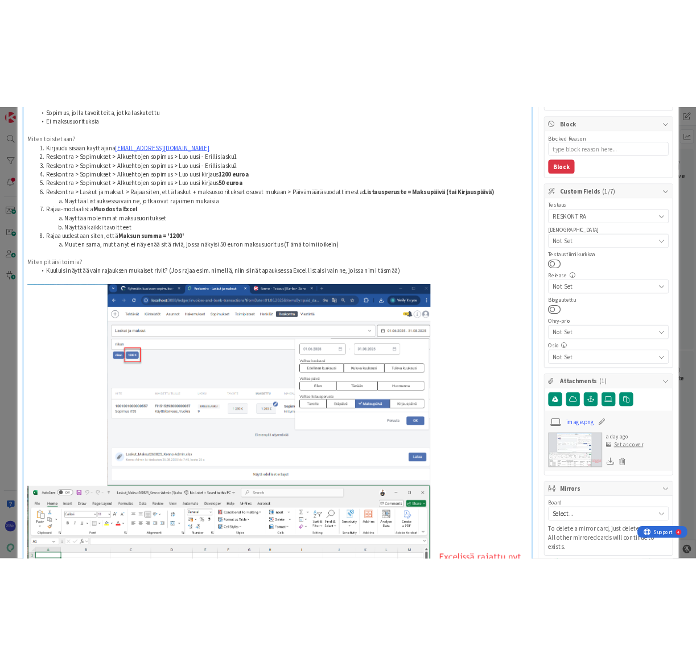
scroll to position [0, 0]
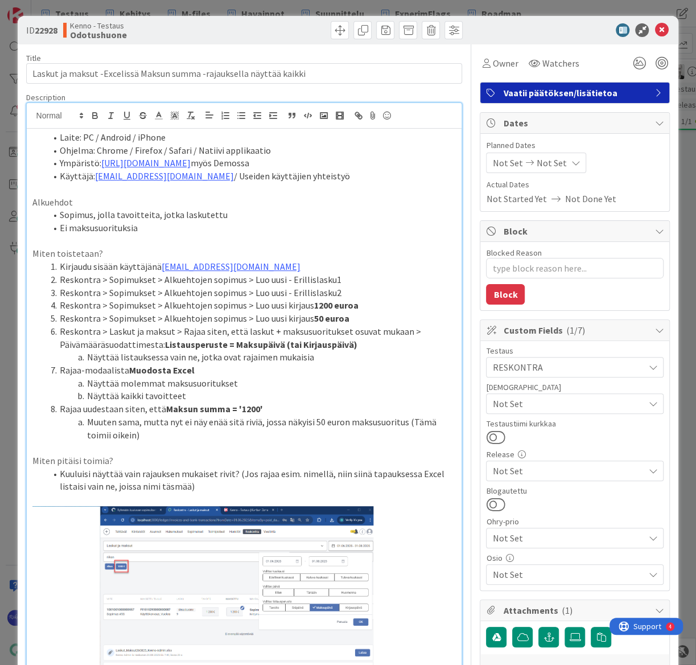
click at [557, 91] on span "Vaatii päätöksen/lisätietoa" at bounding box center [576, 93] width 146 height 14
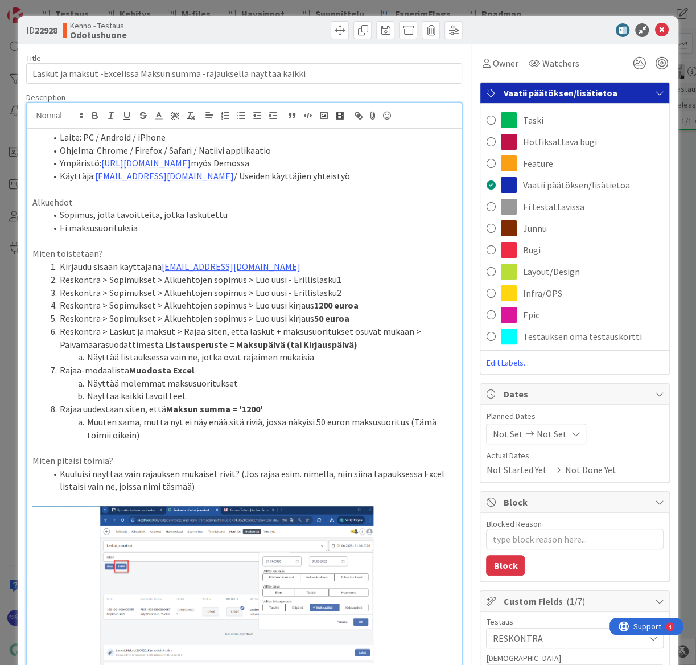
click at [553, 252] on div "Bugi" at bounding box center [575, 250] width 189 height 22
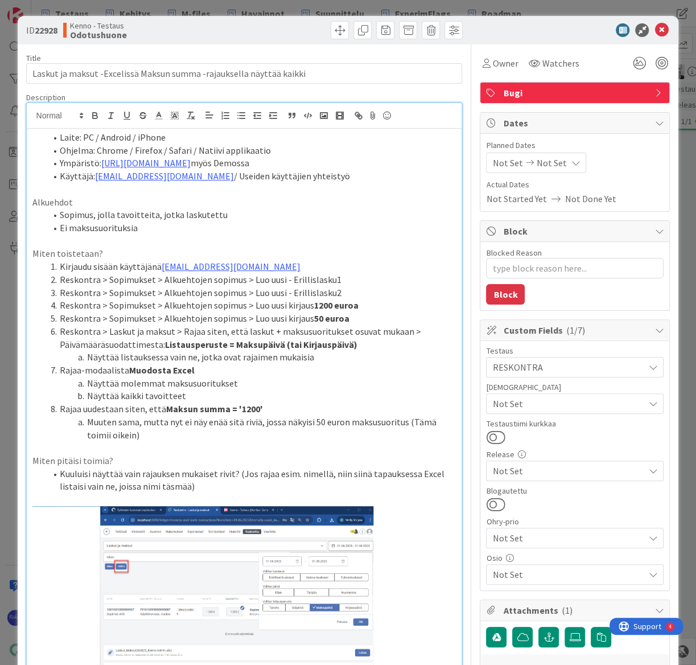
click at [392, 228] on li "Ei maksusuorituksia" at bounding box center [251, 227] width 410 height 13
drag, startPoint x: 223, startPoint y: 161, endPoint x: 264, endPoint y: 161, distance: 41.6
click at [264, 161] on li "Ympäristö: https://dev.kenno-sw.net/ myös Demossa" at bounding box center [251, 163] width 410 height 13
click at [362, 180] on li "Käyttäjä: kenno.admin@pandia.fi / Useiden käyttäjien yhteistyö" at bounding box center [251, 176] width 410 height 13
click at [614, 30] on icon at bounding box center [662, 30] width 14 height 14
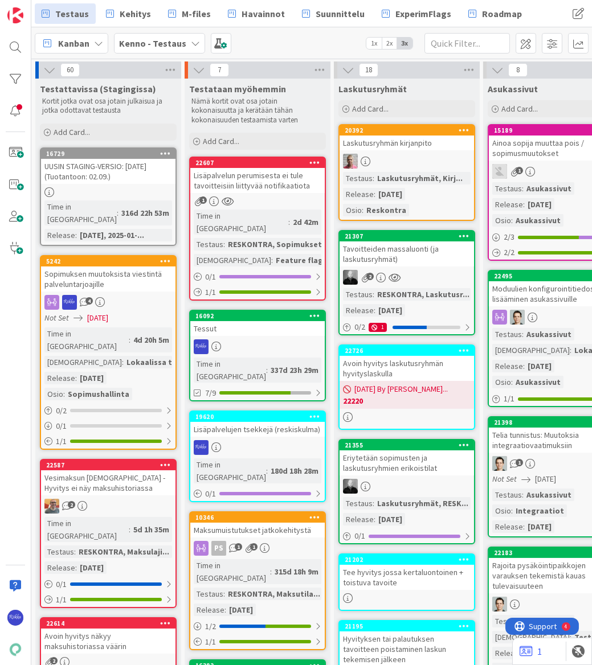
click at [129, 295] on div "4" at bounding box center [108, 302] width 134 height 15
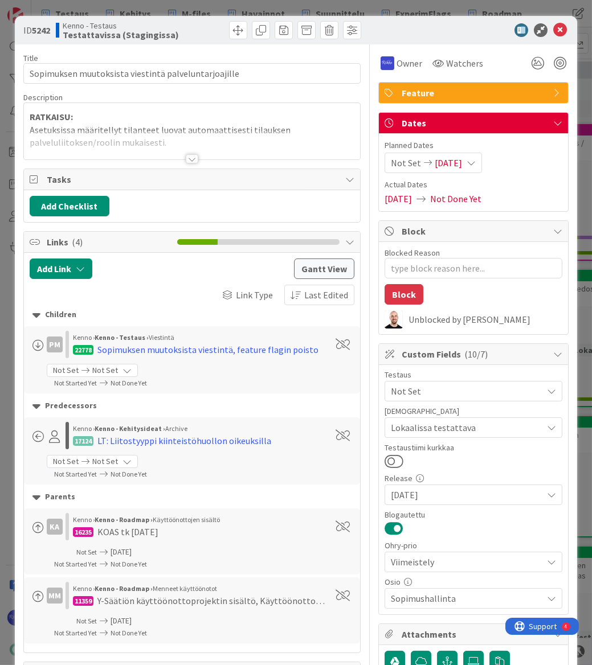
type textarea "x"
click at [188, 158] on div at bounding box center [192, 158] width 13 height 9
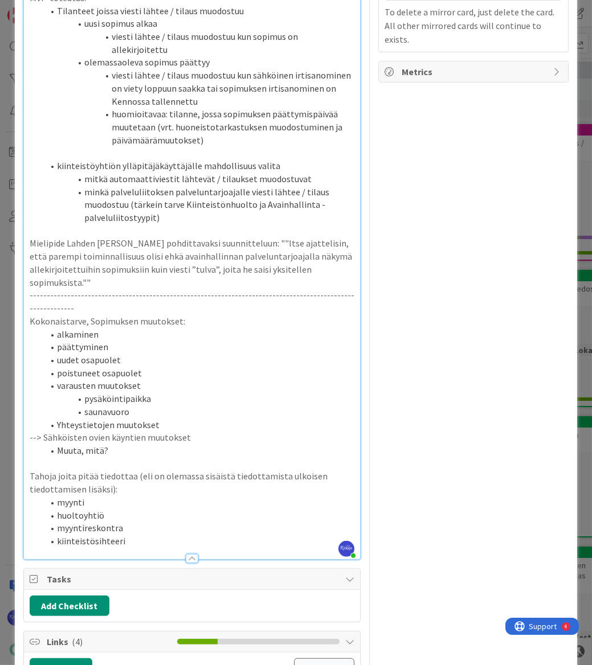
scroll to position [1035, 0]
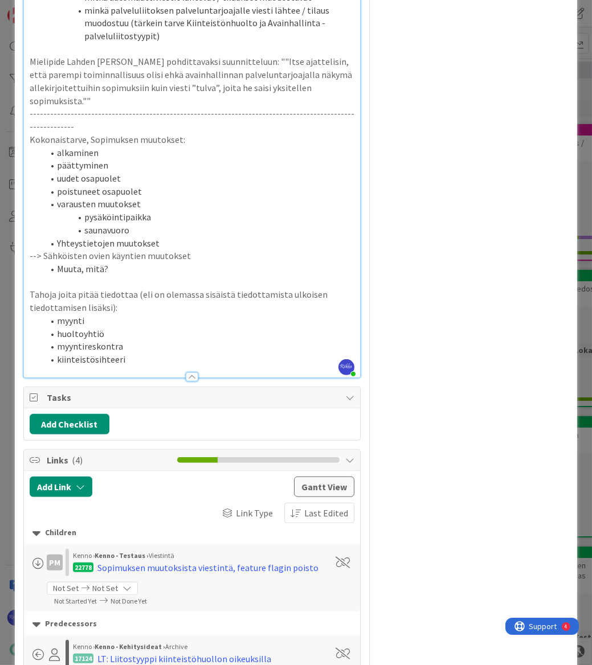
click at [149, 366] on li "kiinteistösihteeri" at bounding box center [198, 359] width 311 height 13
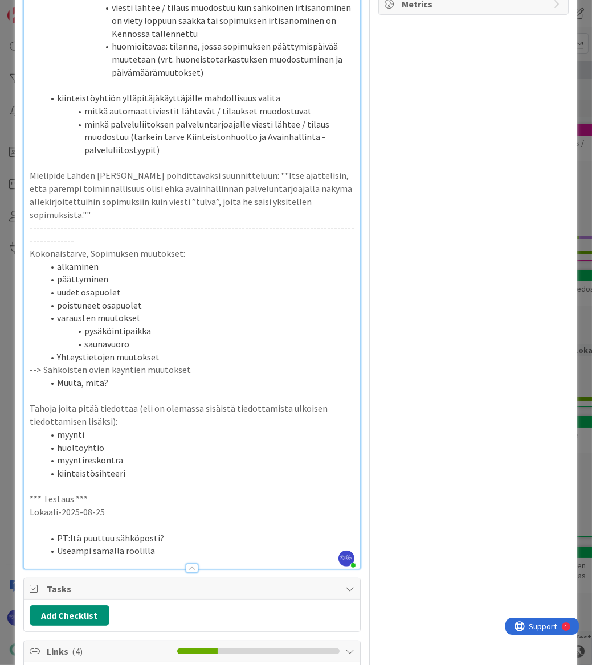
scroll to position [1087, 0]
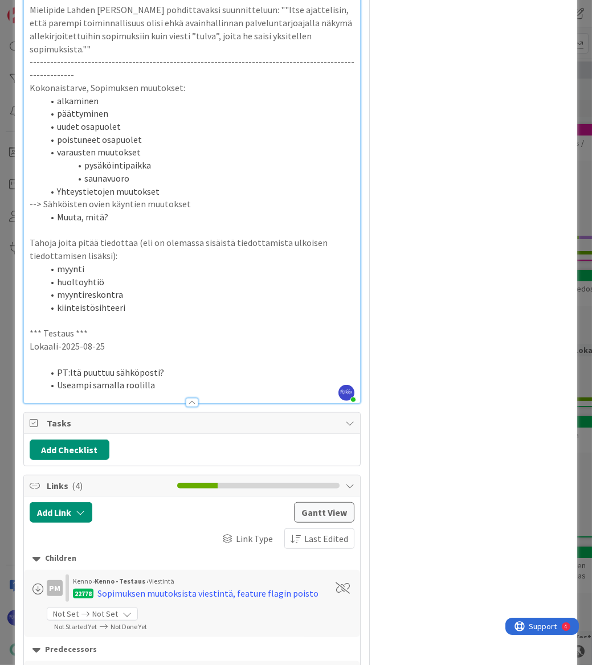
click at [181, 379] on li "PT:ltä puuttuu sähköposti?" at bounding box center [198, 372] width 311 height 13
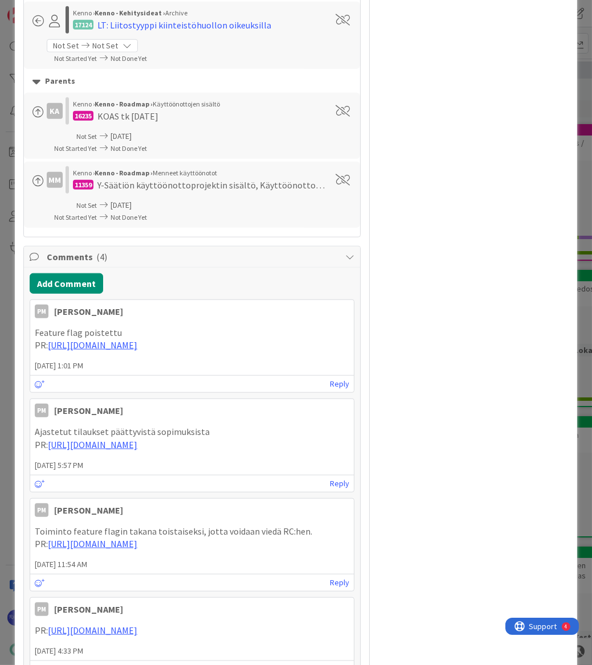
scroll to position [1966, 0]
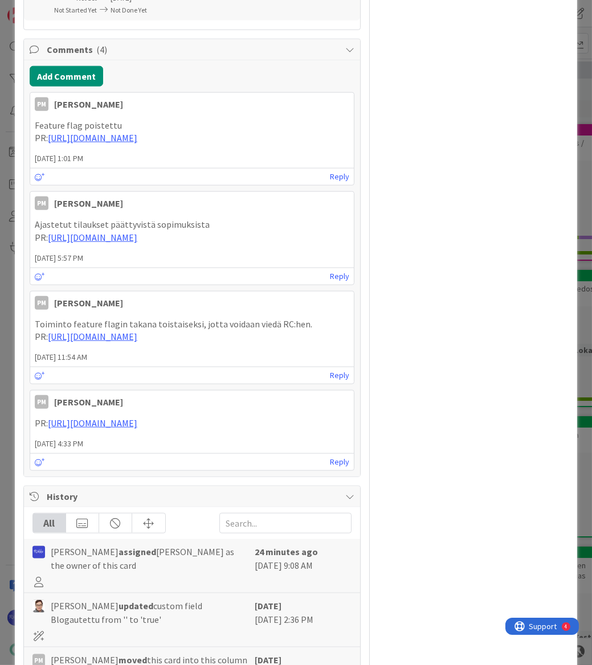
drag, startPoint x: 232, startPoint y: 474, endPoint x: 50, endPoint y: 471, distance: 182.2
click at [50, 430] on p "PR: https://github.com/pandiafi/kenno/pull/8055" at bounding box center [192, 423] width 314 height 13
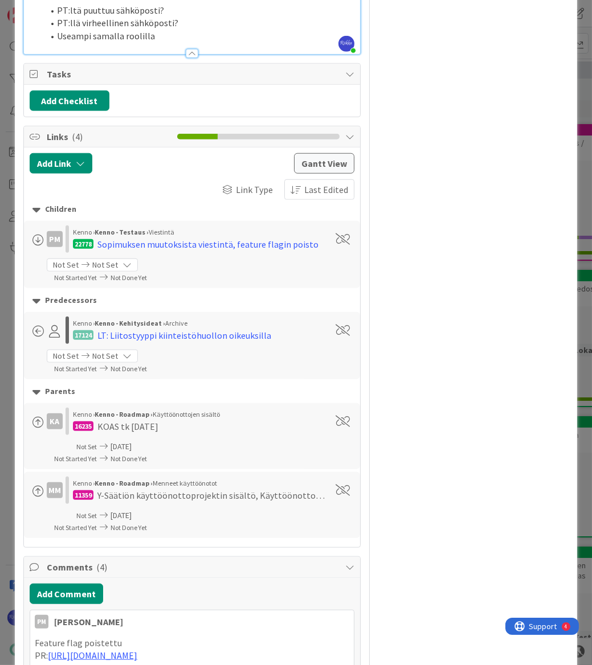
scroll to position [1190, 0]
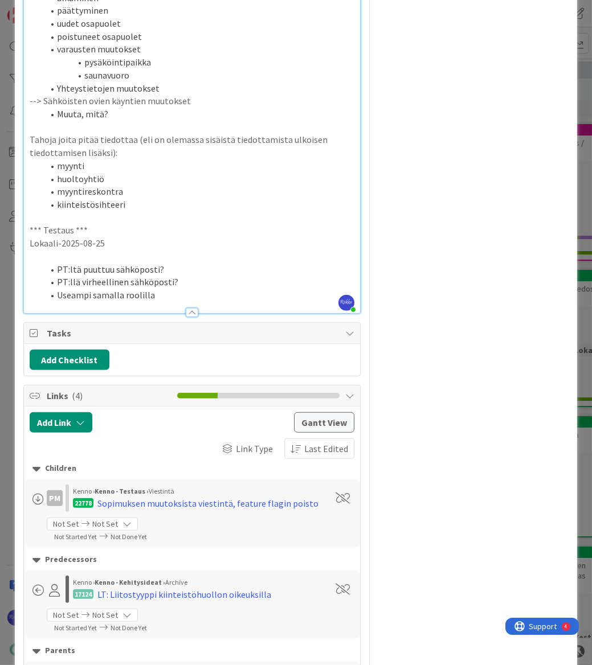
click at [170, 302] on li "Useampi samalla roolilla" at bounding box center [198, 295] width 311 height 13
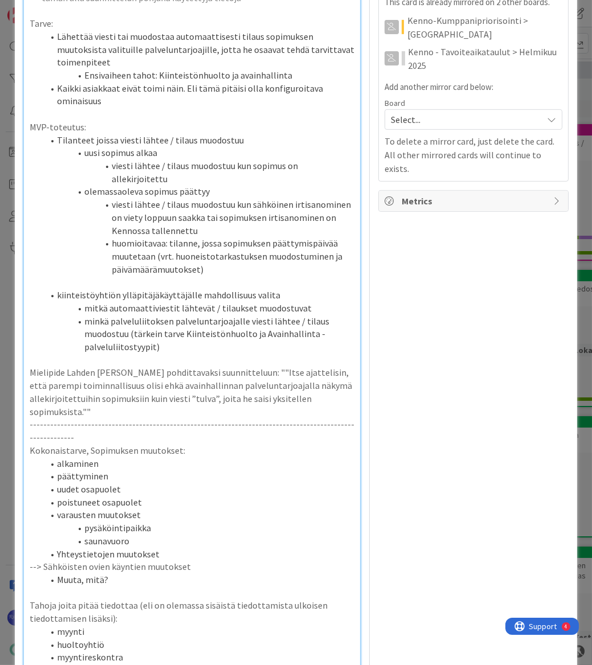
scroll to position [931, 0]
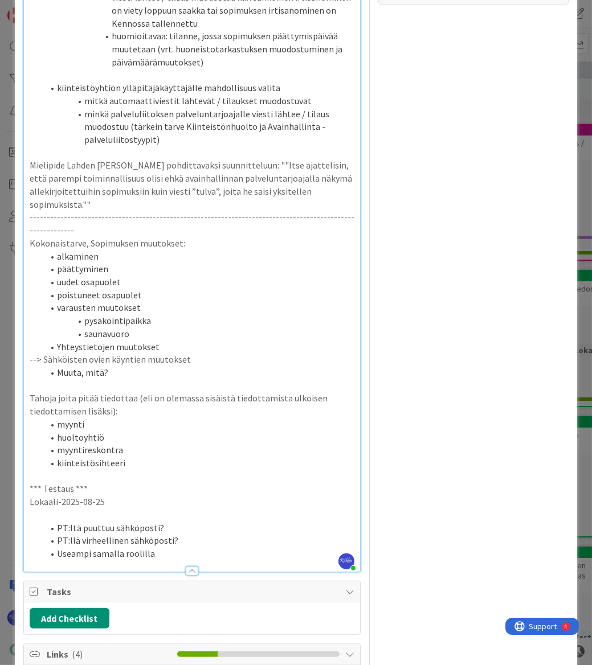
click at [132, 508] on p "Lokaali-2025-08-25" at bounding box center [192, 501] width 325 height 13
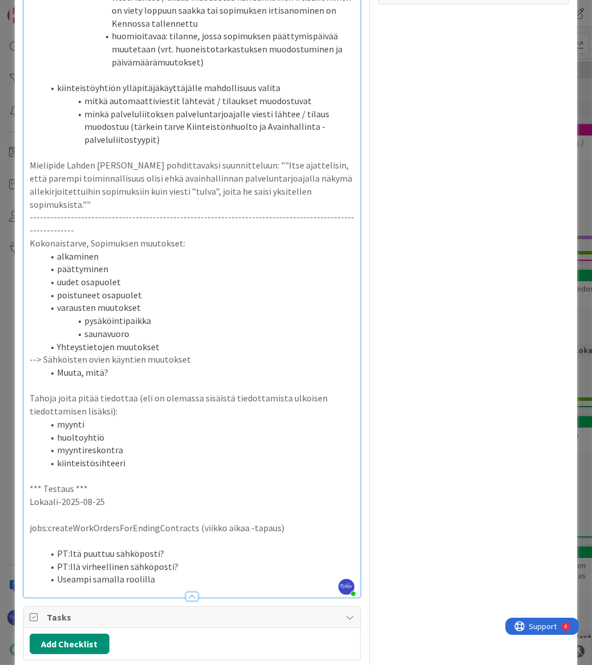
click at [286, 535] on p "jobs:createWorkOrdersForEndingContracts (viikko aikaa -tapaus)" at bounding box center [192, 528] width 325 height 13
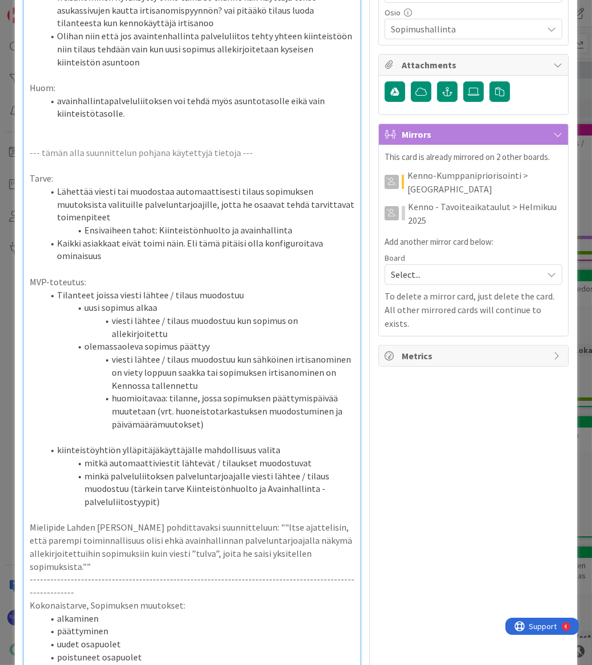
scroll to position [207, 0]
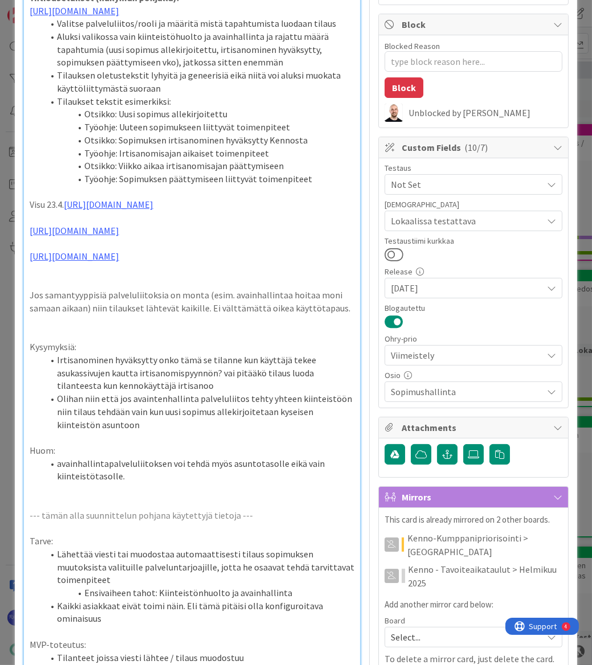
click at [434, 218] on span "Lokaalissa testattava" at bounding box center [466, 221] width 151 height 14
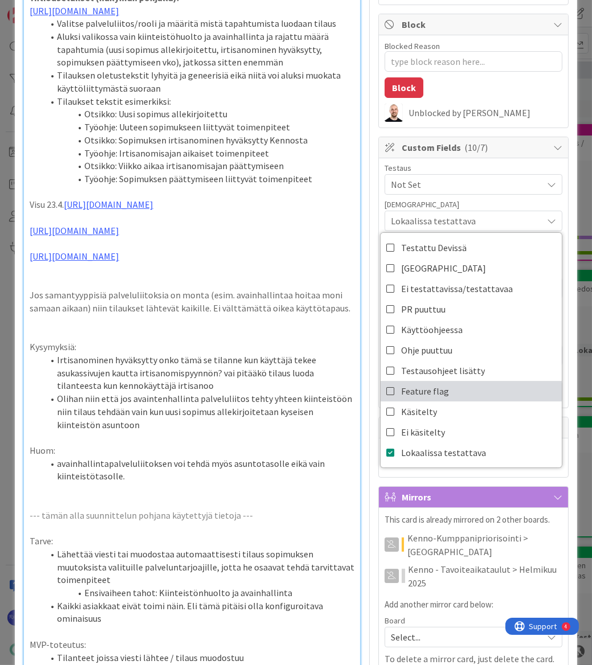
click at [459, 383] on link "Feature flag" at bounding box center [470, 391] width 181 height 20
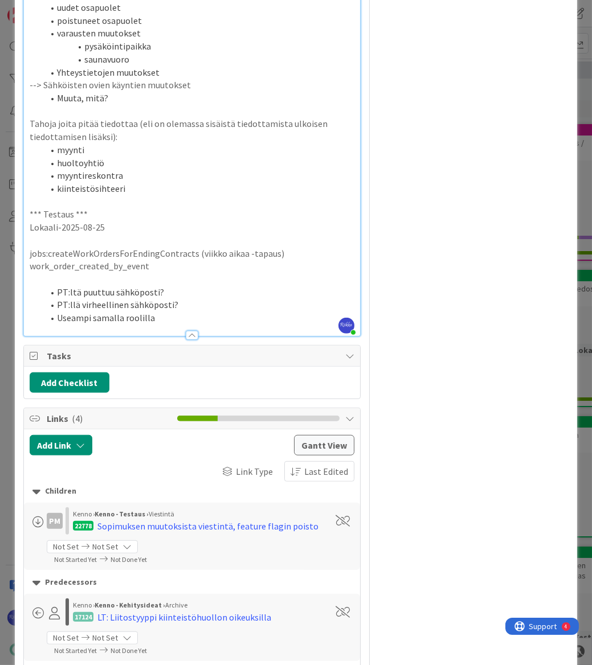
scroll to position [1087, 0]
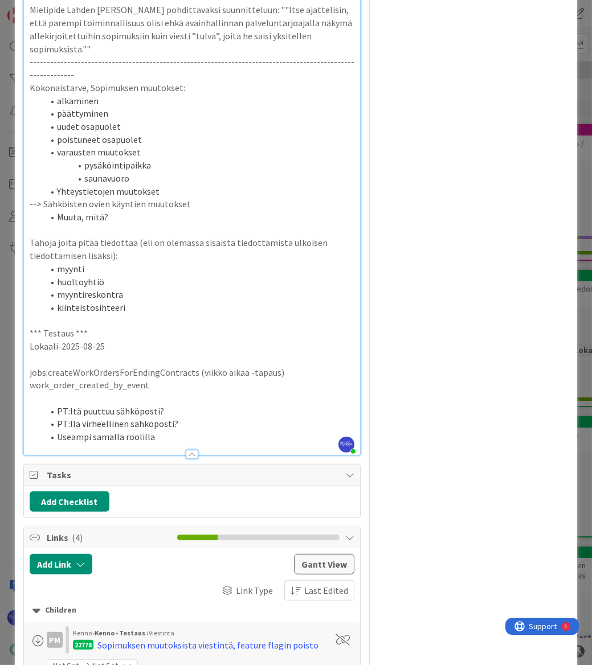
click at [175, 392] on p "work_order_created_by_event" at bounding box center [192, 385] width 325 height 13
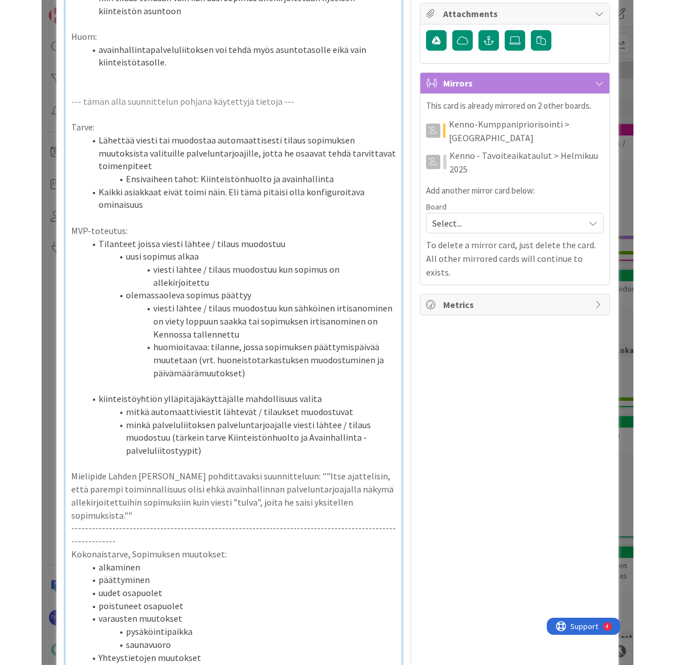
scroll to position [310, 0]
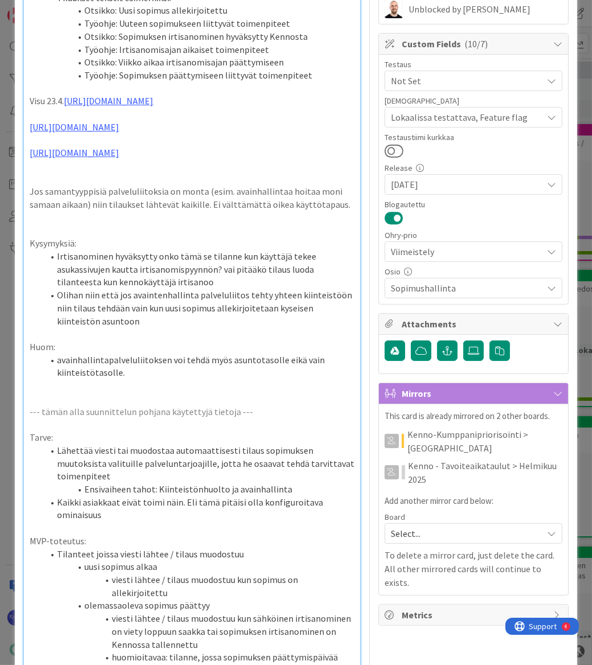
click at [421, 112] on span "Lokaalissa testattava, Feature flag" at bounding box center [466, 117] width 151 height 14
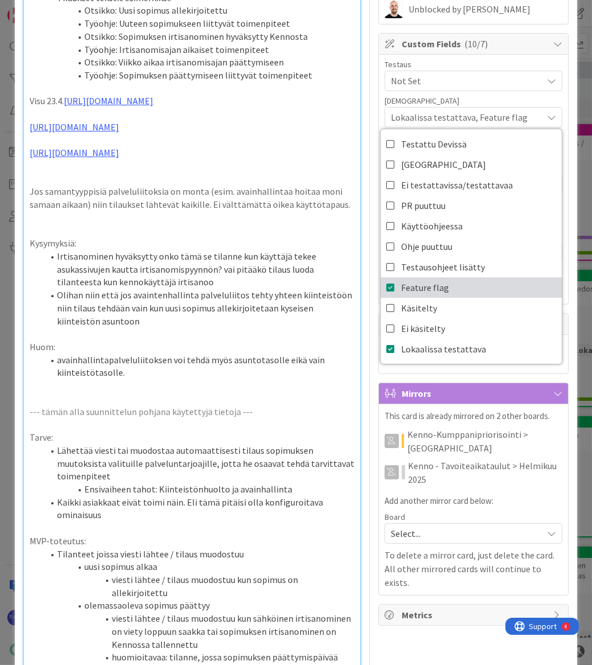
click at [416, 288] on span "Feature flag" at bounding box center [425, 287] width 48 height 17
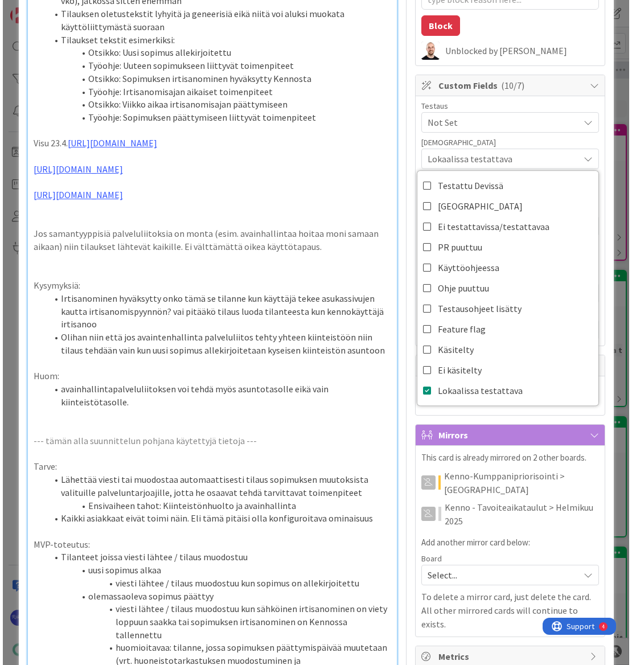
scroll to position [298, 0]
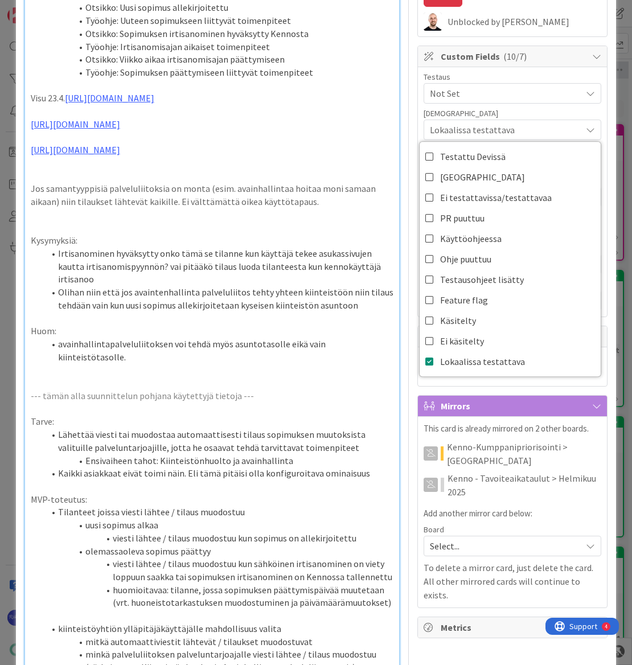
click at [227, 170] on p at bounding box center [212, 163] width 363 height 13
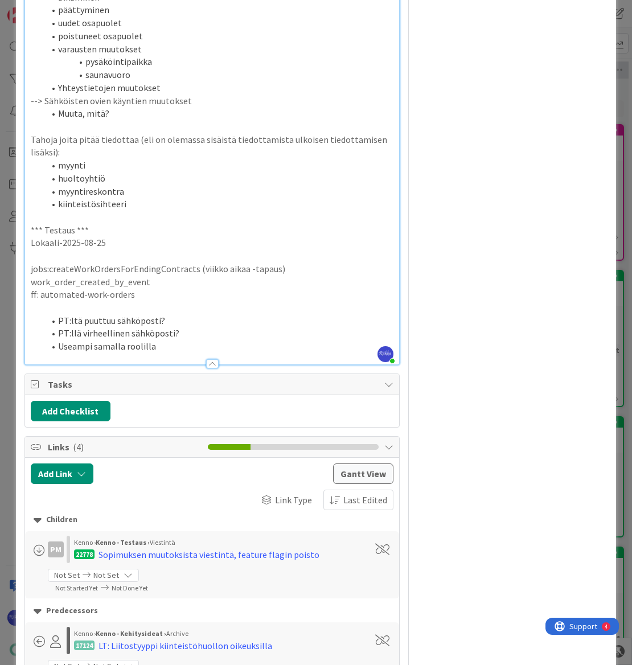
scroll to position [919, 0]
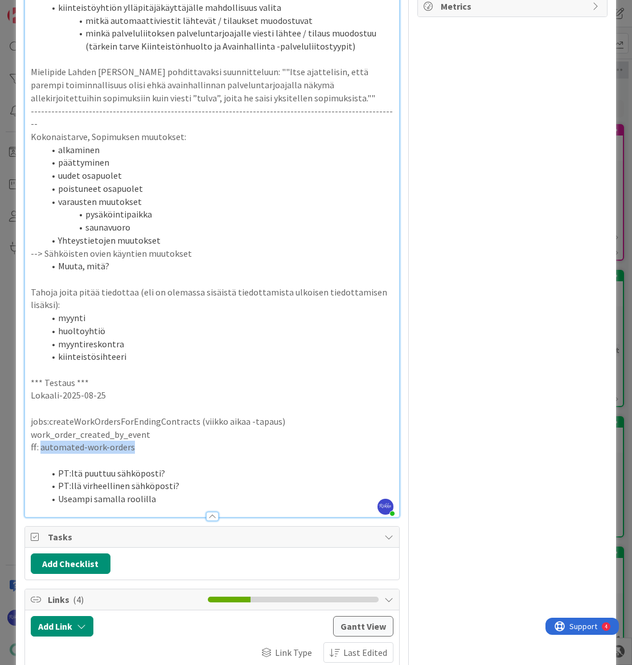
drag, startPoint x: 39, startPoint y: 500, endPoint x: 145, endPoint y: 500, distance: 105.9
click at [145, 454] on p "ff: automated-work-orders" at bounding box center [212, 447] width 363 height 13
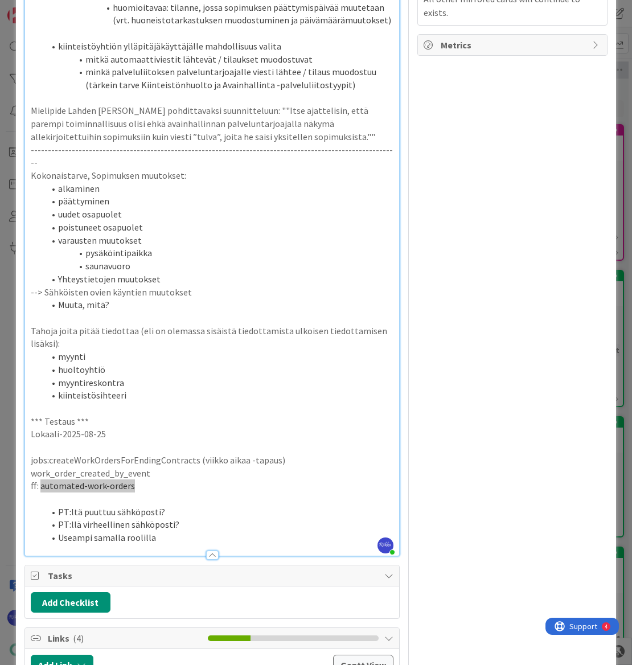
scroll to position [1035, 0]
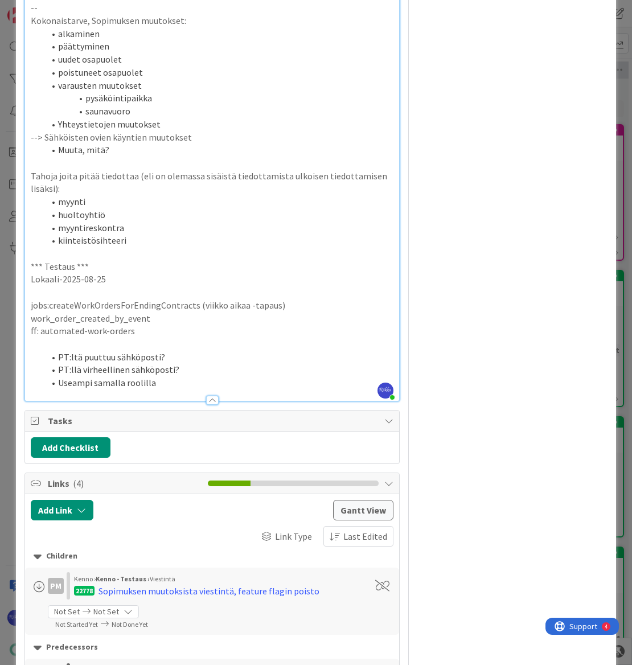
click at [165, 389] on li "Useampi samalla roolilla" at bounding box center [219, 382] width 350 height 13
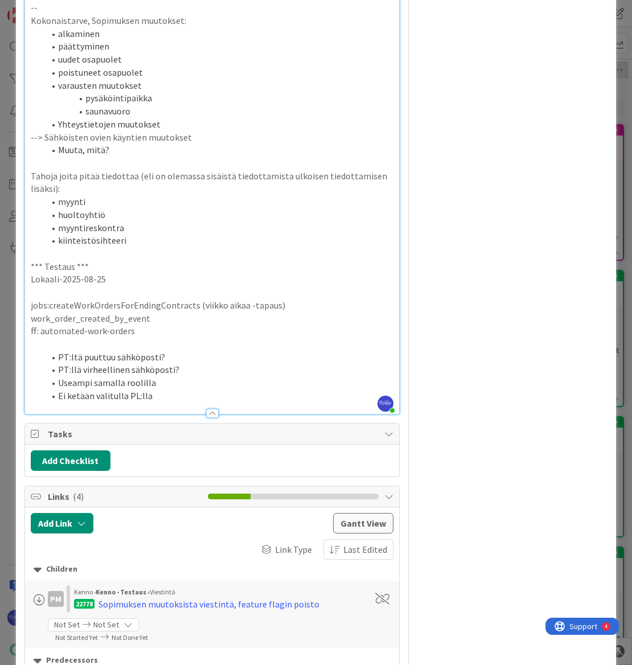
click at [176, 403] on li "Ei ketään valitulla PL:lla" at bounding box center [219, 395] width 350 height 13
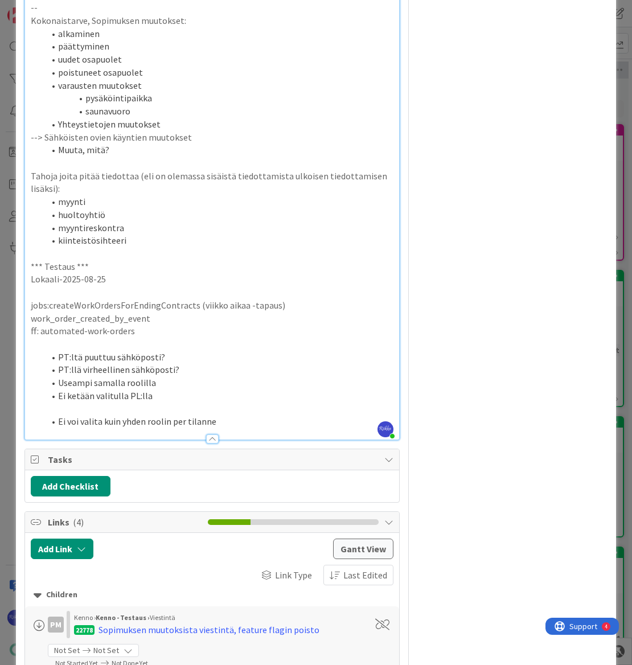
click at [241, 428] on li "Ei voi valita kuin yhden roolin per tilanne" at bounding box center [219, 421] width 350 height 13
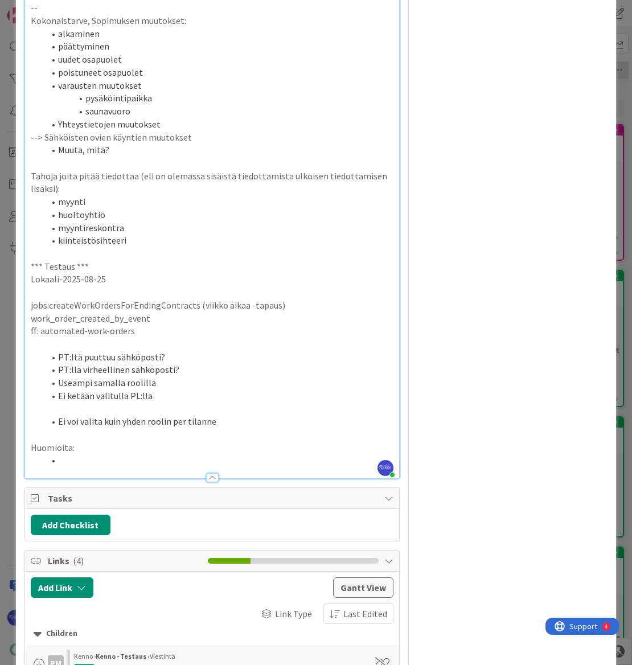
click at [101, 467] on li at bounding box center [219, 460] width 350 height 13
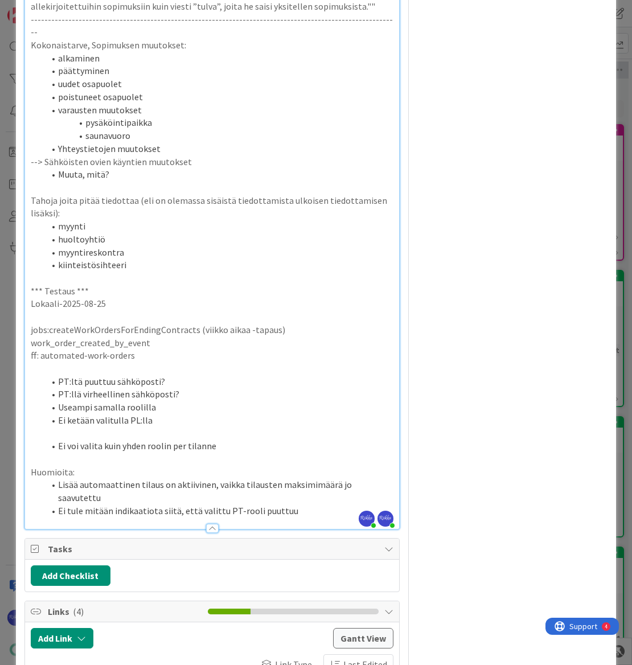
scroll to position [1087, 0]
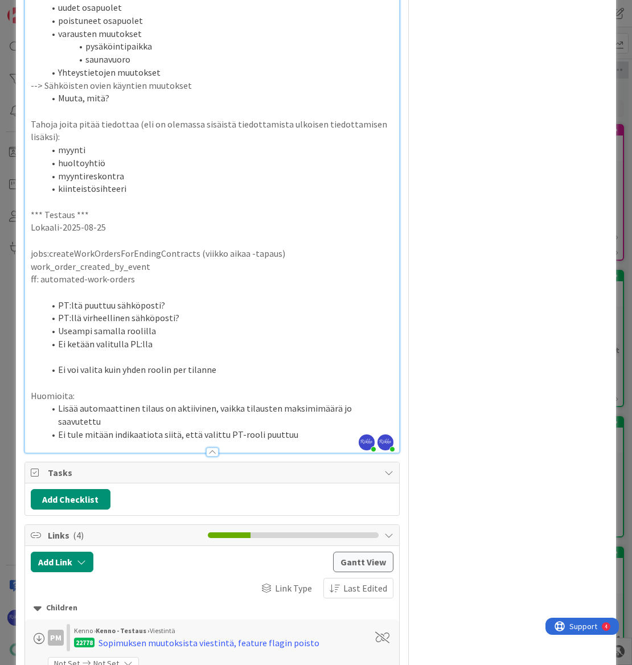
click at [166, 351] on li "Ei ketään valitulla PL:lla" at bounding box center [219, 344] width 350 height 13
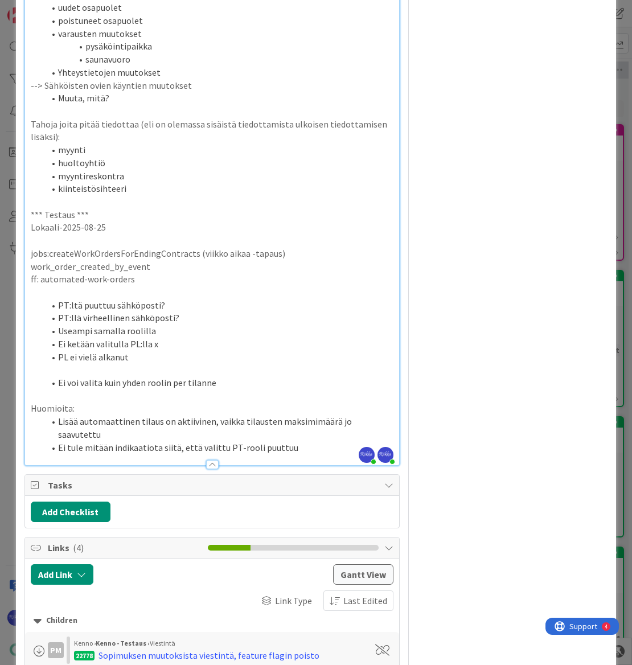
click at [286, 454] on li "Ei tule mitään indikaatiota siitä, että valittu PT-rooli puuttuu" at bounding box center [219, 447] width 350 height 13
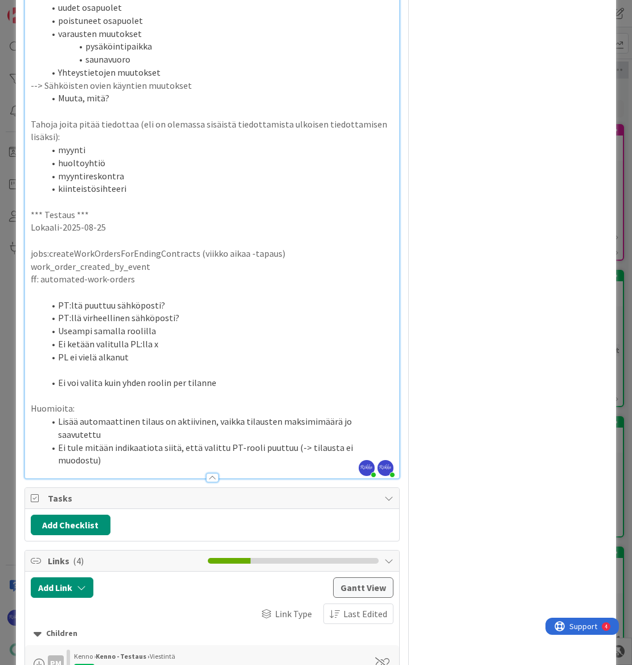
click at [338, 467] on li "Ei tule mitään indikaatiota siitä, että valittu PT-rooli puuttuu (-> tilausta e…" at bounding box center [219, 454] width 350 height 26
click at [206, 482] on div at bounding box center [212, 477] width 13 height 9
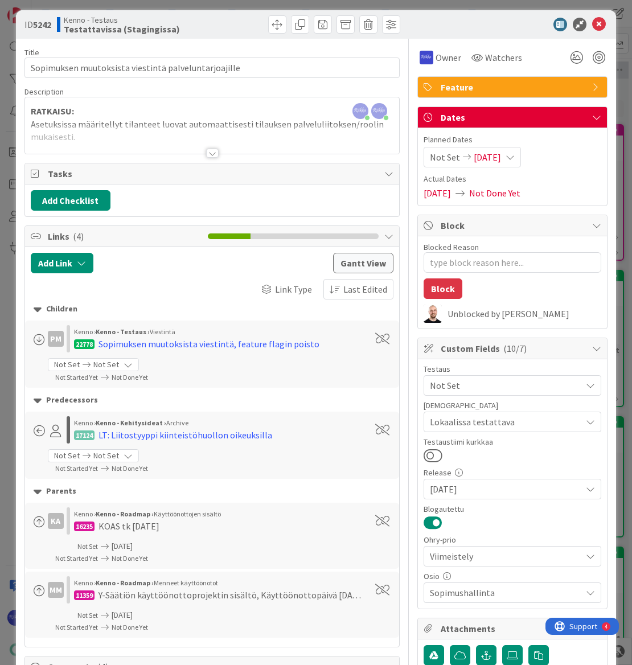
scroll to position [0, 0]
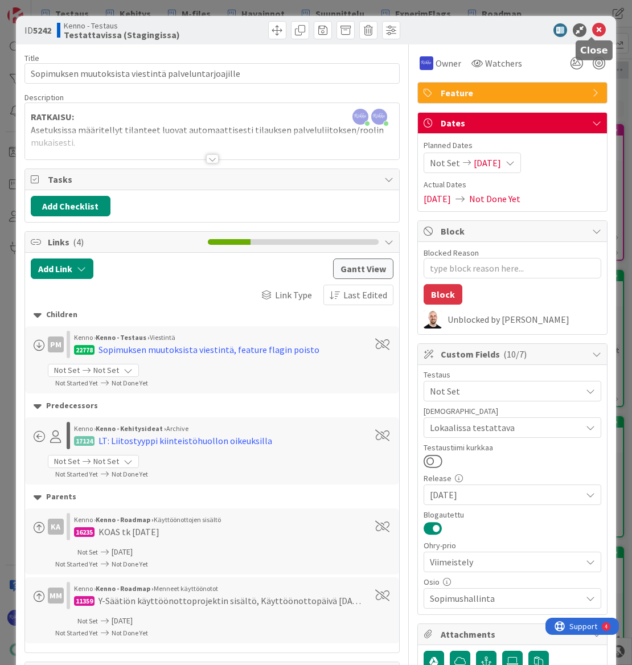
click at [592, 29] on icon at bounding box center [599, 30] width 14 height 14
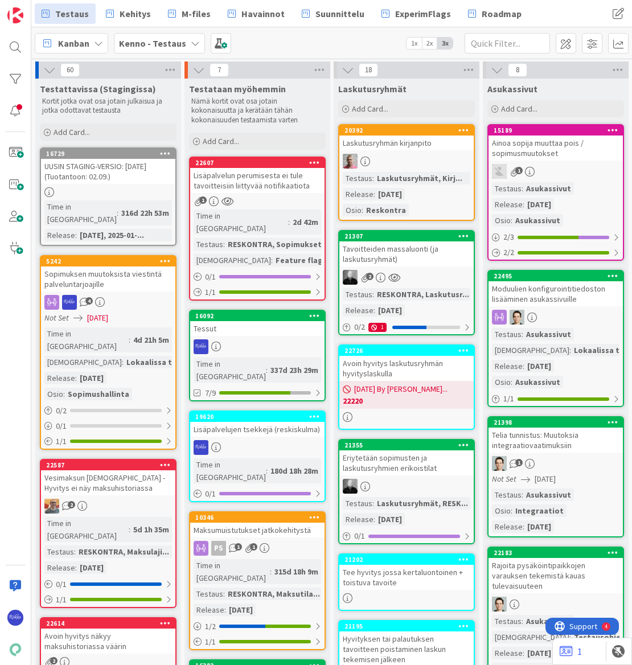
click at [129, 312] on div "Not Set 02/28/2025" at bounding box center [109, 318] width 131 height 12
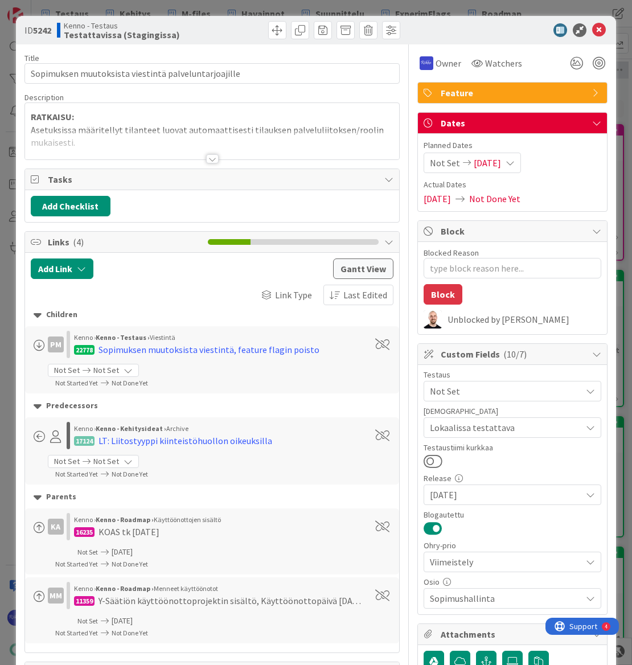
click at [210, 159] on div at bounding box center [212, 158] width 13 height 9
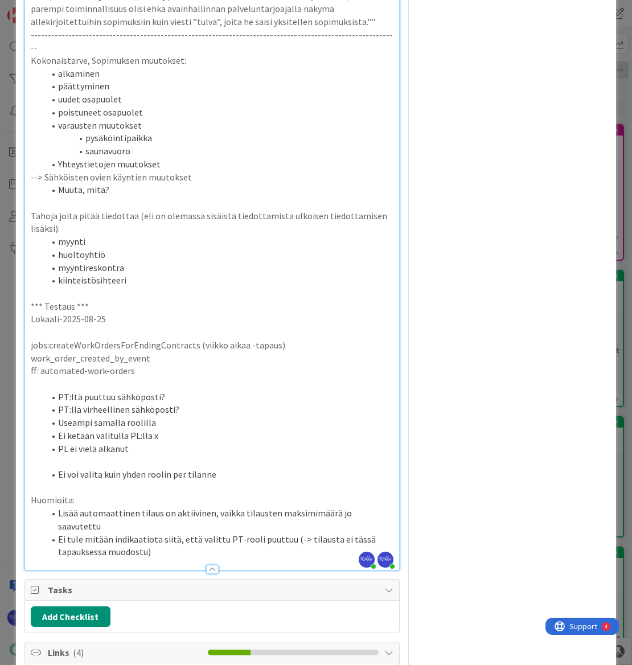
scroll to position [1190, 0]
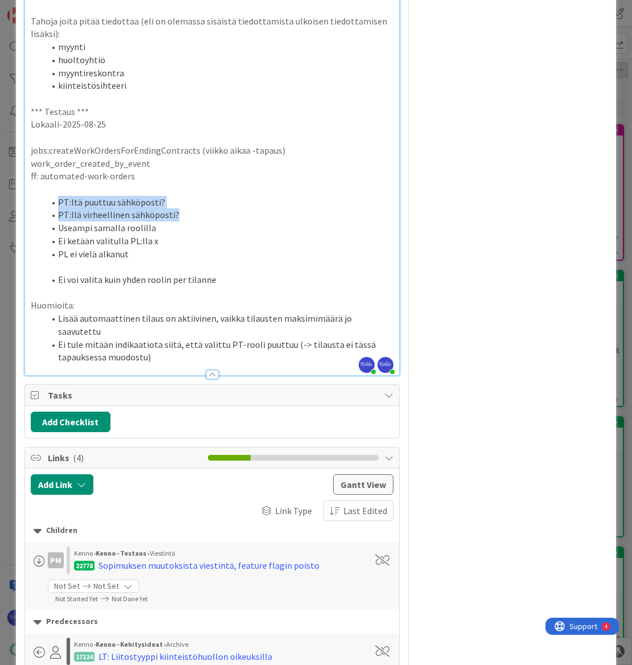
drag, startPoint x: 57, startPoint y: 256, endPoint x: 176, endPoint y: 268, distance: 120.2
click at [176, 261] on ol "PT:ltä puuttuu sähköposti? PT:llä virheellinen sähköposti? Useampi samalla rool…" at bounding box center [212, 228] width 363 height 65
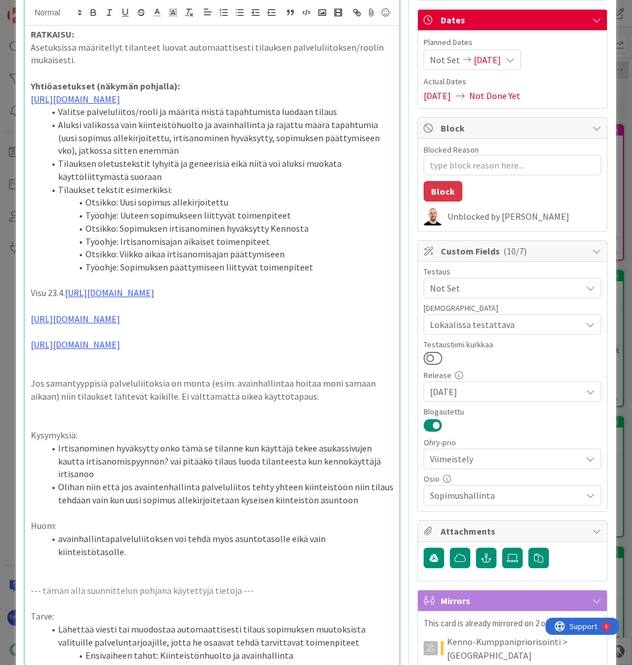
scroll to position [0, 0]
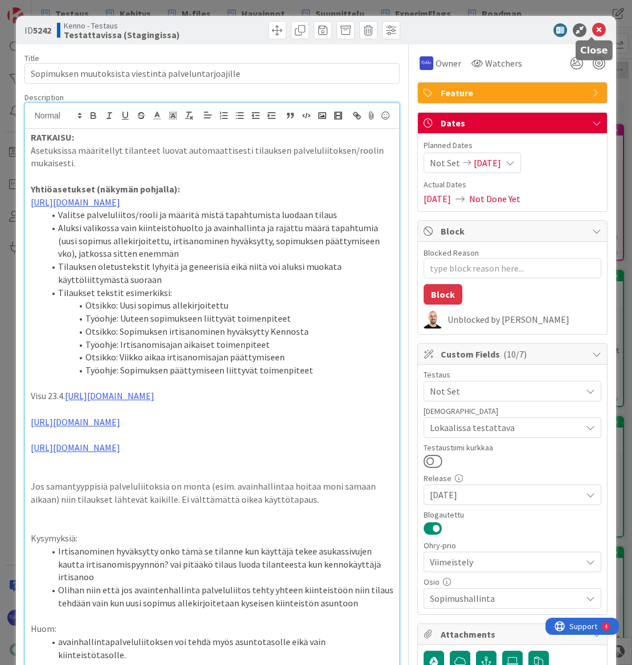
click at [592, 31] on icon at bounding box center [599, 30] width 14 height 14
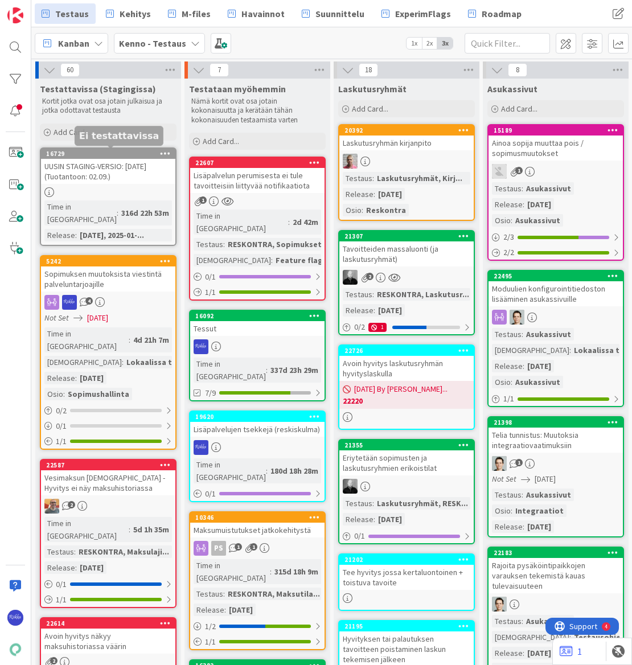
click at [110, 278] on link "5242 Sopimuksen muutoksista viestintä palveluntarjoajille 4 Not Set 02/28/2025 …" at bounding box center [108, 352] width 137 height 195
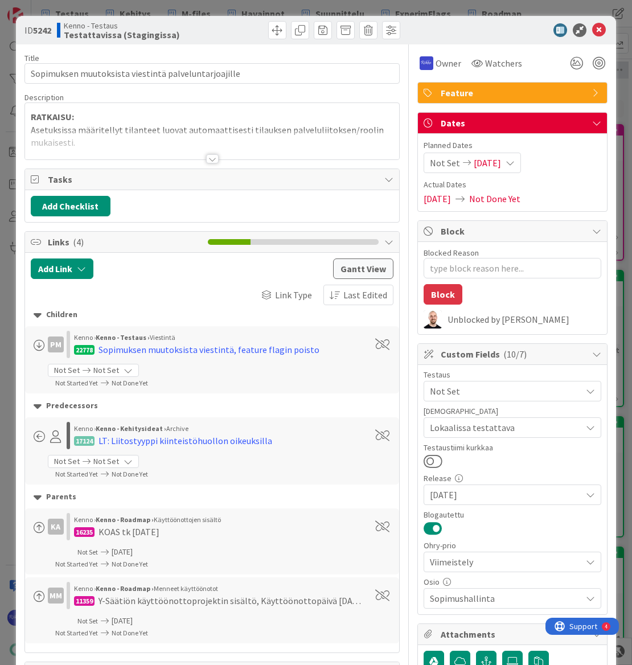
click at [206, 158] on div at bounding box center [212, 158] width 13 height 9
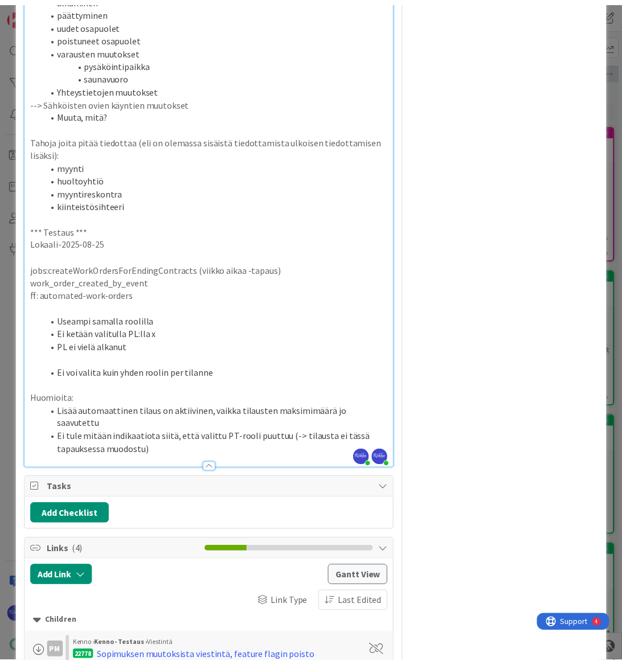
scroll to position [1174, 0]
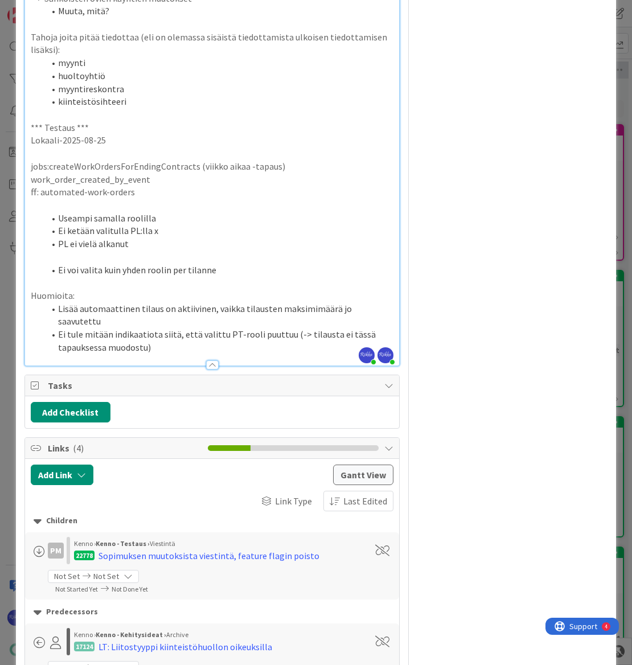
click at [34, 212] on p at bounding box center [212, 205] width 363 height 13
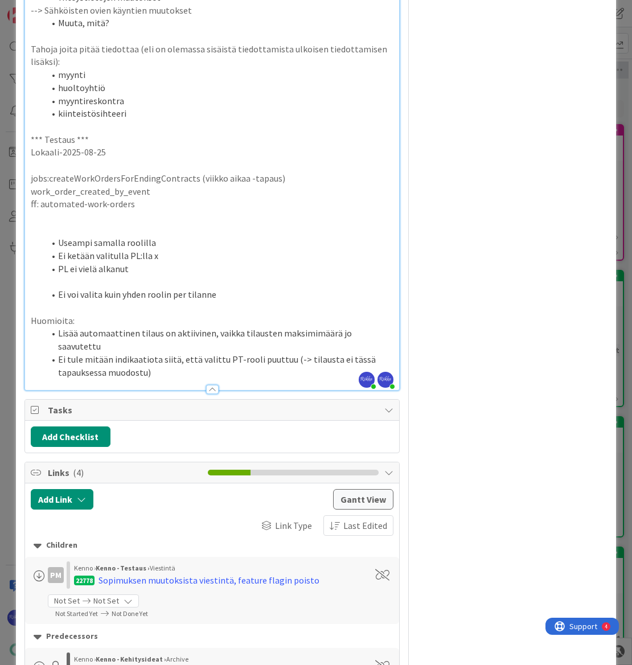
type textarea "x"
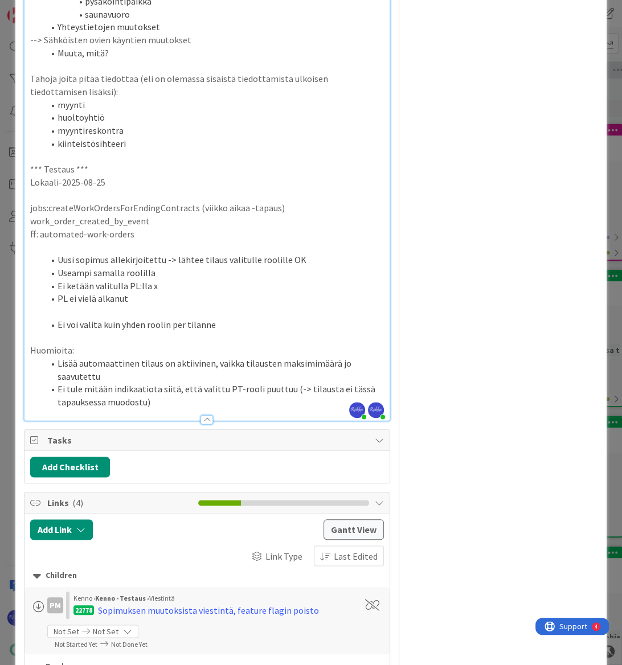
scroll to position [1212, 0]
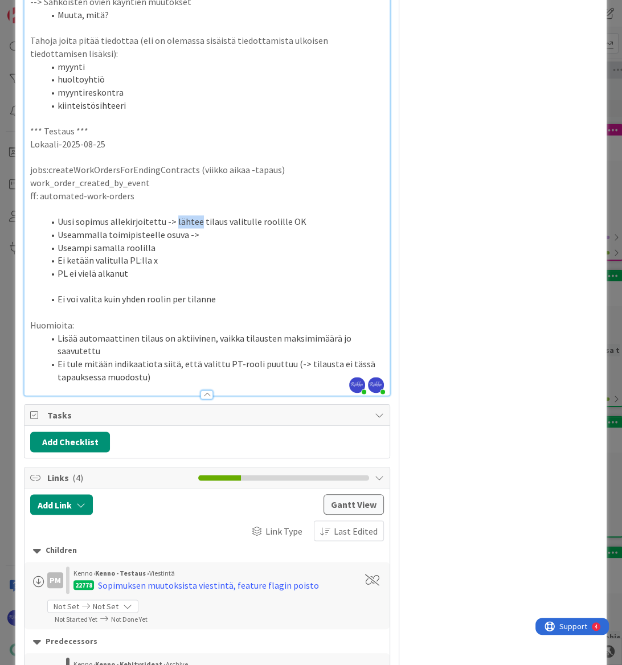
drag, startPoint x: 173, startPoint y: 268, endPoint x: 197, endPoint y: 272, distance: 24.8
click at [197, 228] on li "Uusi sopimus allekirjoitettu -> lähtee tilaus valitulle roolille OK" at bounding box center [213, 221] width 339 height 13
click at [266, 241] on li "Useammalla toimipisteelle osuva ->" at bounding box center [213, 234] width 339 height 13
drag, startPoint x: 219, startPoint y: 270, endPoint x: 279, endPoint y: 273, distance: 59.8
click at [279, 228] on li "Uusi sopimus allekirjoitettu -> näkyy tilaus valitulle roolille OK" at bounding box center [213, 221] width 339 height 13
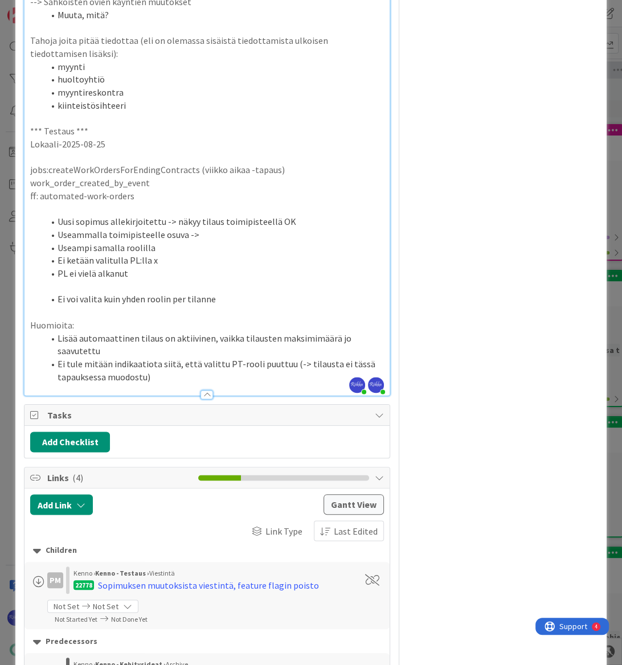
click at [219, 228] on li "Uusi sopimus allekirjoitettu -> näkyy tilaus toimipisteellä OK" at bounding box center [213, 221] width 339 height 13
click at [245, 254] on li "Useampi samalla roolilla" at bounding box center [213, 247] width 339 height 13
click at [210, 241] on li "Useammalla toimipisteelle osuva ->" at bounding box center [213, 234] width 339 height 13
click at [210, 241] on li "Useammalla toimipisteelle osuva -> OK" at bounding box center [213, 234] width 339 height 13
type textarea "x"
